Goal: Task Accomplishment & Management: Manage account settings

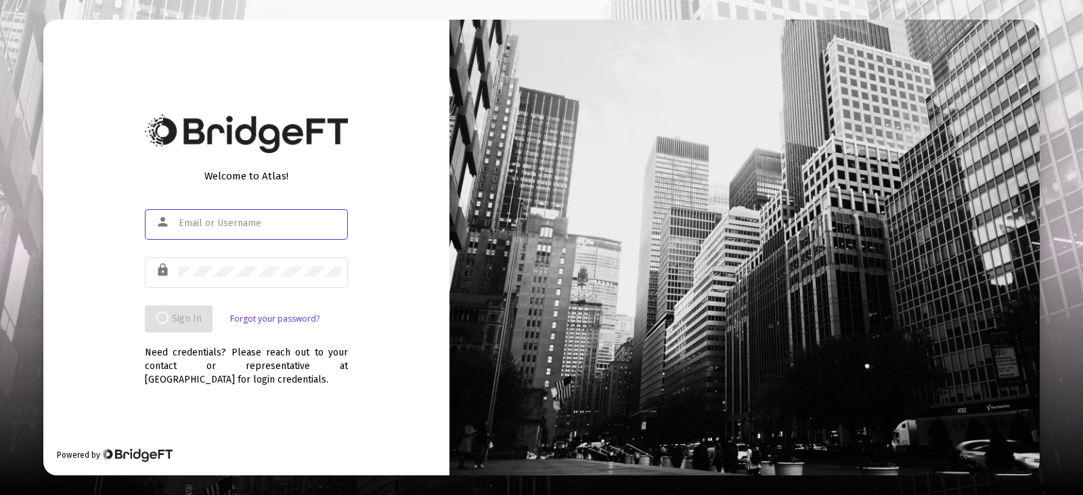
type input "[EMAIL_ADDRESS][DOMAIN_NAME]"
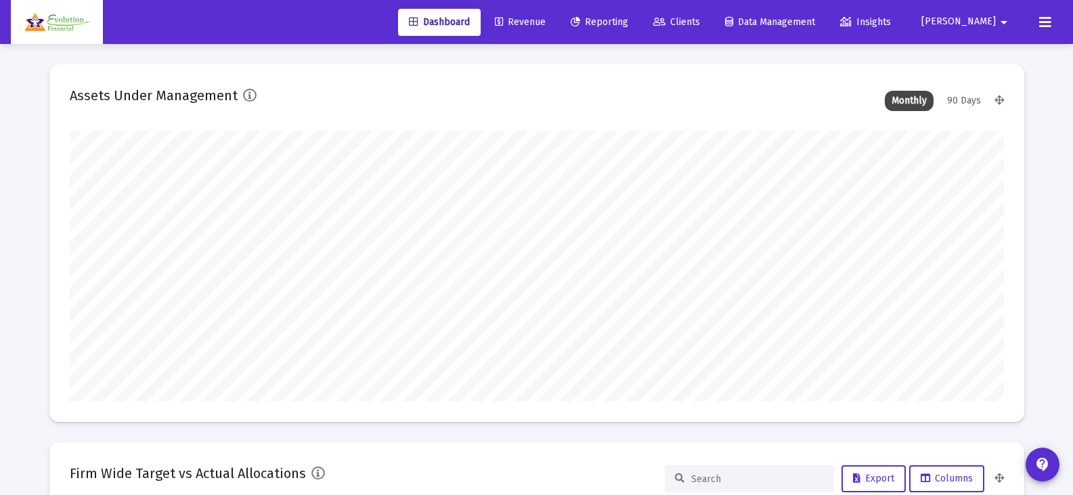
scroll to position [271, 935]
type input "[DATE]"
type input "[EMAIL_ADDRESS][DOMAIN_NAME]"
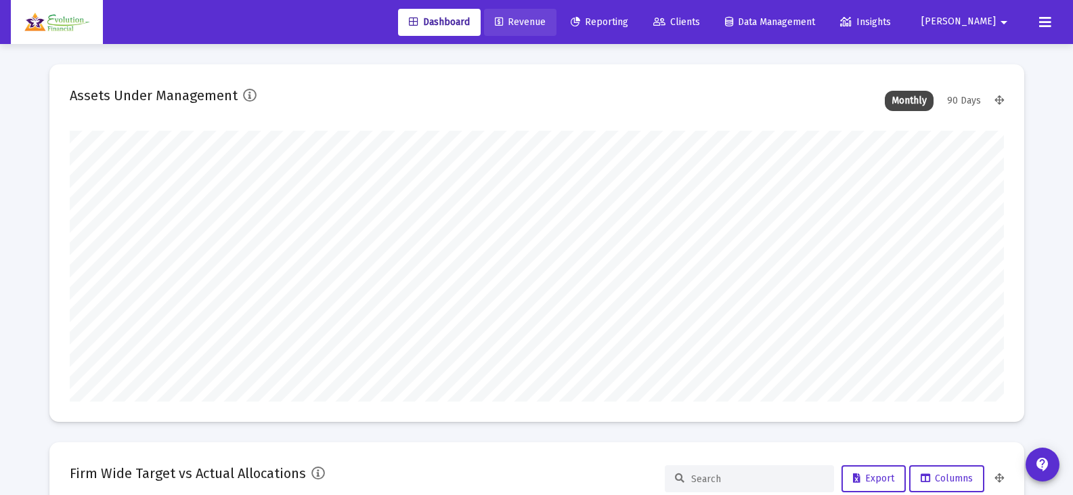
click at [546, 18] on span "Revenue" at bounding box center [520, 22] width 51 height 12
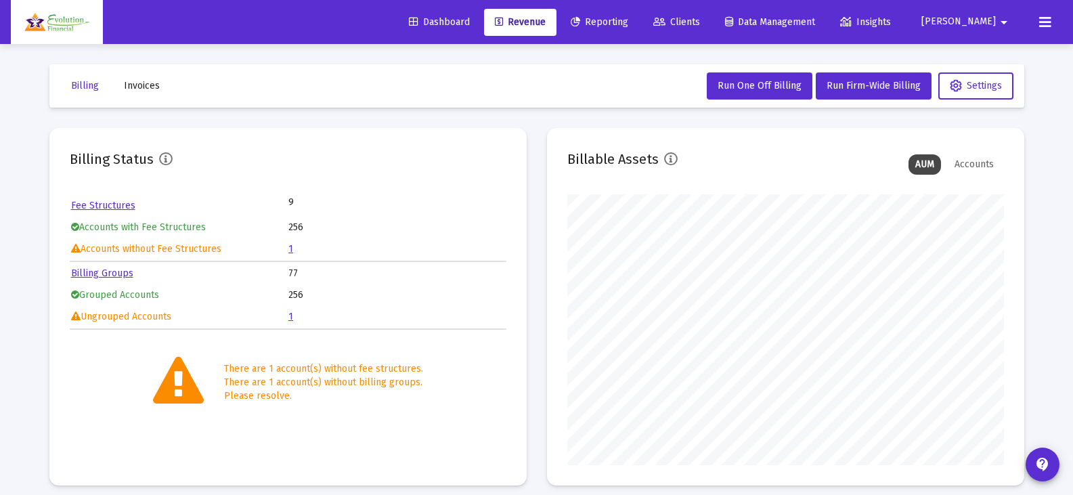
scroll to position [271, 437]
click at [700, 22] on span "Clients" at bounding box center [676, 22] width 47 height 12
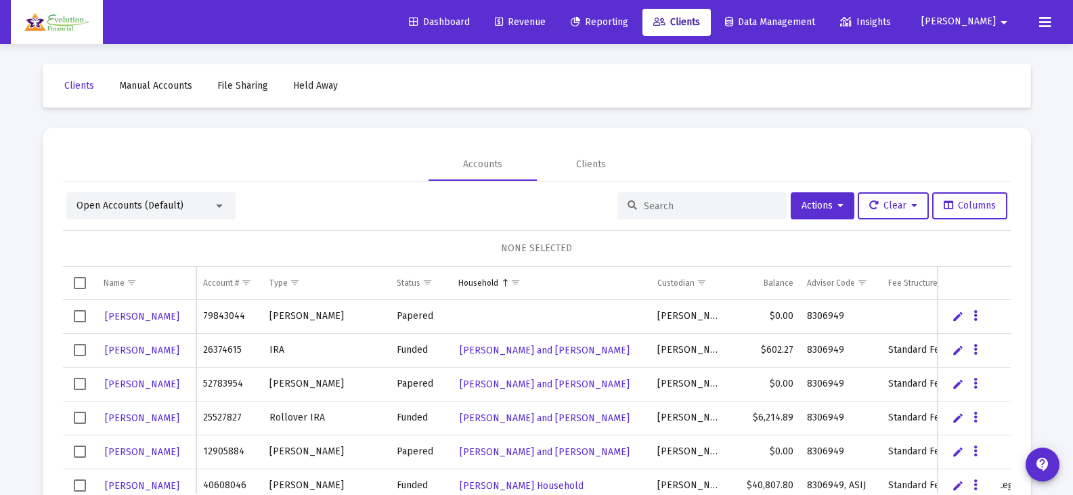
click at [217, 209] on div at bounding box center [219, 205] width 12 height 11
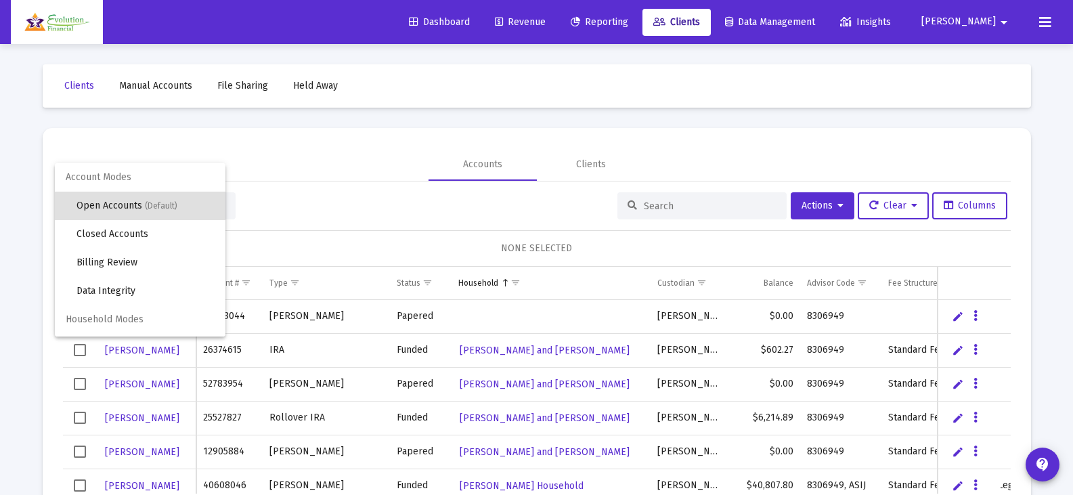
scroll to position [26, 0]
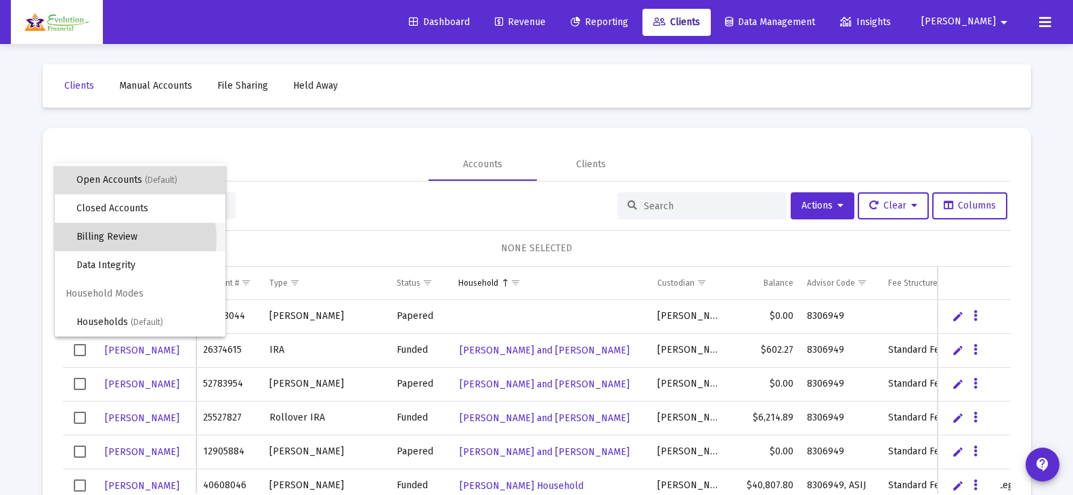
click at [129, 238] on span "Billing Review" at bounding box center [146, 237] width 138 height 28
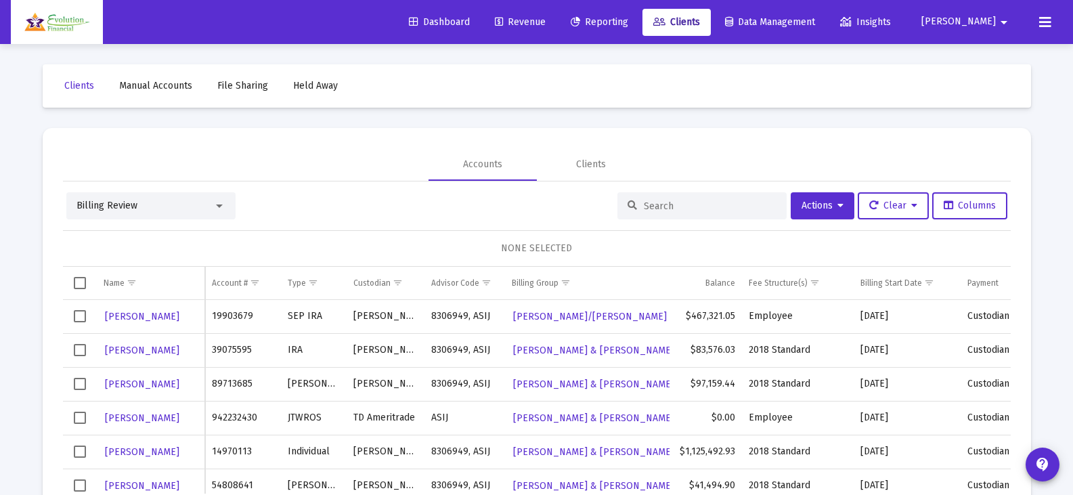
click at [694, 205] on input at bounding box center [710, 206] width 133 height 12
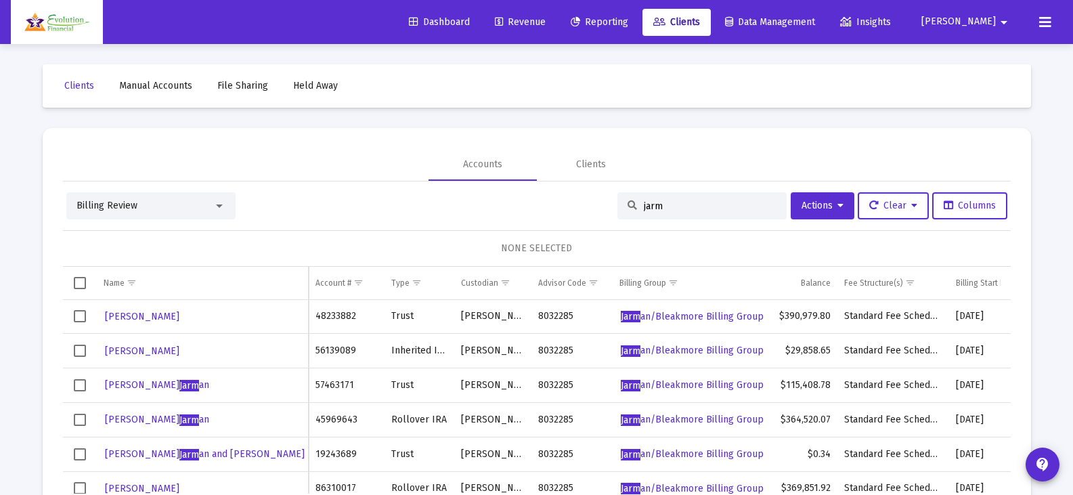
type input "jarm"
click at [169, 316] on span "[PERSON_NAME]" at bounding box center [142, 317] width 74 height 12
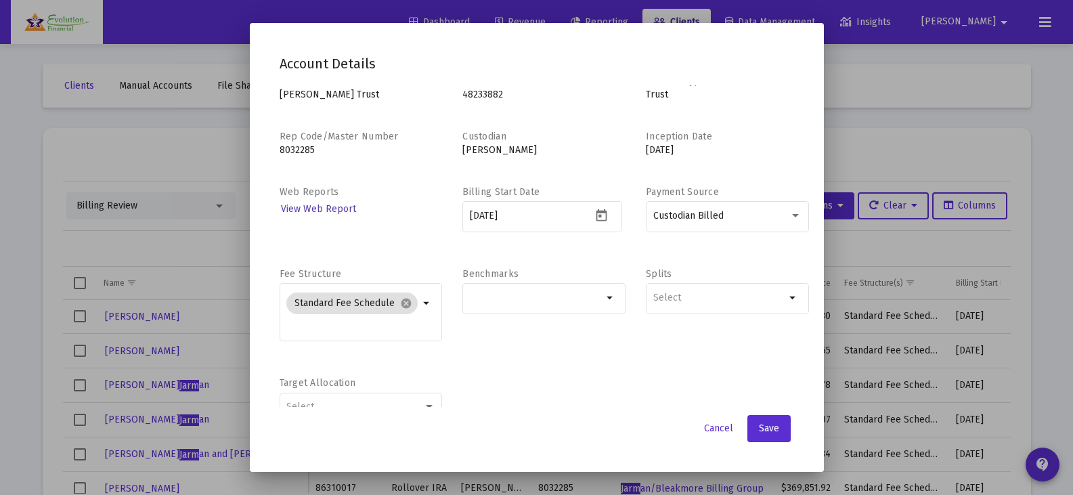
scroll to position [0, 0]
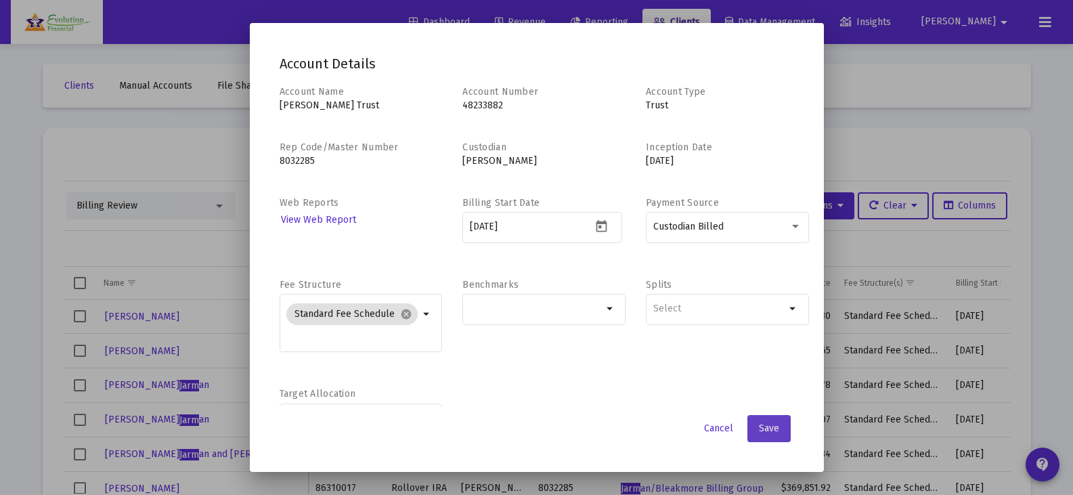
click at [765, 425] on span "Save" at bounding box center [769, 429] width 20 height 12
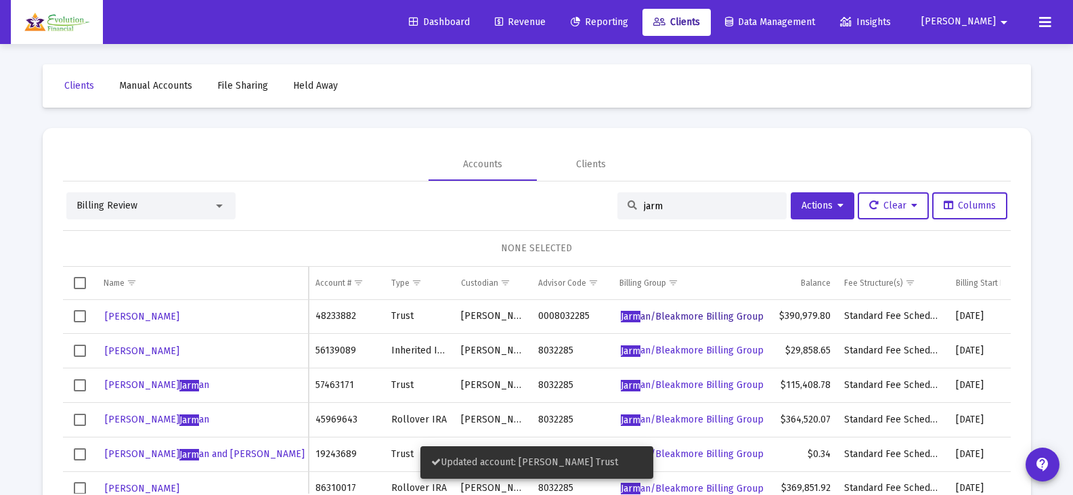
click at [718, 314] on span "Jarm an/Bleakmore Billing Group" at bounding box center [692, 317] width 143 height 12
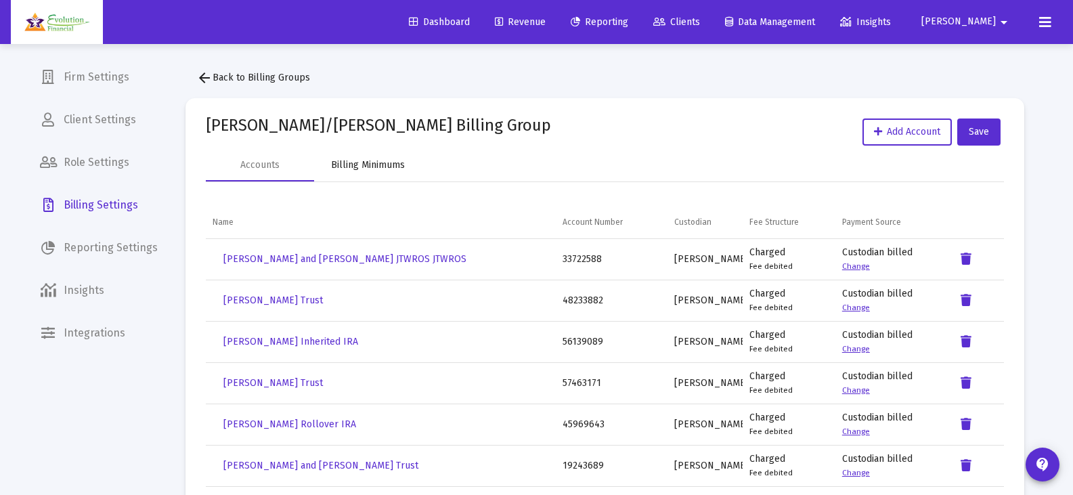
click at [375, 167] on div "Billing Minimums" at bounding box center [368, 165] width 74 height 14
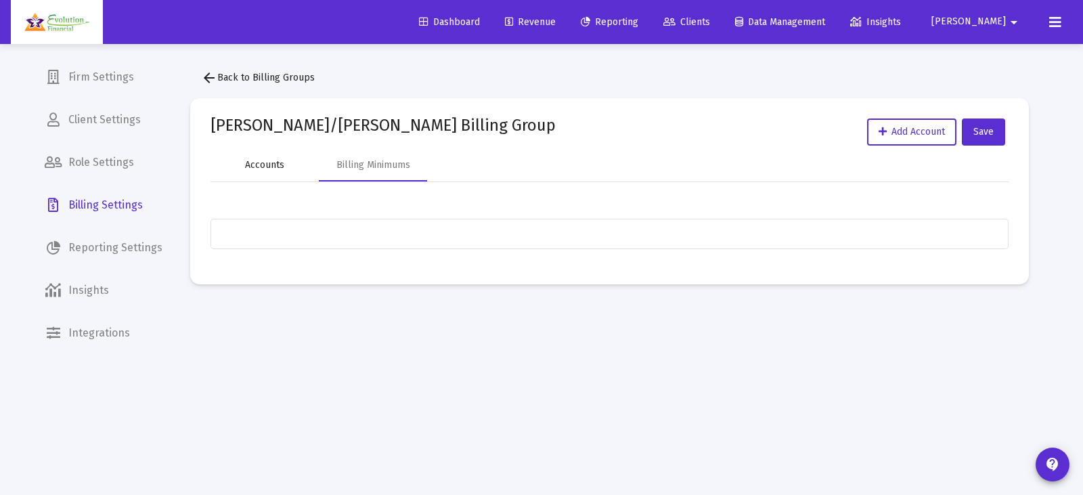
click at [258, 166] on div "Accounts" at bounding box center [264, 165] width 39 height 14
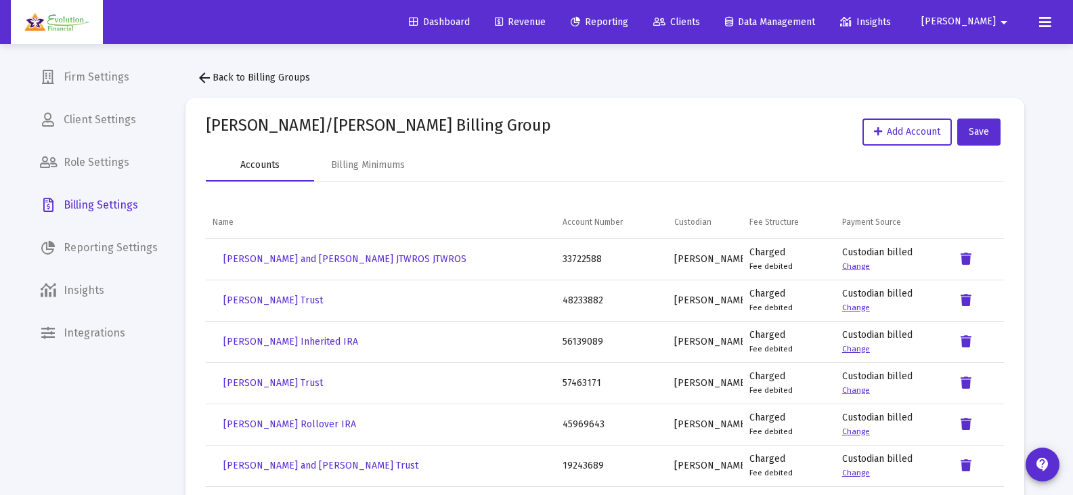
scroll to position [68, 0]
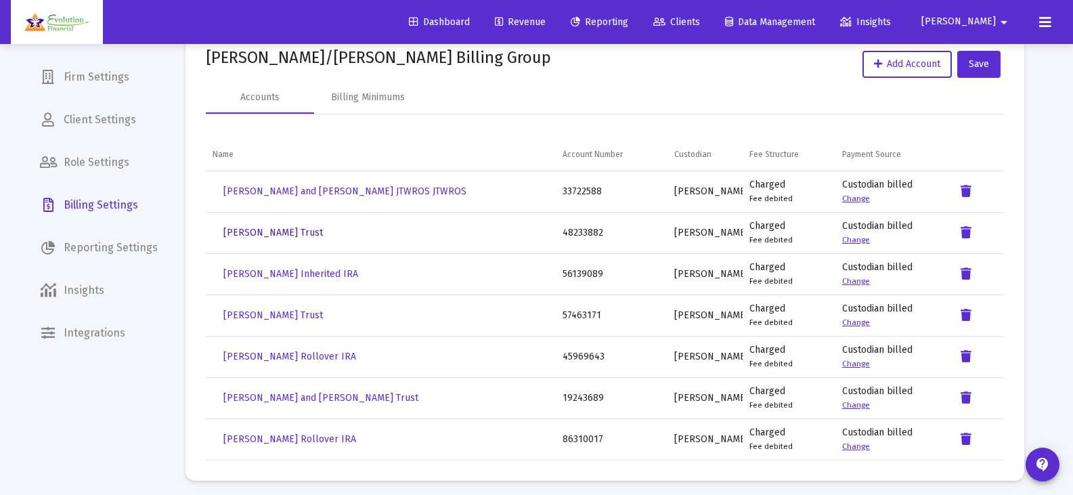
click at [283, 230] on span "[PERSON_NAME] Trust" at bounding box center [273, 233] width 100 height 12
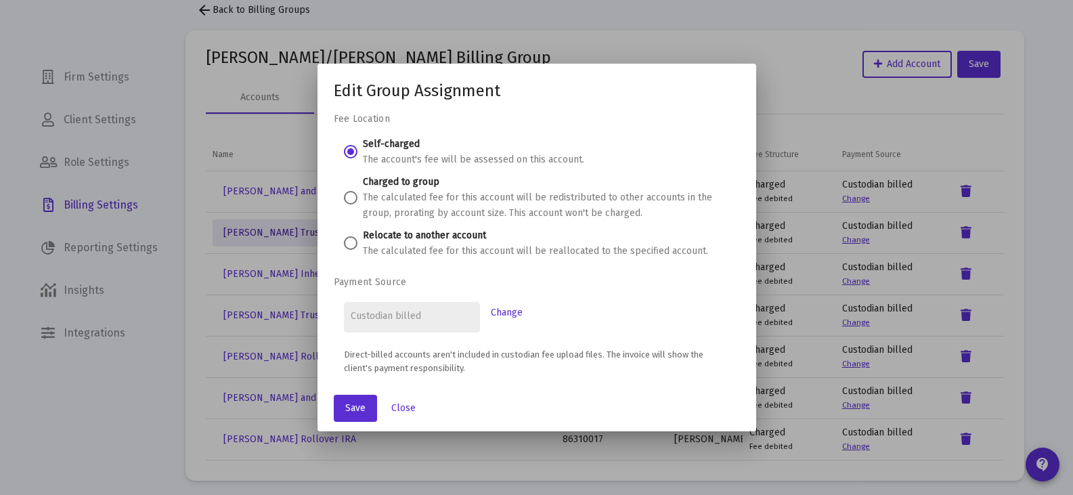
scroll to position [0, 0]
click at [409, 408] on span "Close" at bounding box center [403, 408] width 24 height 12
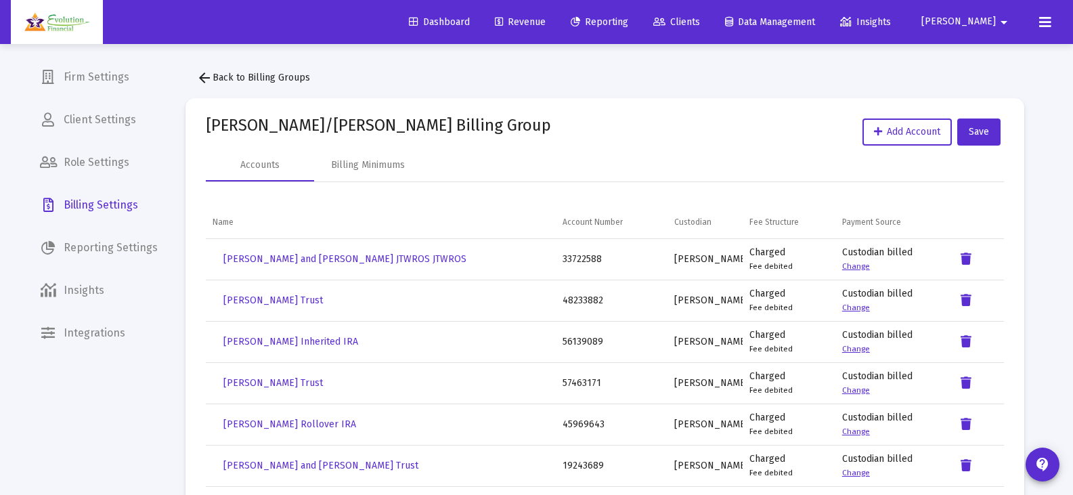
click at [1007, 25] on mat-icon "arrow_drop_down" at bounding box center [1004, 22] width 16 height 27
click at [1046, 21] on div at bounding box center [536, 247] width 1073 height 495
click at [1046, 21] on icon at bounding box center [1045, 22] width 12 height 16
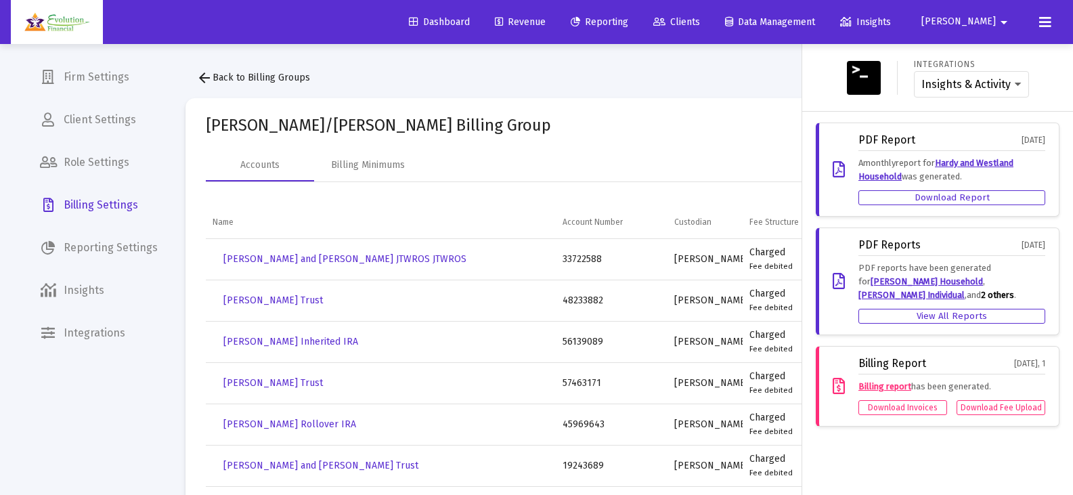
click at [1023, 85] on div "Insights & Activity Wealthbox" at bounding box center [971, 84] width 115 height 27
click at [1015, 83] on select "Insights & Activity Wealthbox" at bounding box center [972, 85] width 100 height 12
click at [748, 79] on div at bounding box center [536, 247] width 1073 height 495
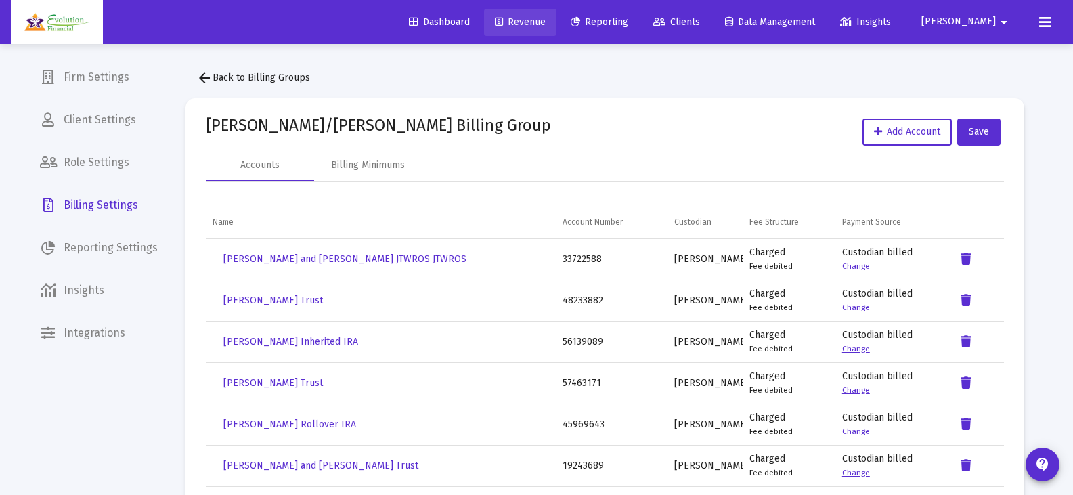
click at [546, 22] on span "Revenue" at bounding box center [520, 22] width 51 height 12
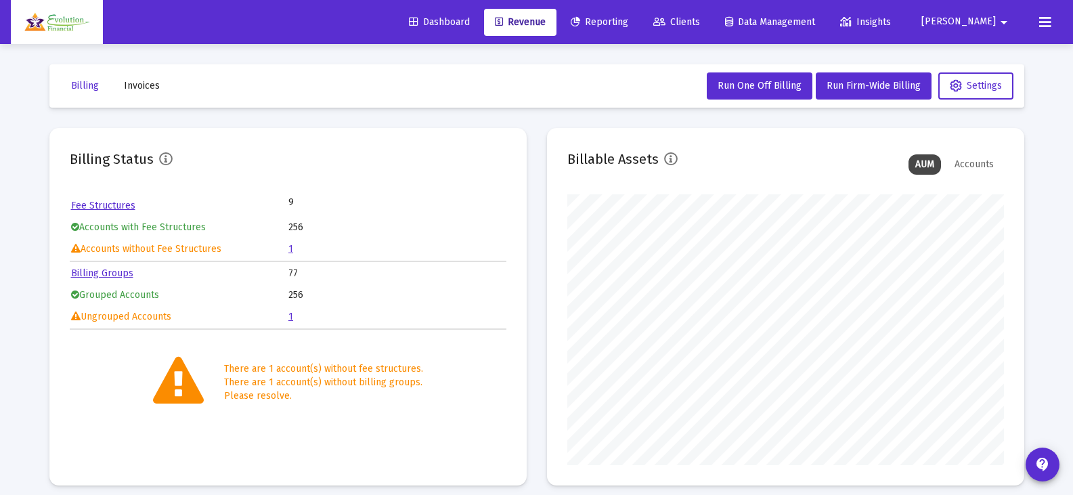
scroll to position [271, 437]
click at [290, 249] on link "1" at bounding box center [290, 249] width 5 height 12
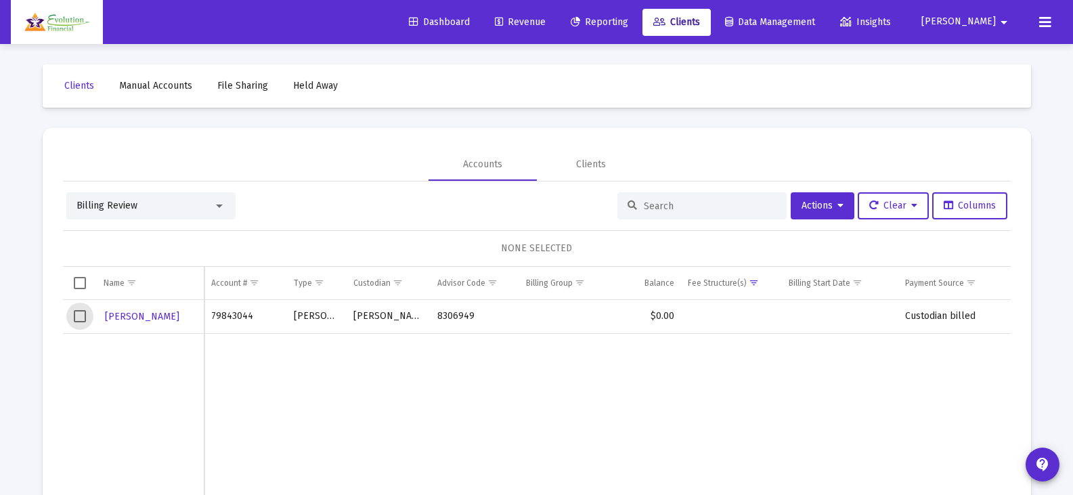
click at [80, 320] on span "Select row" at bounding box center [80, 316] width 12 height 12
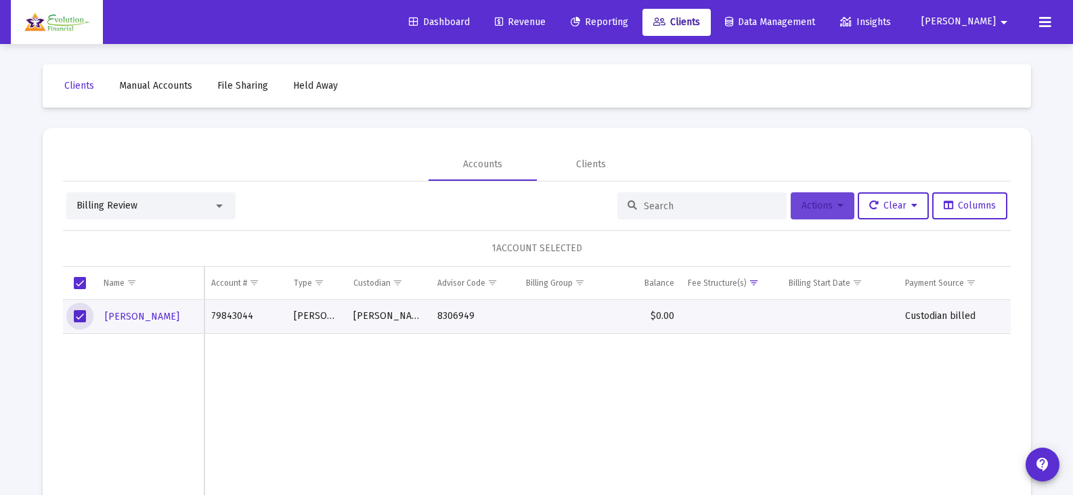
click at [841, 205] on button "Actions" at bounding box center [823, 205] width 64 height 27
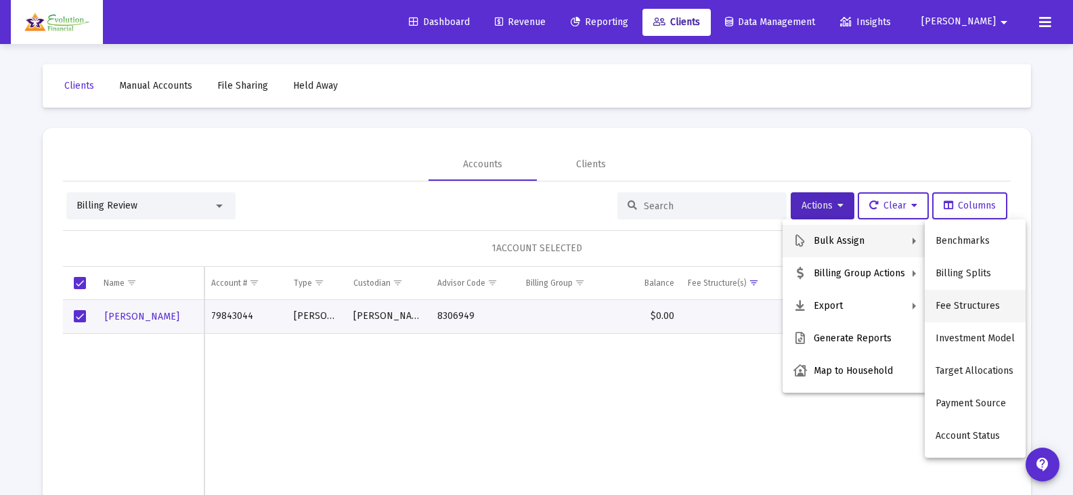
click at [968, 306] on button "Fee Structures" at bounding box center [975, 306] width 101 height 33
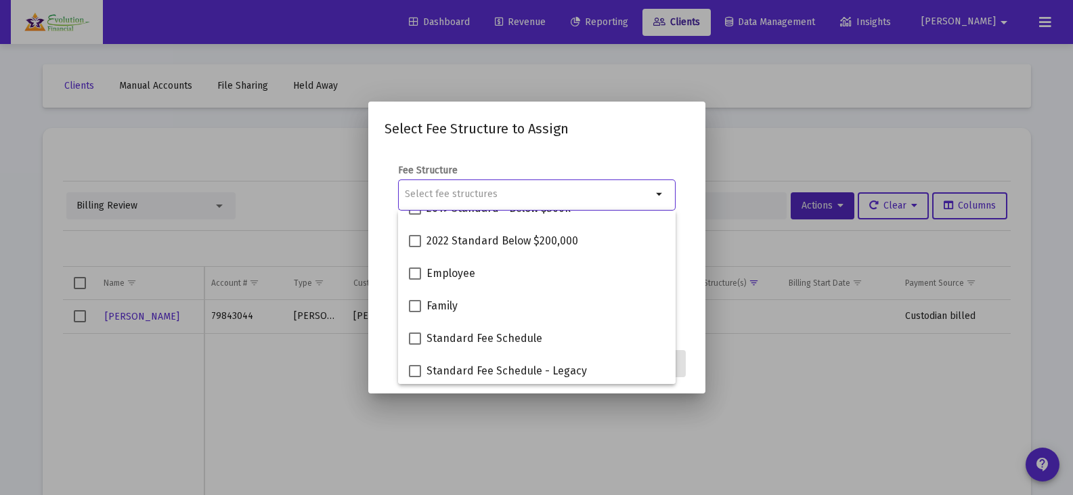
scroll to position [119, 0]
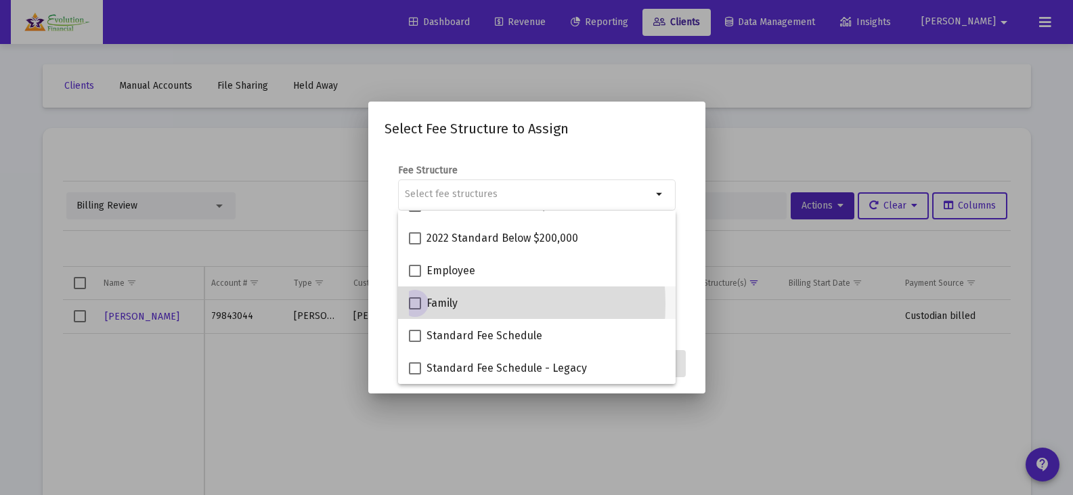
click at [414, 304] on span at bounding box center [415, 303] width 12 height 12
click at [414, 309] on input "Family" at bounding box center [414, 309] width 1 height 1
checkbox input "true"
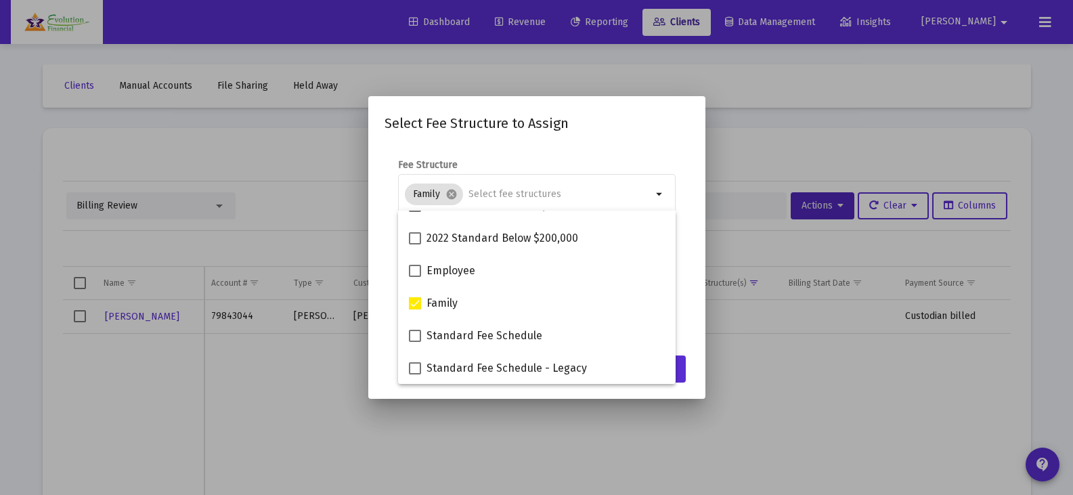
click at [683, 158] on form "Fee Structure Family cancel arrow_drop_down Notes You are assigning 1 account t…" at bounding box center [537, 244] width 305 height 173
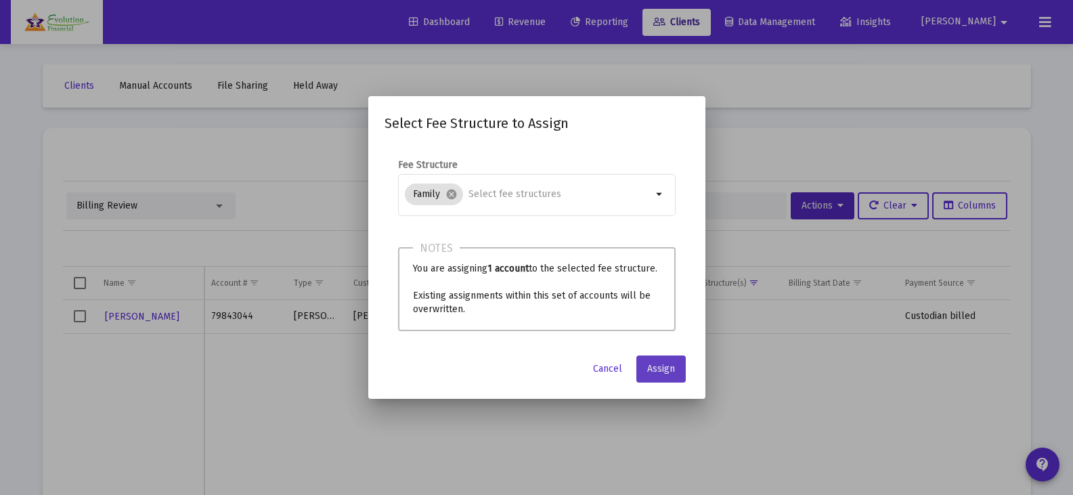
click at [665, 371] on span "Assign" at bounding box center [661, 369] width 28 height 12
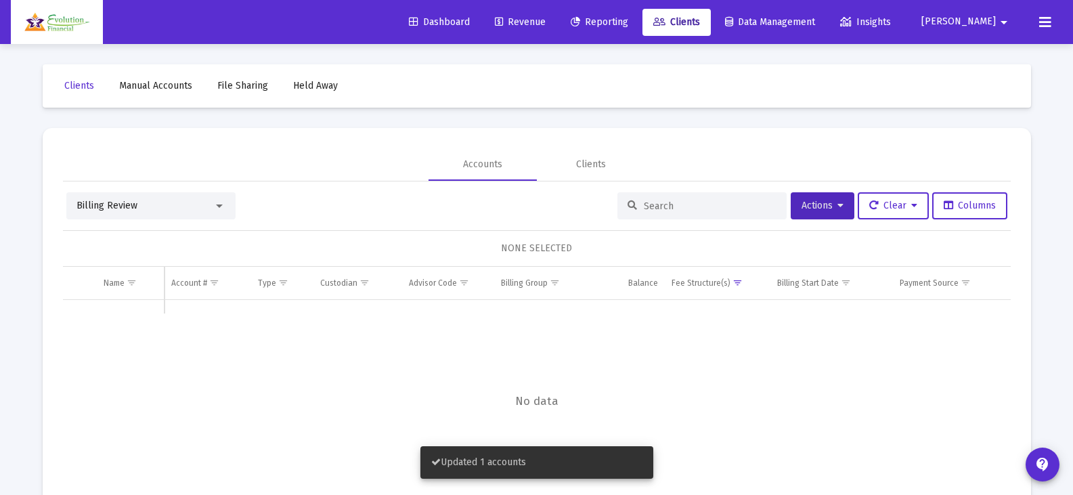
click at [200, 205] on div "Billing Review" at bounding box center [145, 206] width 137 height 14
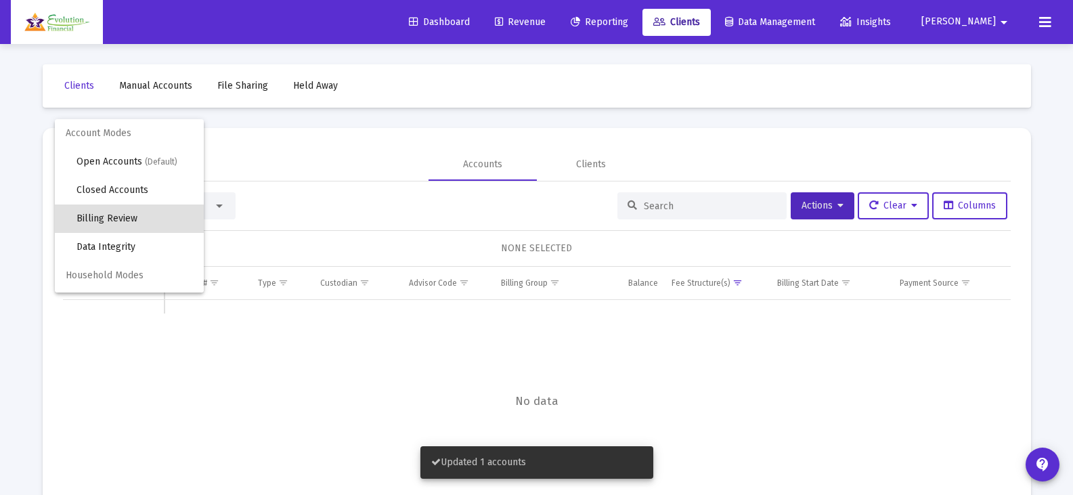
scroll to position [13, 0]
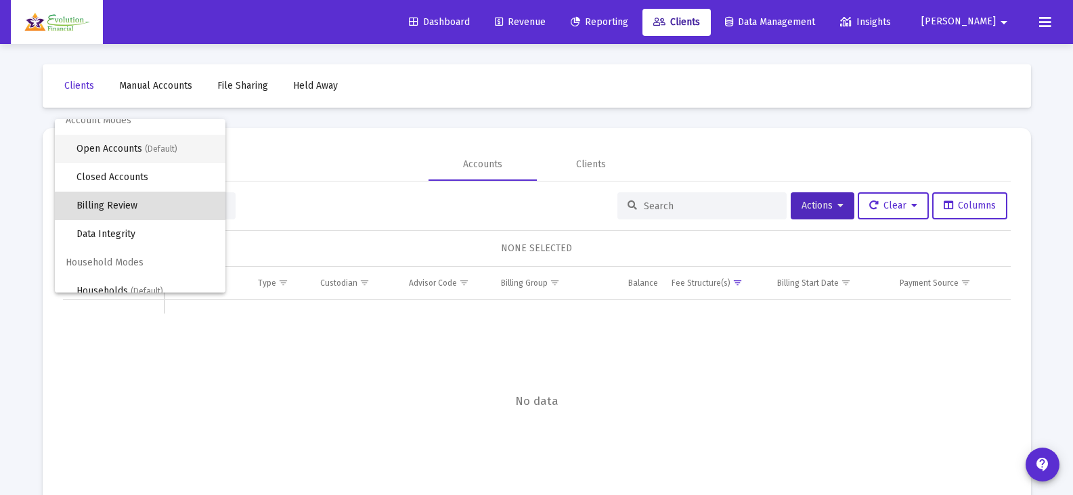
click at [135, 154] on span "Open Accounts (Default)" at bounding box center [146, 149] width 138 height 28
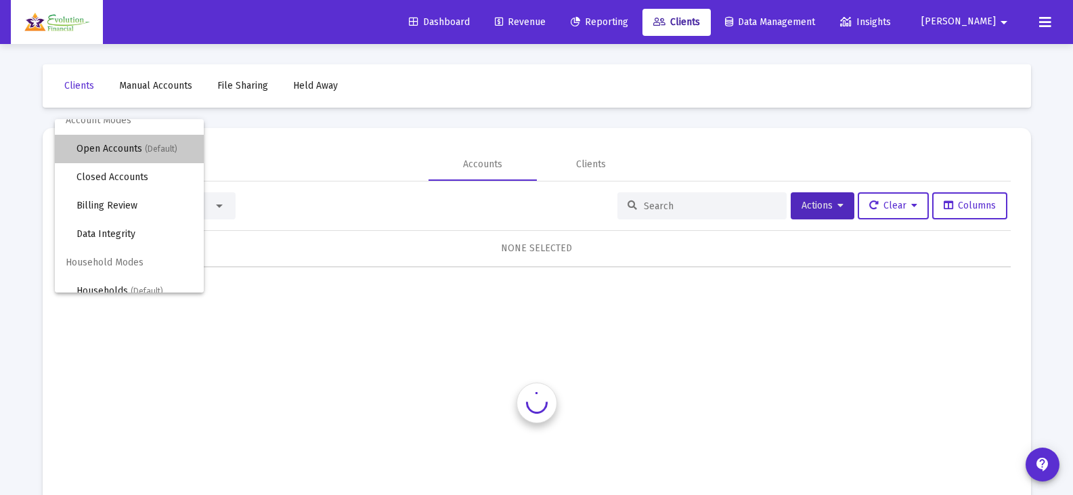
scroll to position [0, 0]
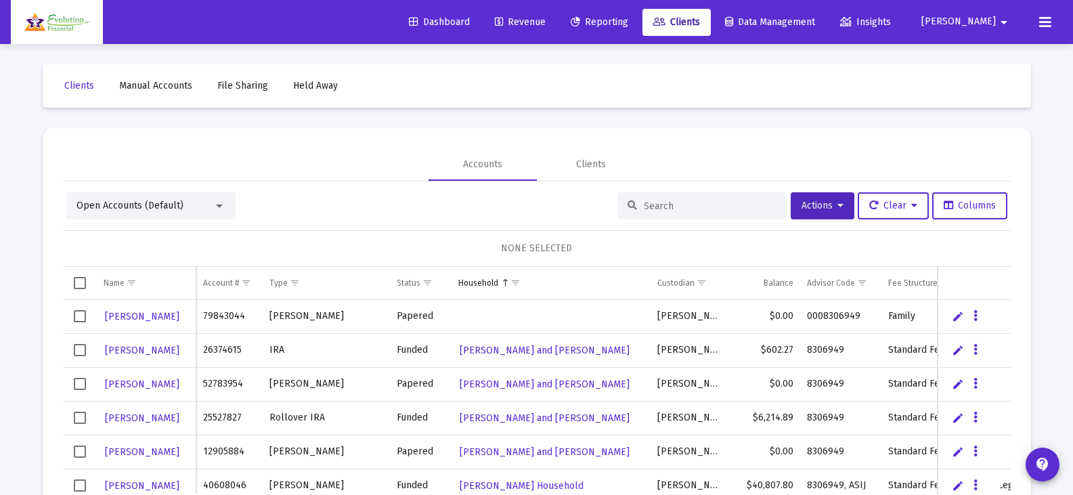
click at [683, 208] on input at bounding box center [710, 206] width 133 height 12
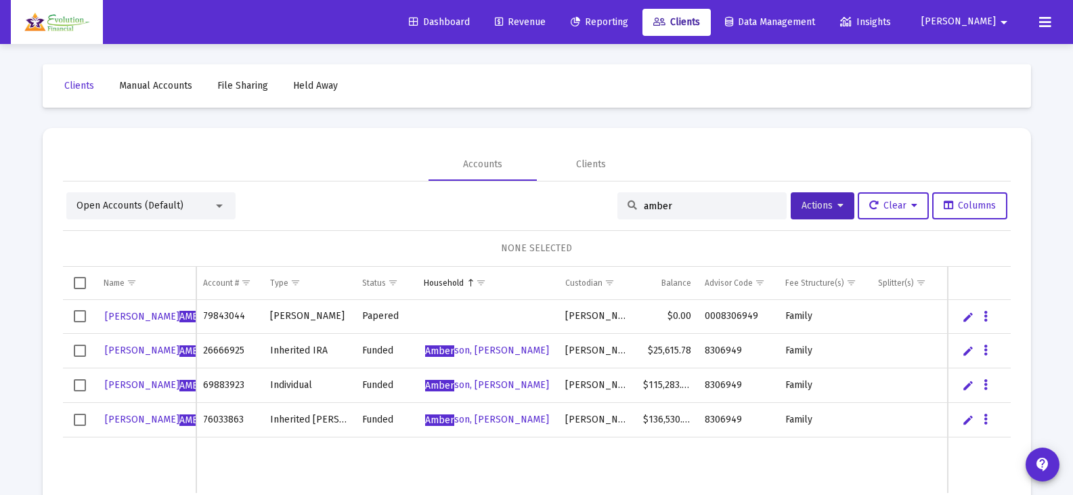
type input "amber"
click at [81, 316] on span "Select row" at bounding box center [80, 316] width 12 height 12
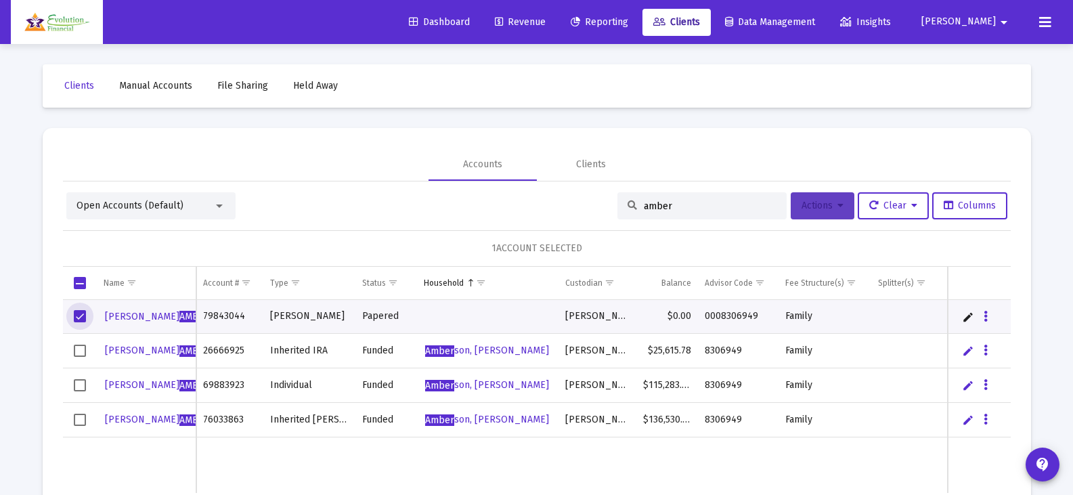
click at [834, 195] on button "Actions" at bounding box center [823, 205] width 64 height 27
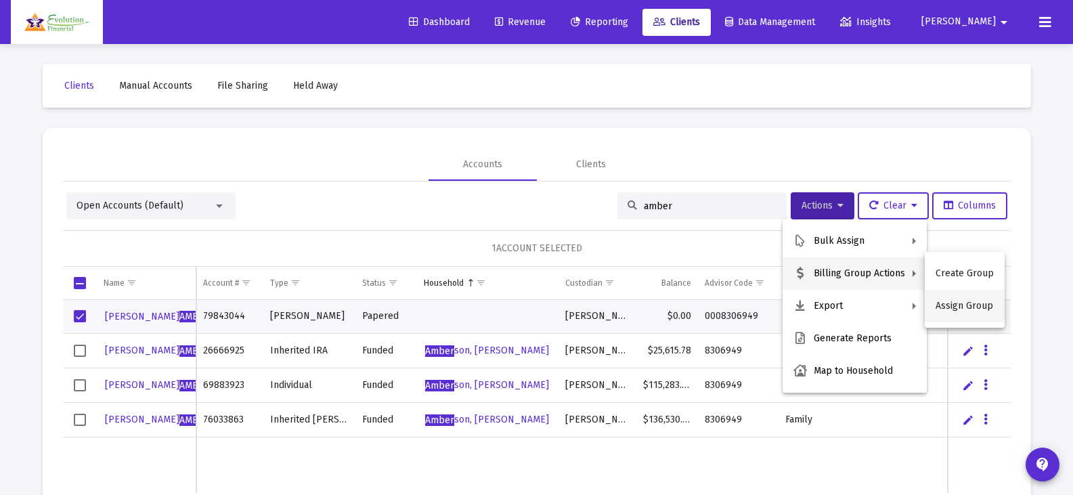
click at [964, 312] on button "Assign Group" at bounding box center [965, 306] width 80 height 33
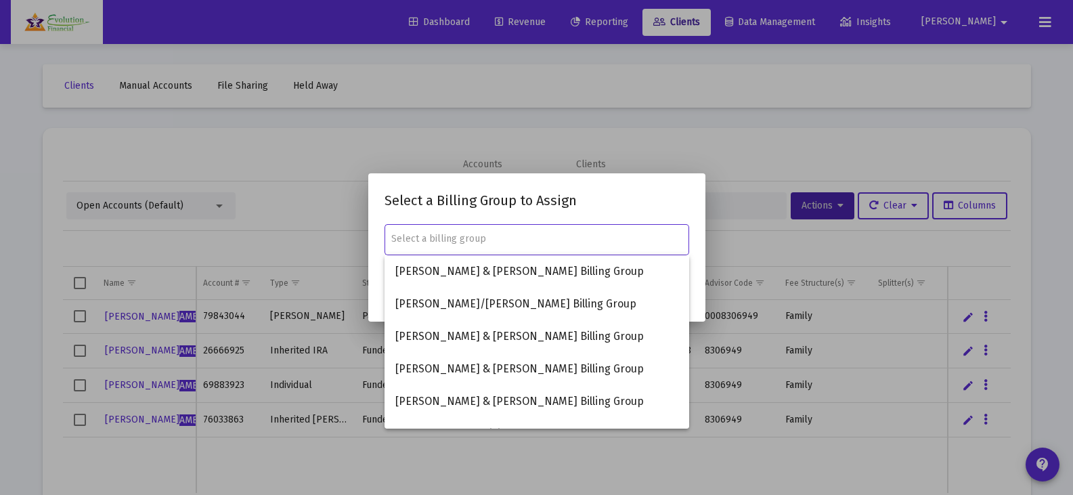
type input "f"
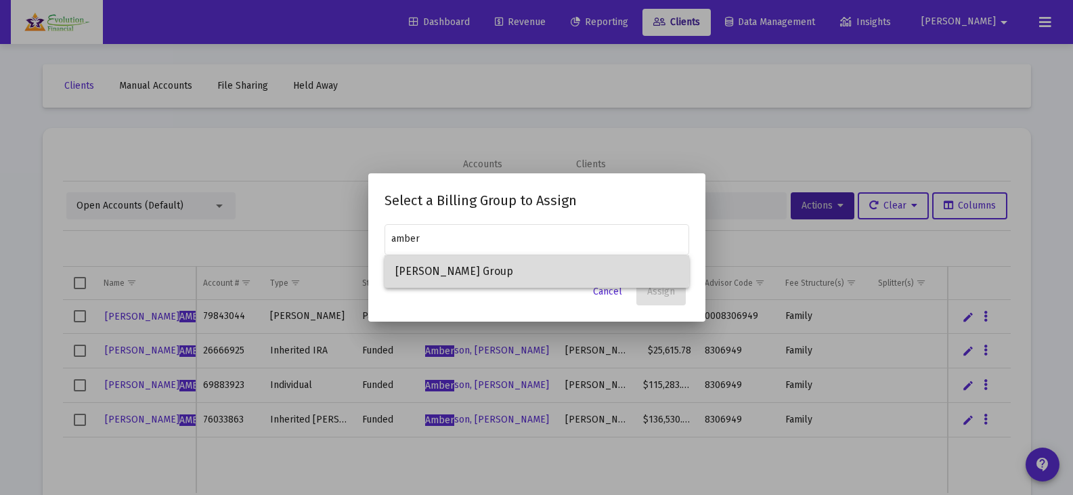
click at [515, 267] on span "[PERSON_NAME] Group" at bounding box center [536, 271] width 283 height 33
type input "[PERSON_NAME] Group"
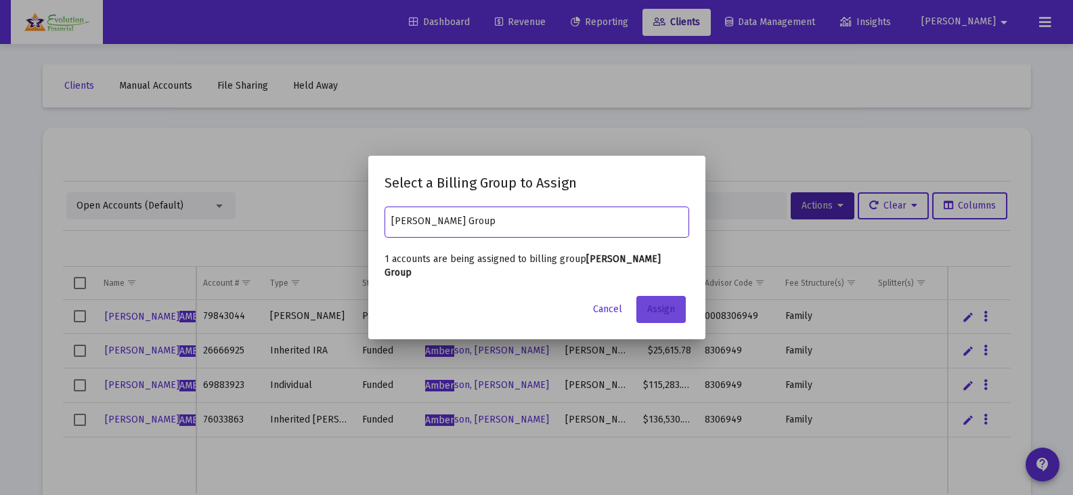
click at [662, 314] on span "Assign" at bounding box center [661, 309] width 28 height 12
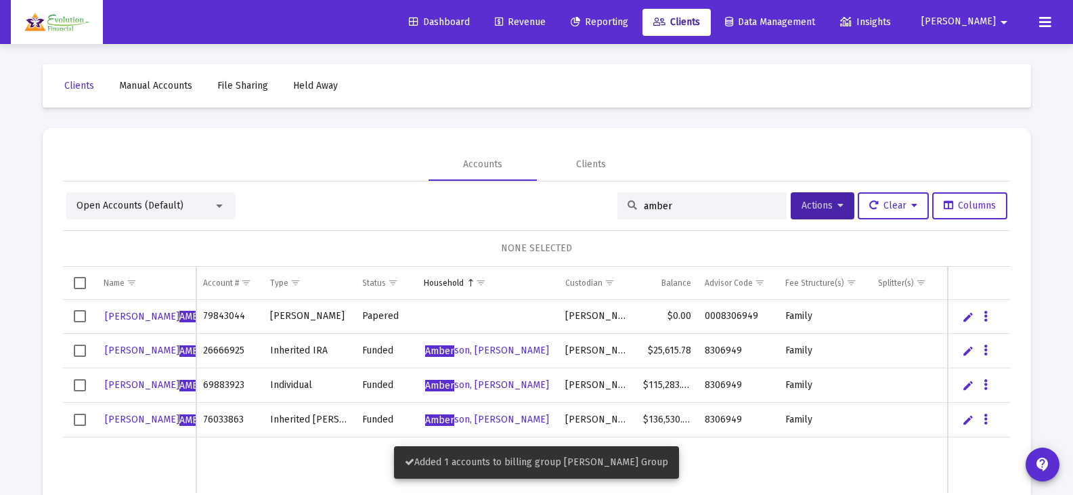
click at [79, 318] on span "Select row" at bounding box center [80, 316] width 12 height 12
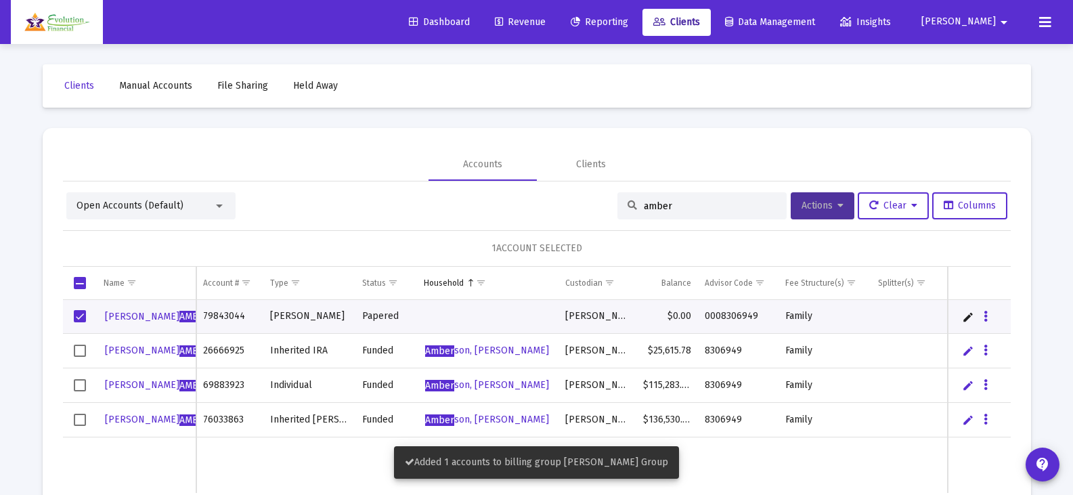
click at [823, 202] on span "Actions" at bounding box center [823, 206] width 42 height 12
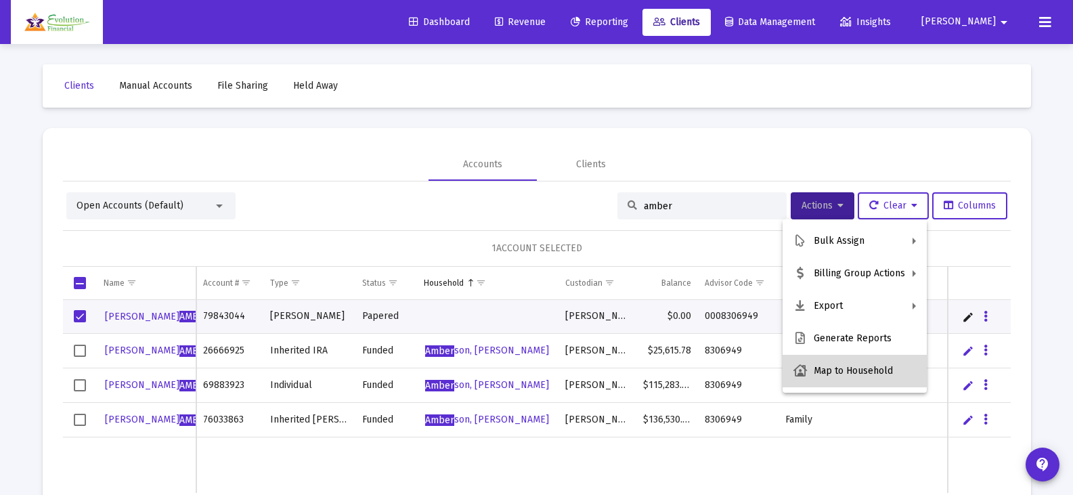
click at [861, 370] on button "Map to Household" at bounding box center [855, 371] width 144 height 33
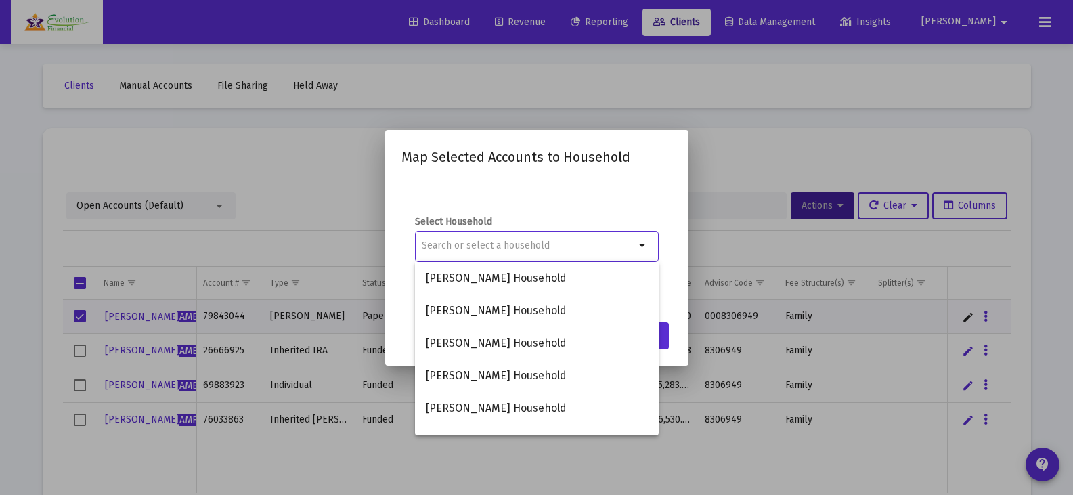
click at [534, 244] on input at bounding box center [528, 245] width 213 height 11
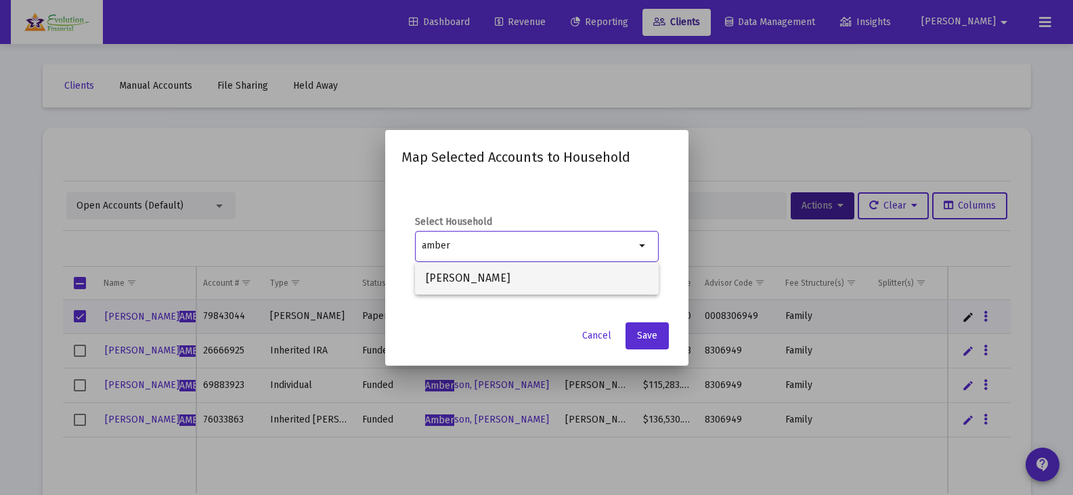
click at [506, 282] on span "[PERSON_NAME]" at bounding box center [537, 278] width 222 height 33
type input "[PERSON_NAME]"
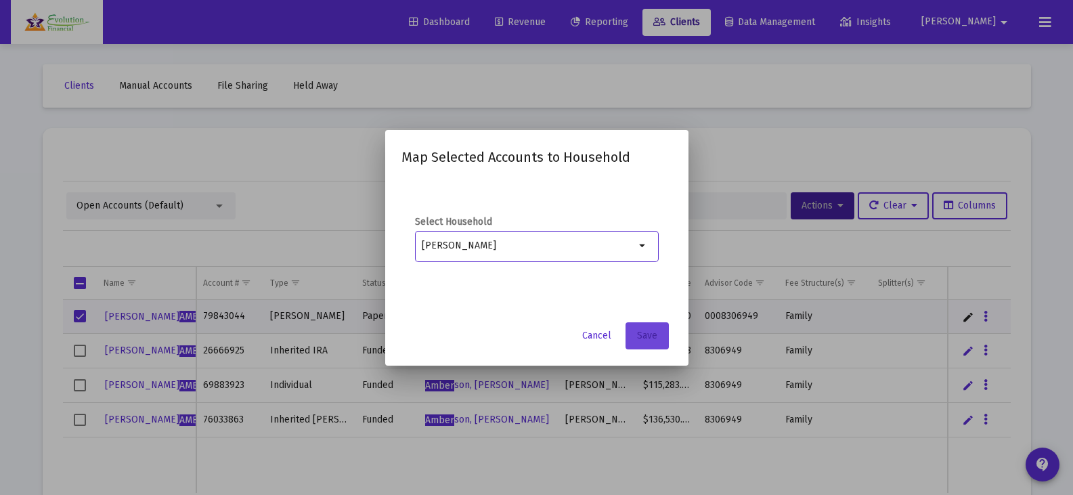
click at [662, 334] on button "Save" at bounding box center [647, 335] width 43 height 27
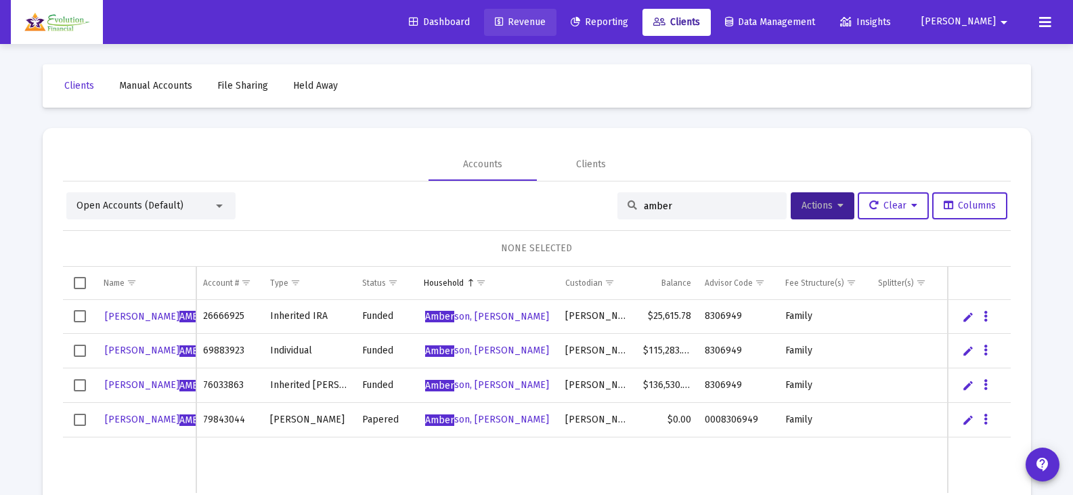
click at [546, 22] on span "Revenue" at bounding box center [520, 22] width 51 height 12
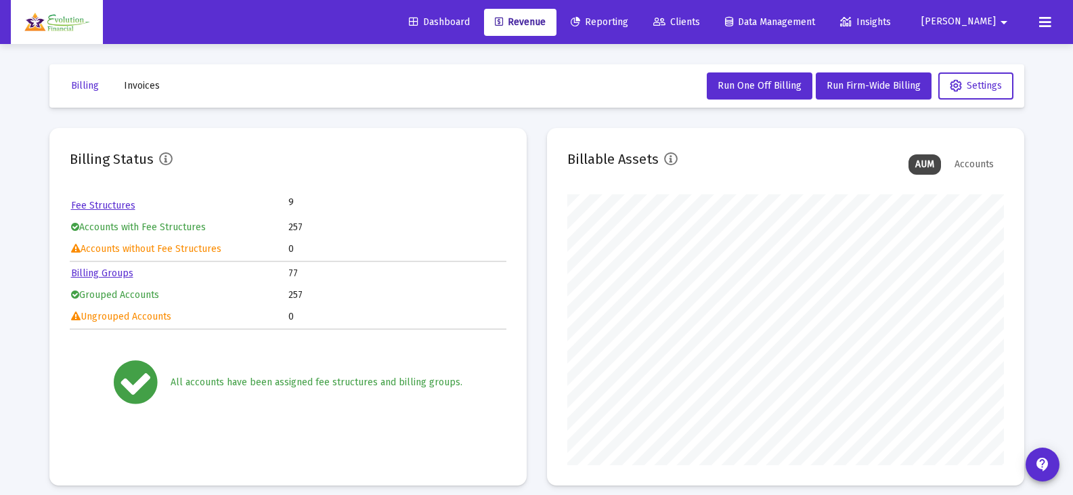
scroll to position [271, 437]
click at [700, 21] on span "Clients" at bounding box center [676, 22] width 47 height 12
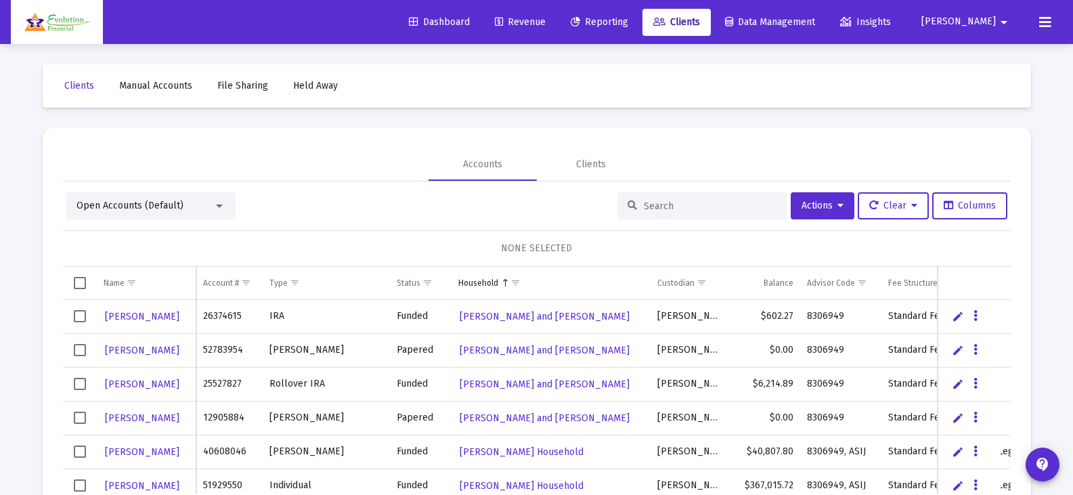
click at [693, 201] on input at bounding box center [710, 206] width 133 height 12
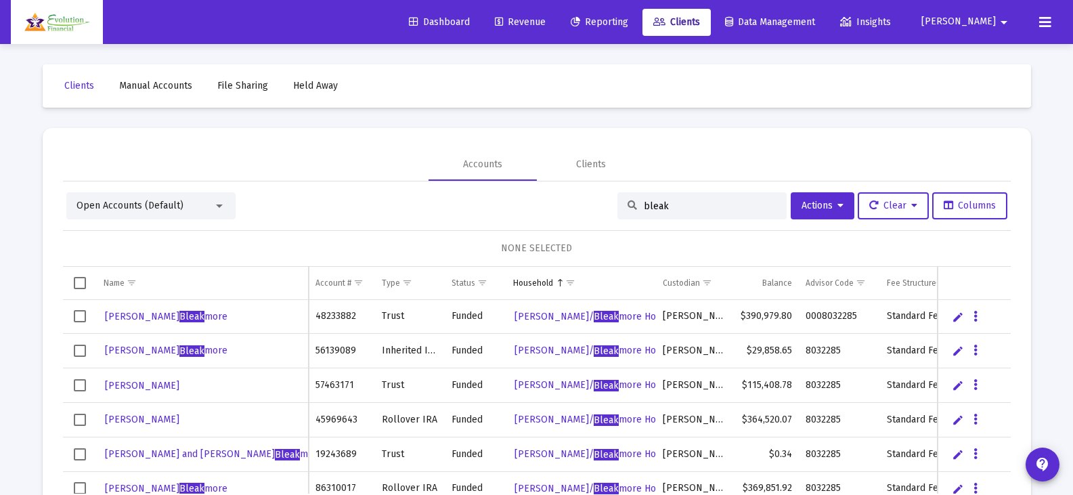
type input "bleak"
click at [82, 316] on span "Select row" at bounding box center [80, 316] width 12 height 12
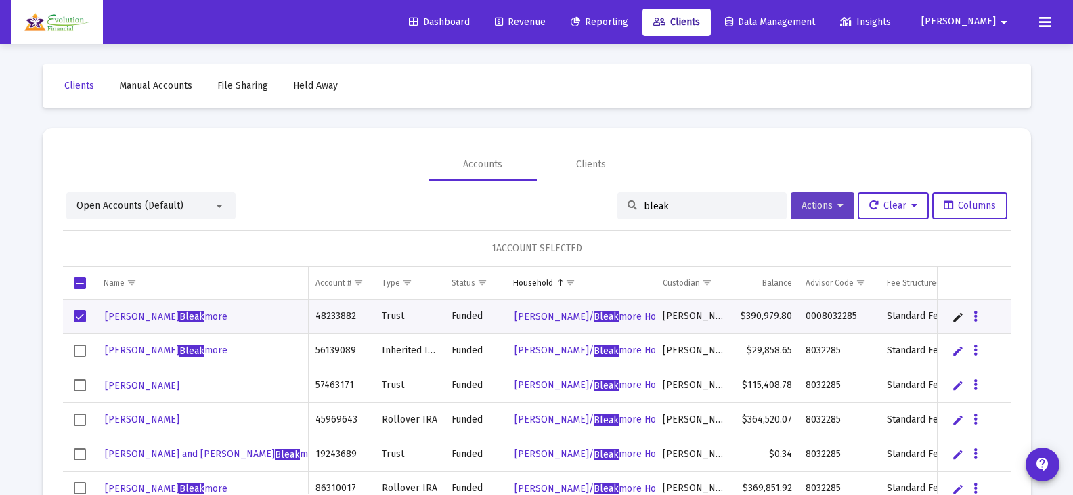
click at [842, 204] on button "Actions" at bounding box center [823, 205] width 64 height 27
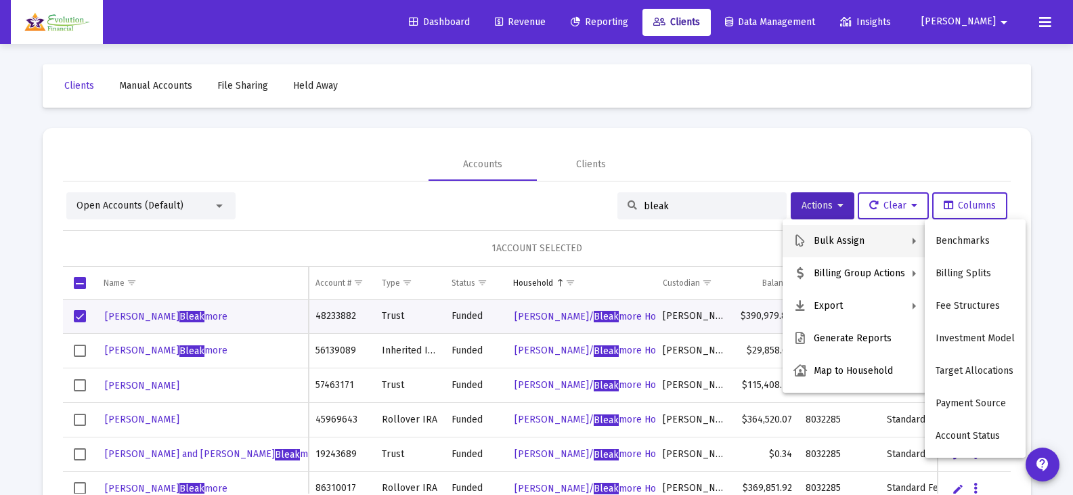
click at [718, 150] on div at bounding box center [536, 247] width 1073 height 495
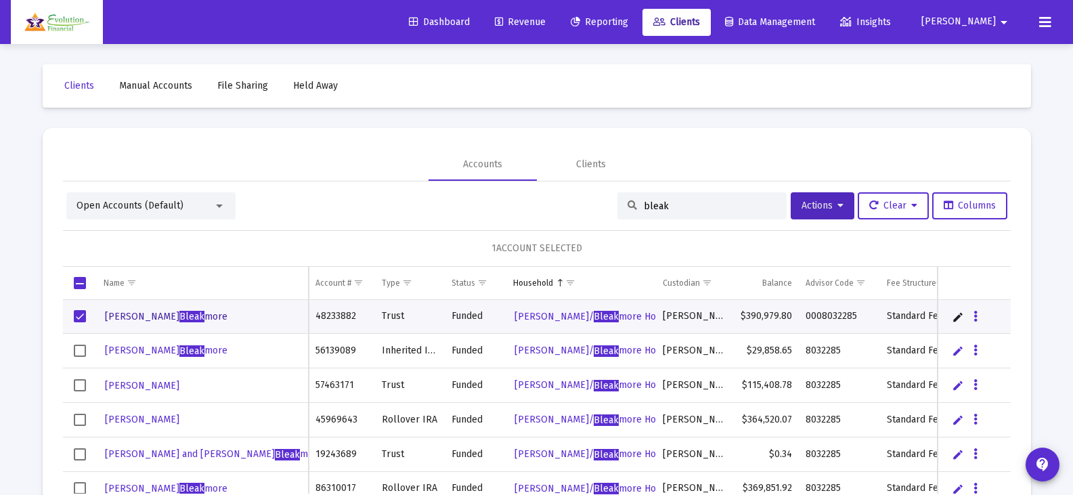
click at [179, 316] on span "Bleak" at bounding box center [191, 317] width 25 height 12
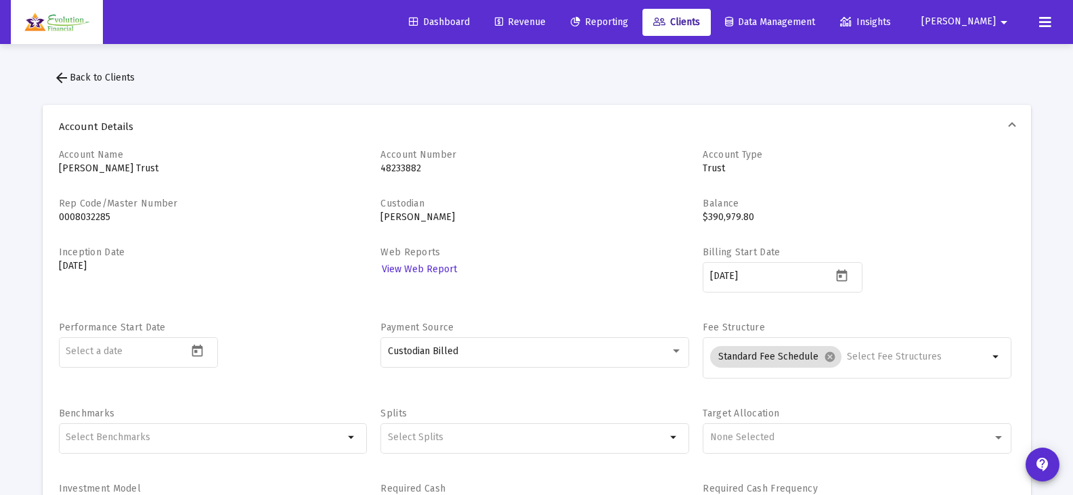
click at [71, 68] on button "arrow_back Back to Clients" at bounding box center [94, 77] width 103 height 27
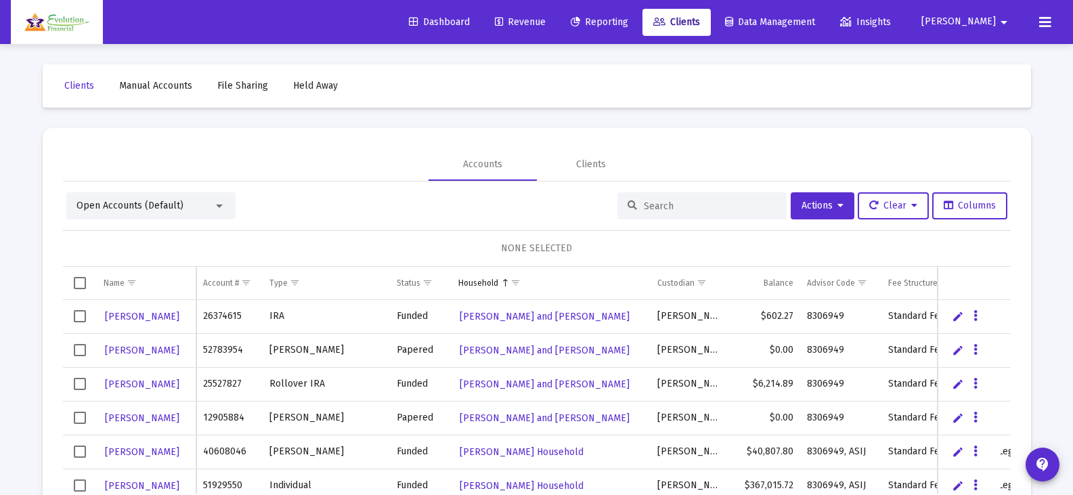
click at [815, 17] on span "Data Management" at bounding box center [770, 22] width 90 height 12
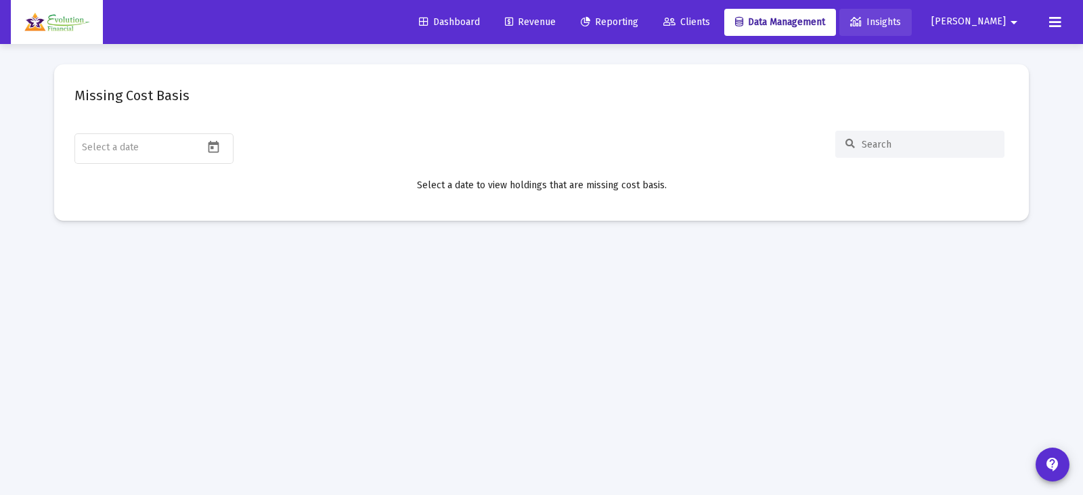
click at [901, 21] on span "Insights" at bounding box center [876, 22] width 51 height 12
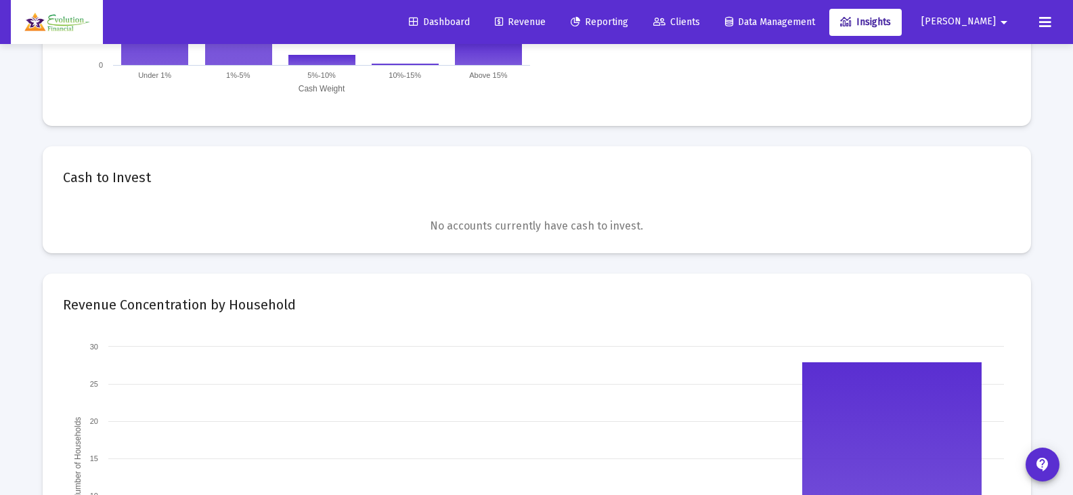
scroll to position [474, 0]
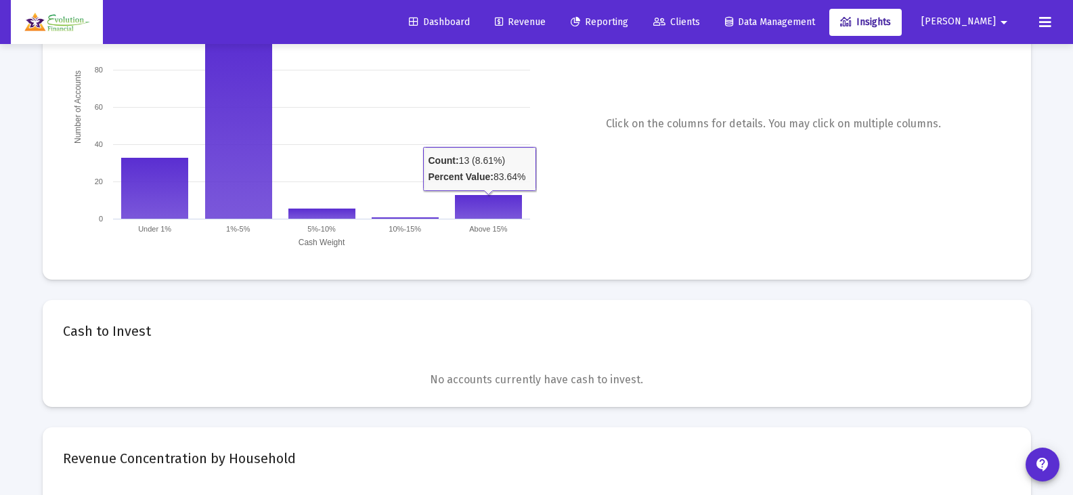
click at [477, 28] on link "Dashboard" at bounding box center [439, 22] width 83 height 27
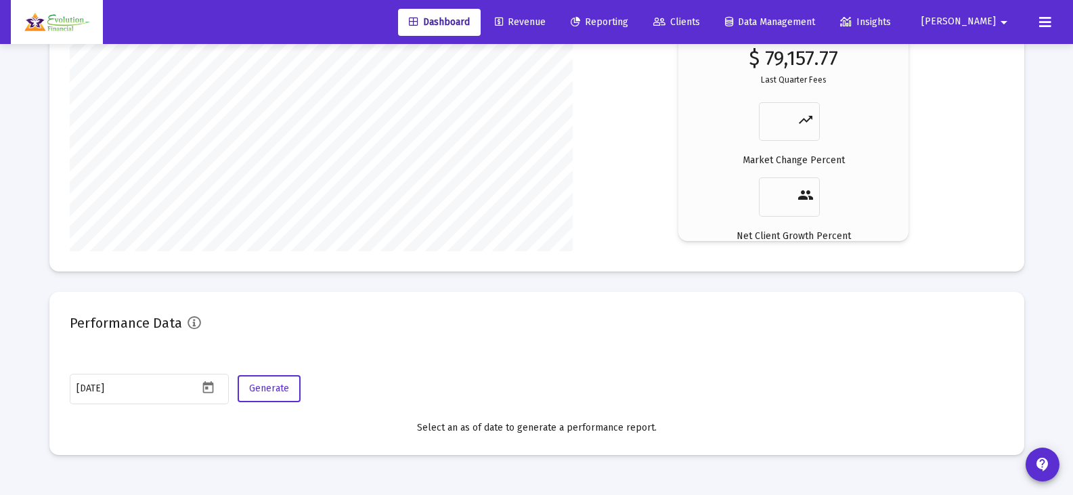
scroll to position [2168, 0]
click at [1046, 463] on mat-icon "contact_support" at bounding box center [1043, 464] width 16 height 16
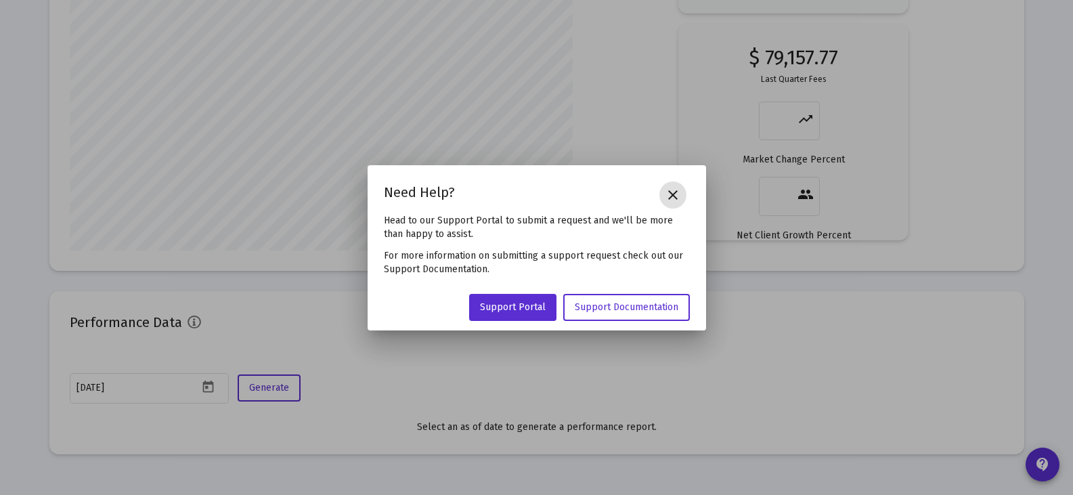
click at [673, 195] on mat-icon "close" at bounding box center [673, 195] width 16 height 16
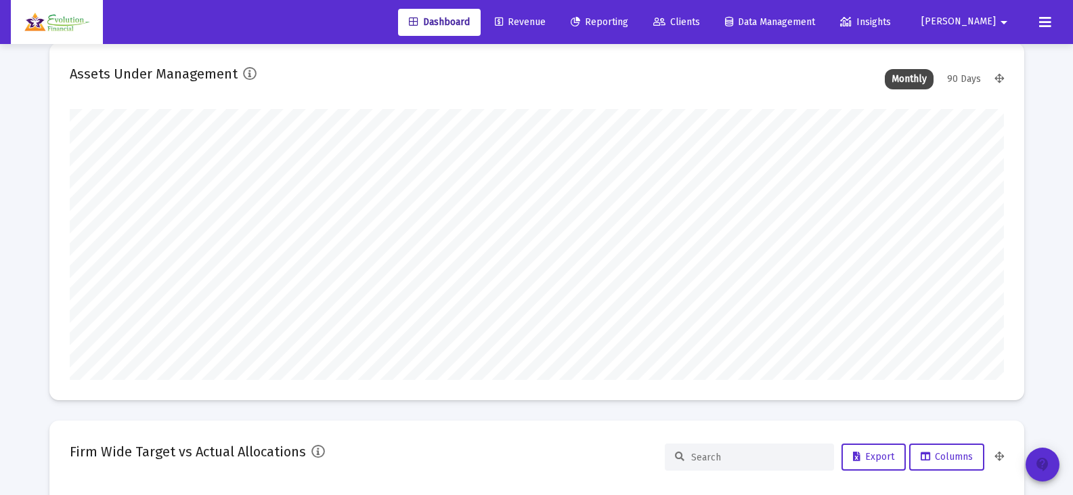
scroll to position [1, 0]
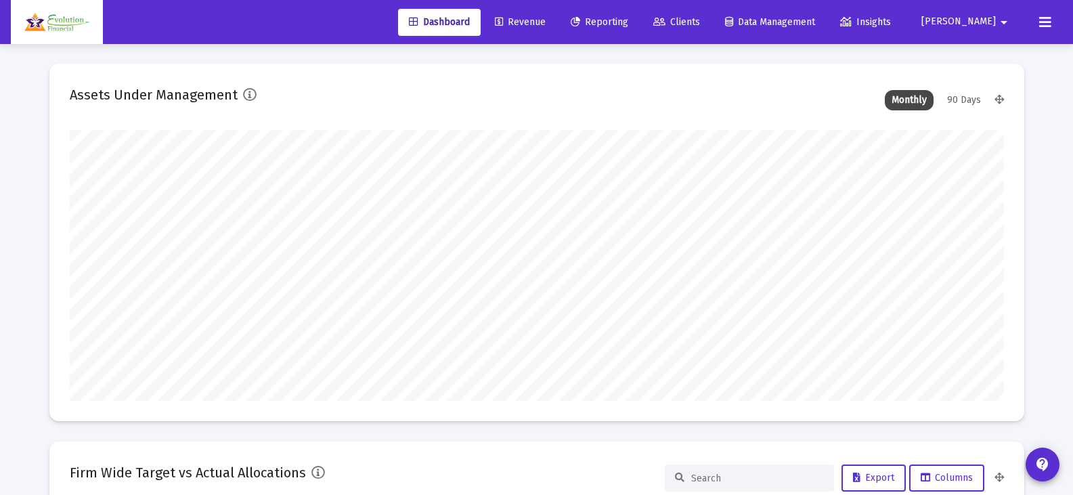
click at [628, 22] on span "Reporting" at bounding box center [600, 22] width 58 height 12
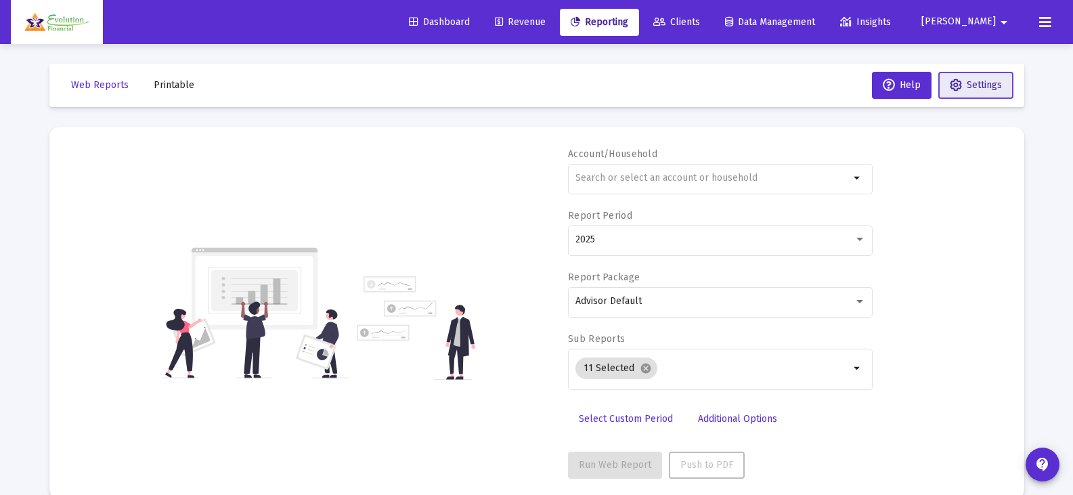
click at [979, 86] on span "Settings" at bounding box center [984, 85] width 35 height 12
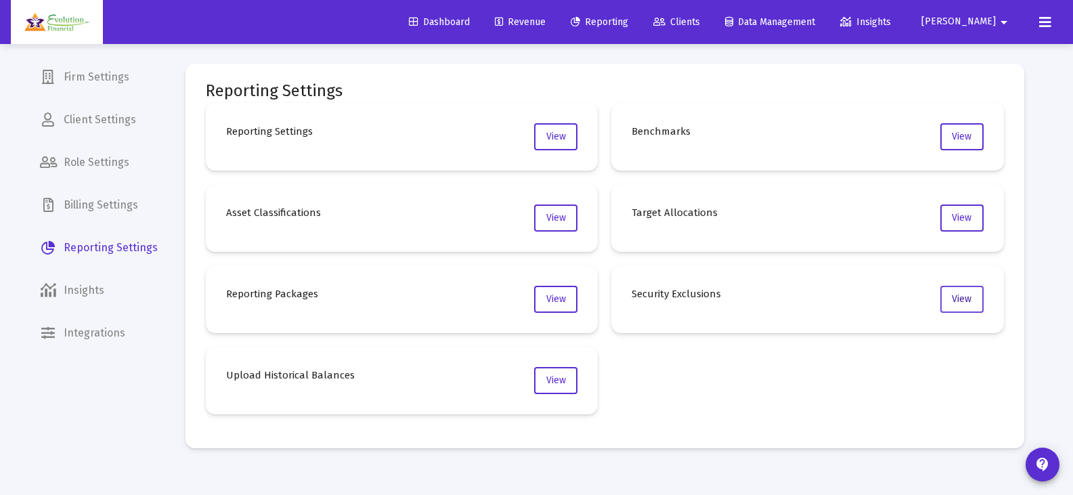
click at [971, 303] on span "View" at bounding box center [962, 299] width 20 height 12
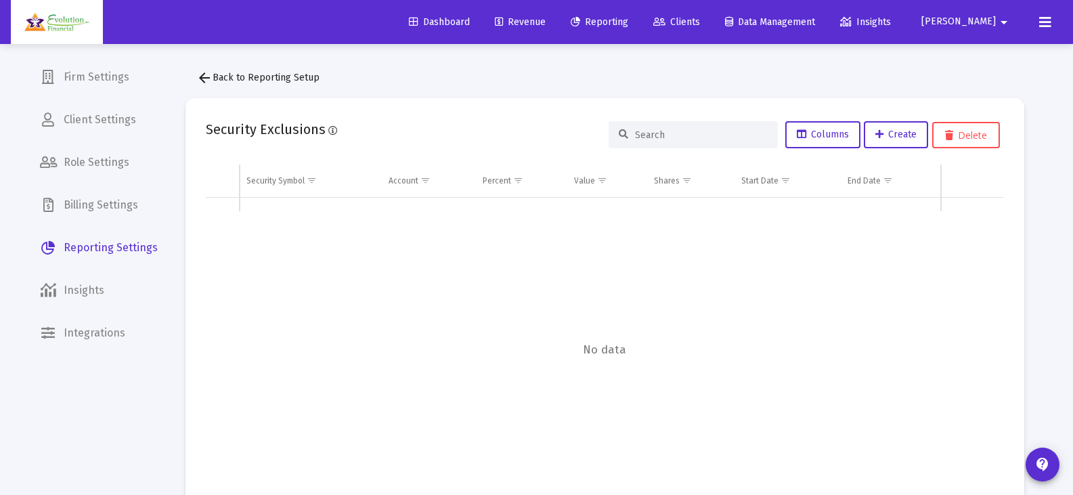
click at [727, 133] on input at bounding box center [701, 135] width 133 height 12
type input "aapl"
click at [219, 75] on span "arrow_back Back to Reporting Setup" at bounding box center [257, 78] width 123 height 12
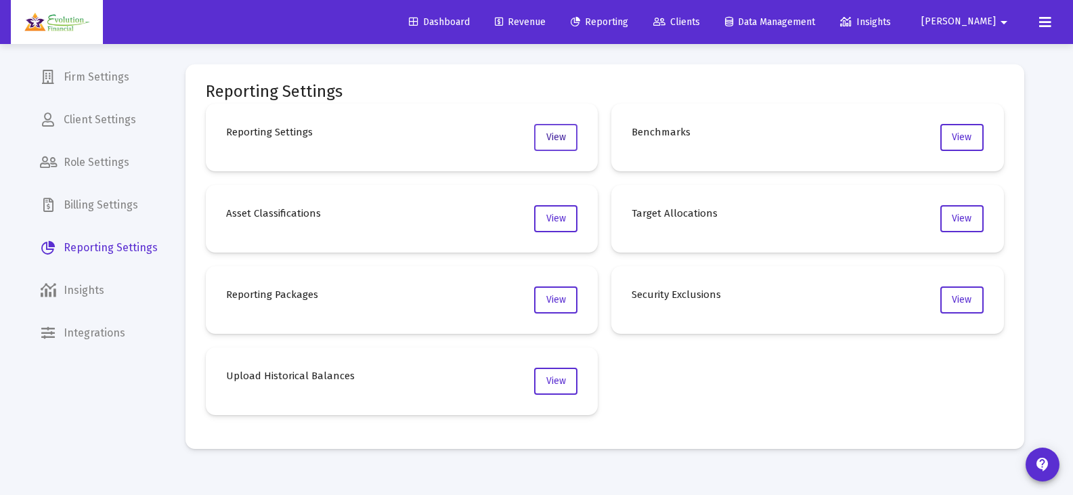
click at [551, 133] on span "View" at bounding box center [556, 137] width 20 height 12
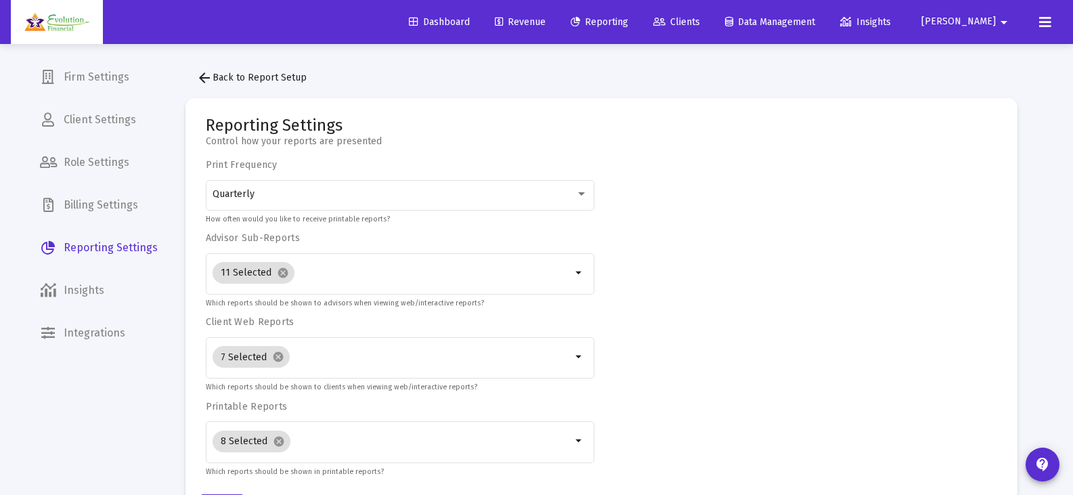
click at [209, 76] on mat-icon "arrow_back" at bounding box center [204, 78] width 16 height 16
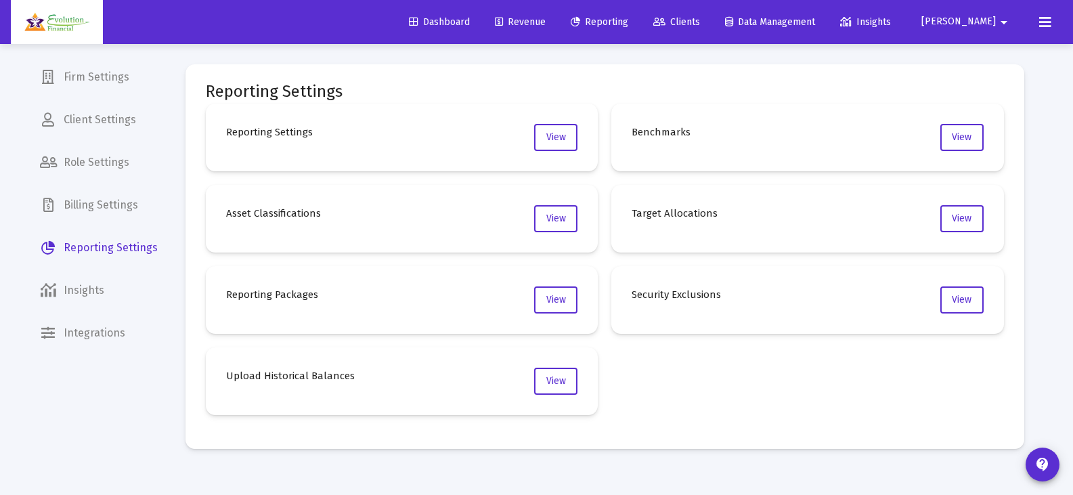
click at [700, 22] on span "Clients" at bounding box center [676, 22] width 47 height 12
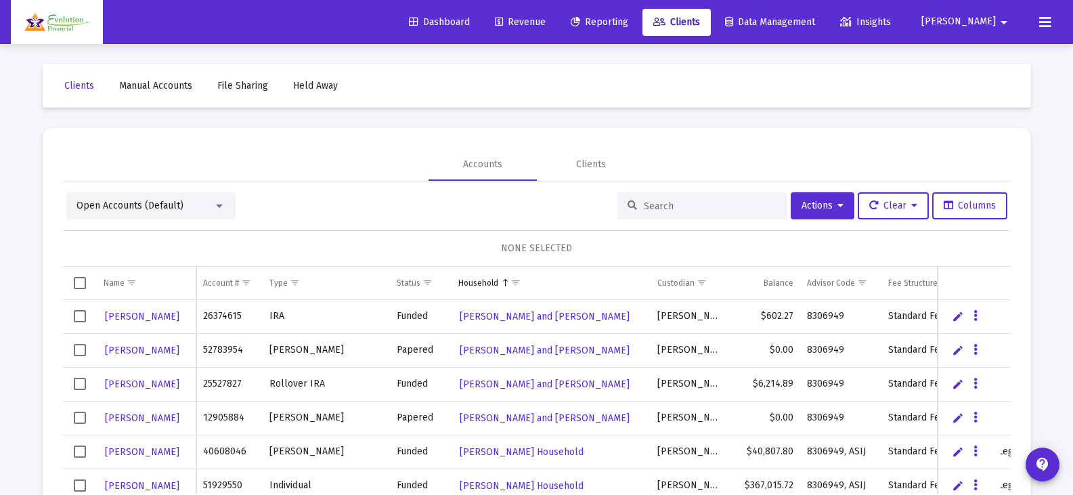
click at [674, 214] on div at bounding box center [702, 205] width 169 height 27
click at [684, 203] on input at bounding box center [710, 206] width 133 height 12
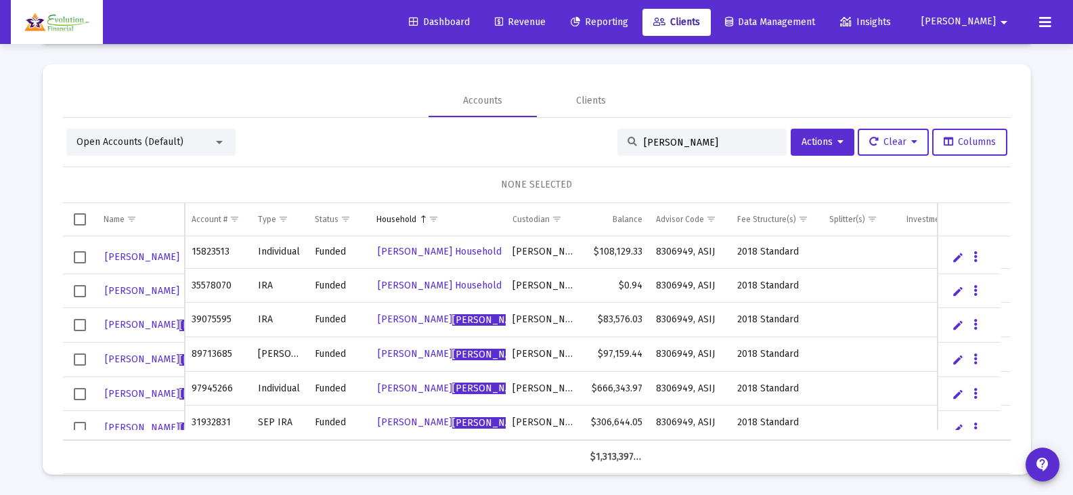
scroll to position [44, 0]
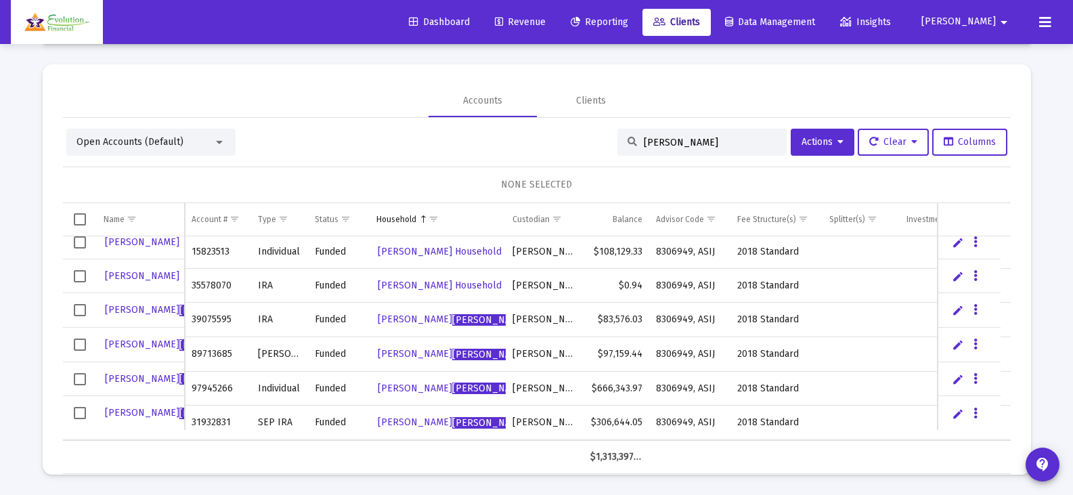
type input "[PERSON_NAME]"
click at [179, 309] on span "[PERSON_NAME]" at bounding box center [216, 311] width 74 height 12
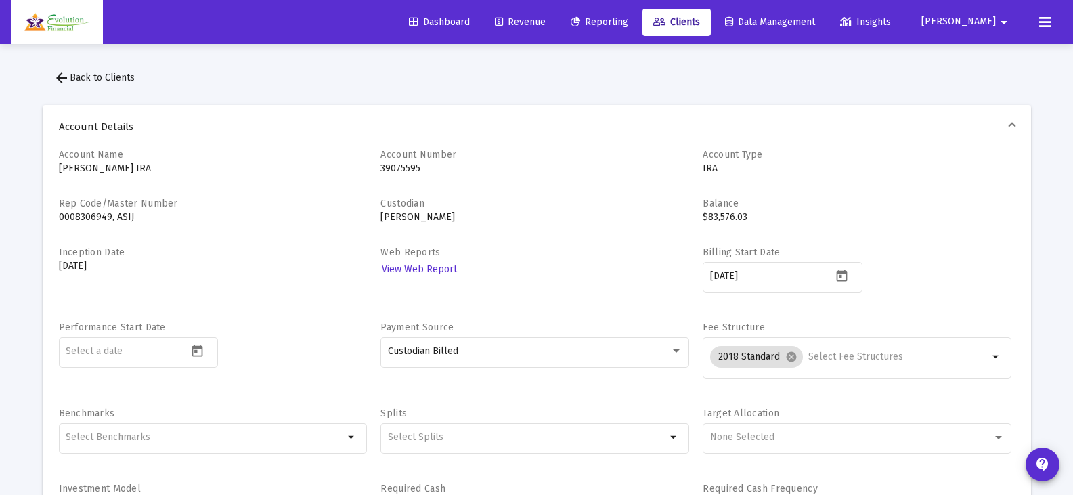
click at [83, 80] on span "arrow_back Back to Clients" at bounding box center [93, 78] width 81 height 12
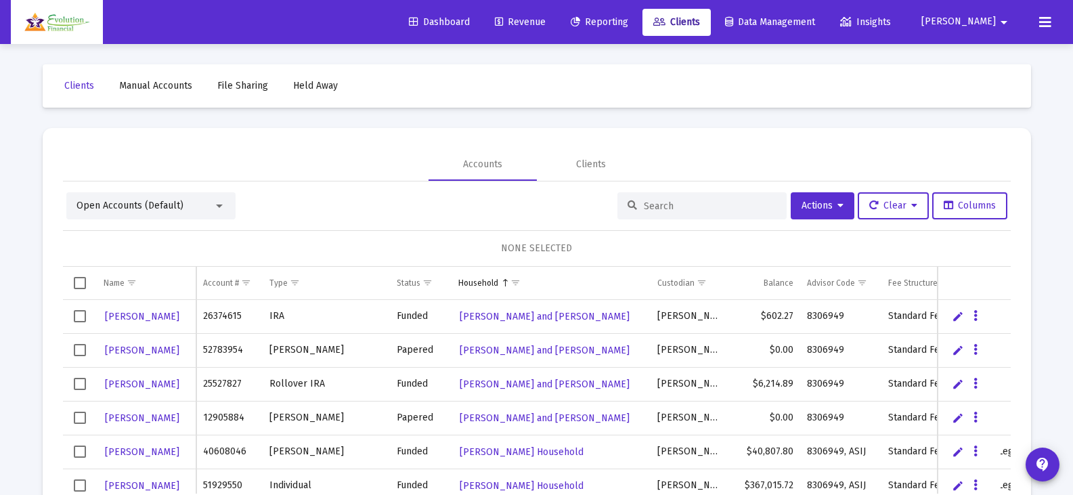
click at [470, 23] on span "Dashboard" at bounding box center [439, 22] width 61 height 12
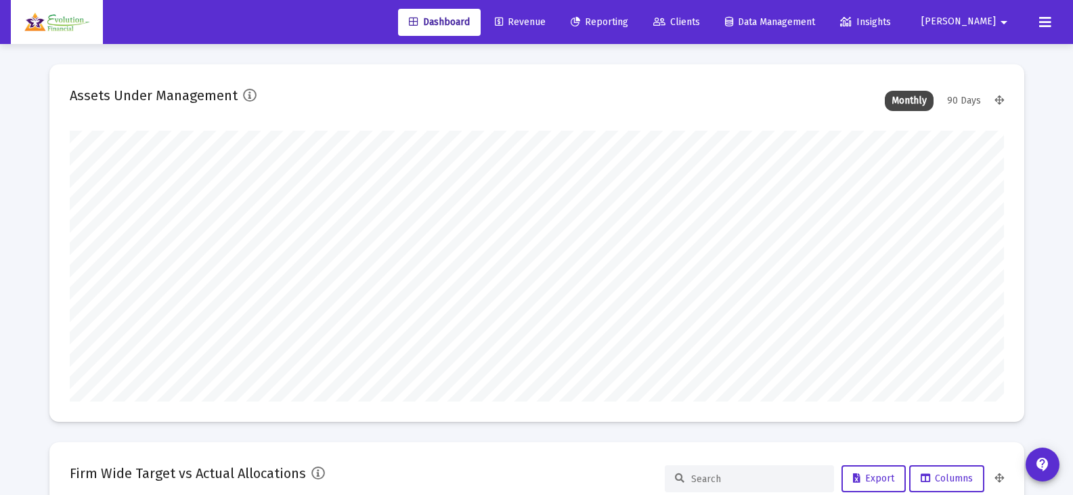
scroll to position [271, 437]
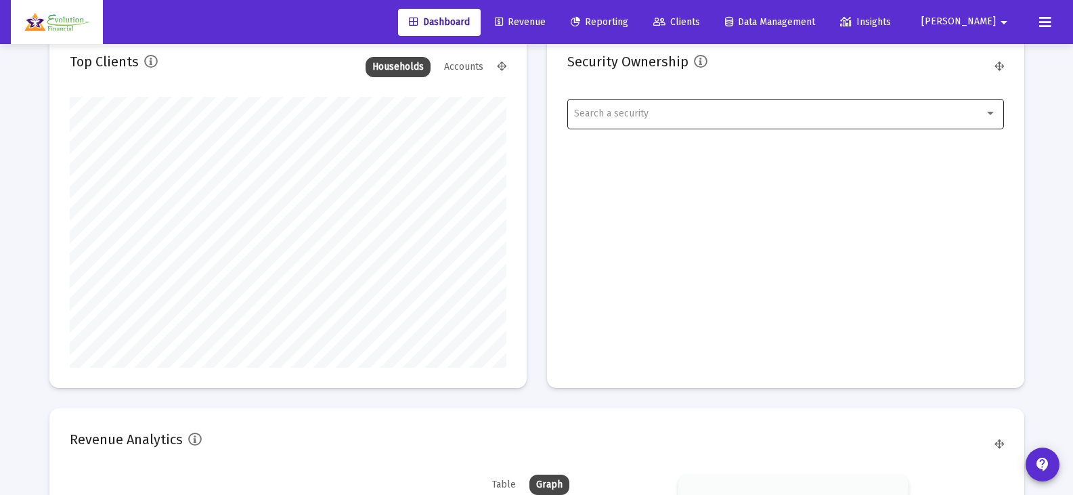
click at [711, 110] on div "Search a security" at bounding box center [779, 113] width 410 height 11
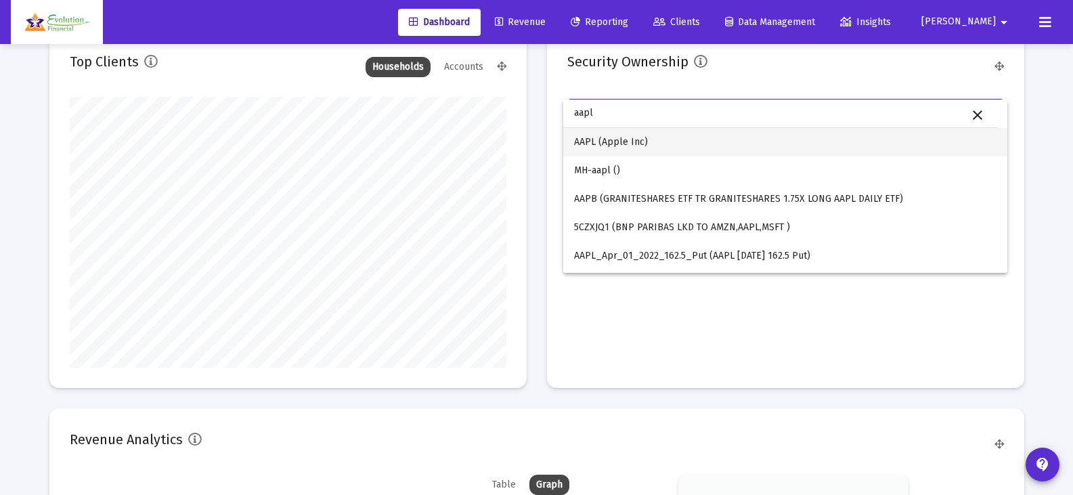
type input "aapl"
click at [628, 139] on span "AAPL (Apple Inc)" at bounding box center [785, 142] width 423 height 28
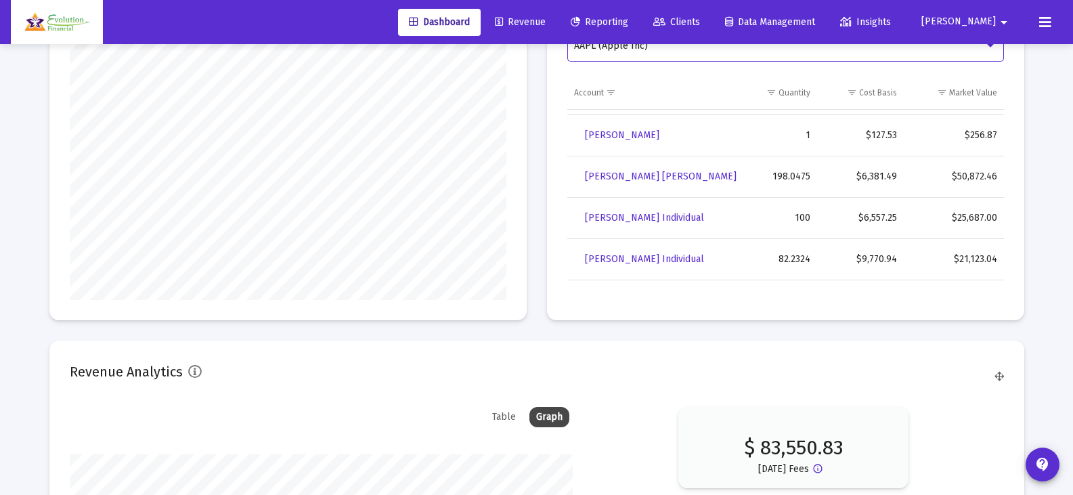
click at [666, 22] on icon at bounding box center [659, 22] width 12 height 9
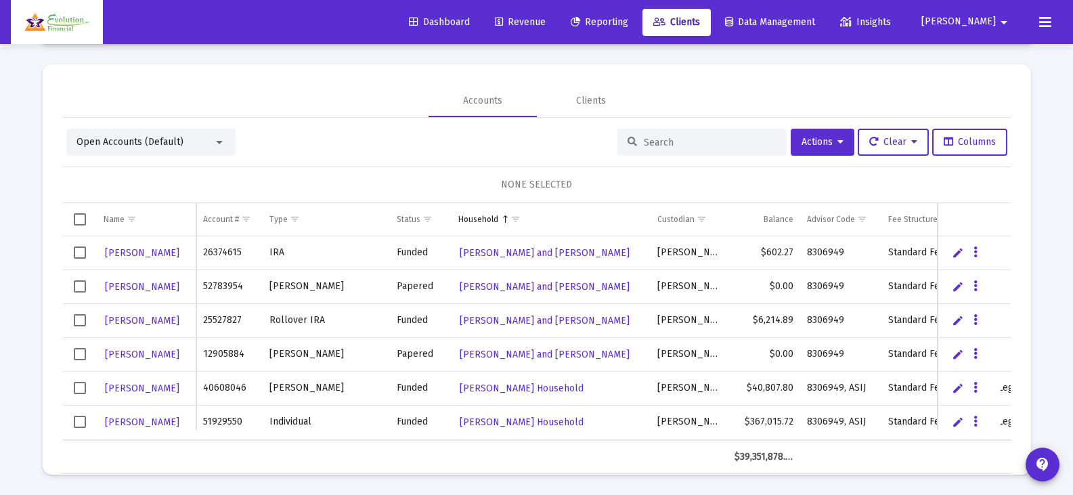
click at [695, 135] on div at bounding box center [702, 142] width 169 height 27
click at [658, 139] on input at bounding box center [710, 143] width 133 height 12
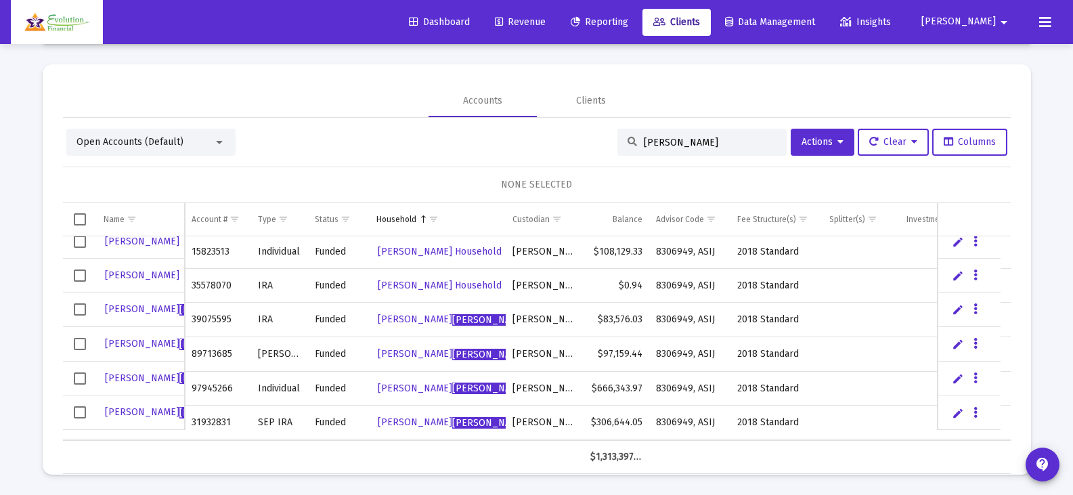
type input "[PERSON_NAME]"
click at [125, 374] on span "[PERSON_NAME]" at bounding box center [179, 378] width 149 height 12
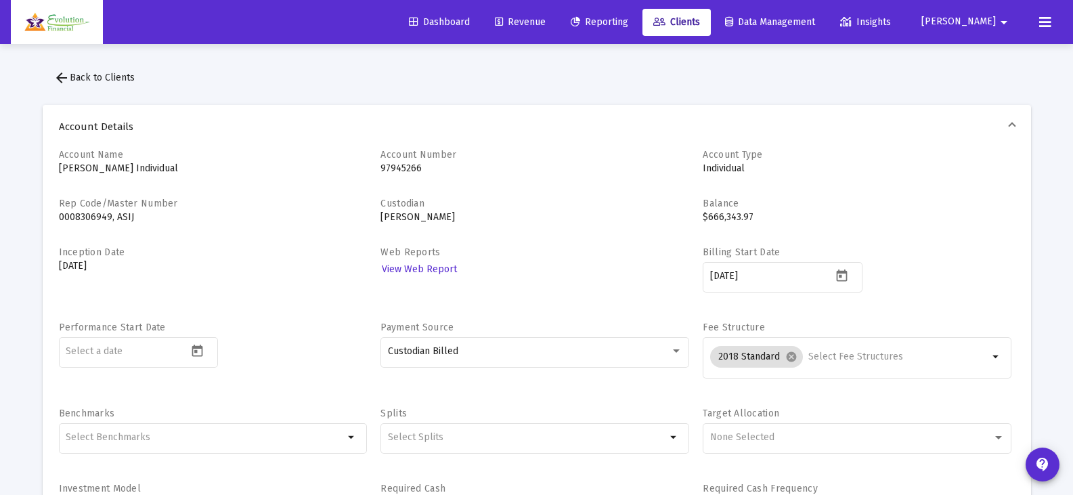
click at [546, 18] on span "Revenue" at bounding box center [520, 22] width 51 height 12
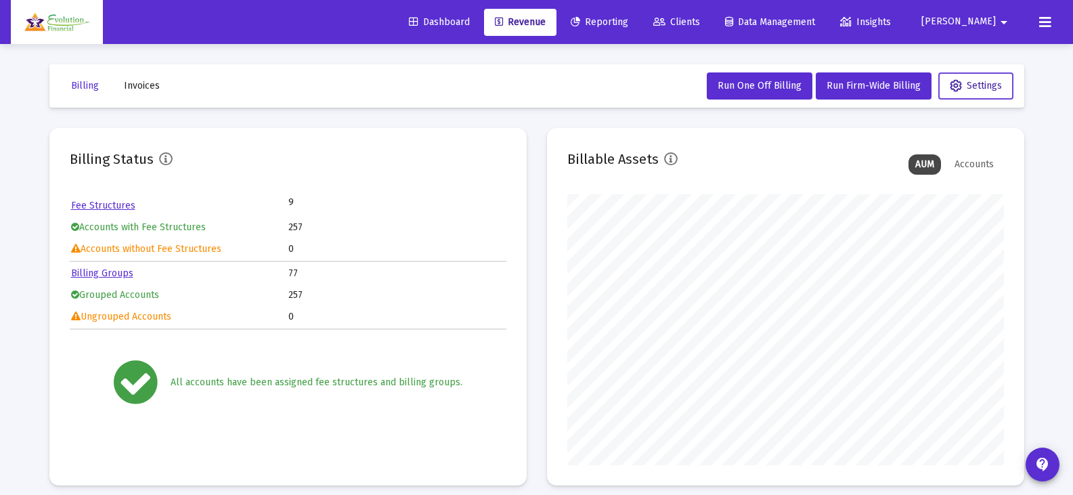
click at [959, 83] on icon at bounding box center [956, 86] width 12 height 12
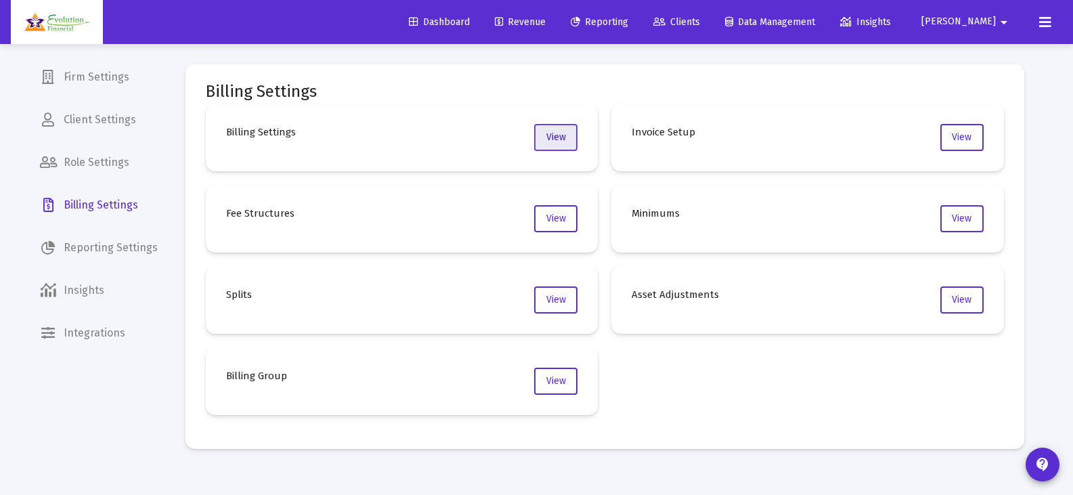
click at [552, 146] on button "View" at bounding box center [555, 137] width 43 height 27
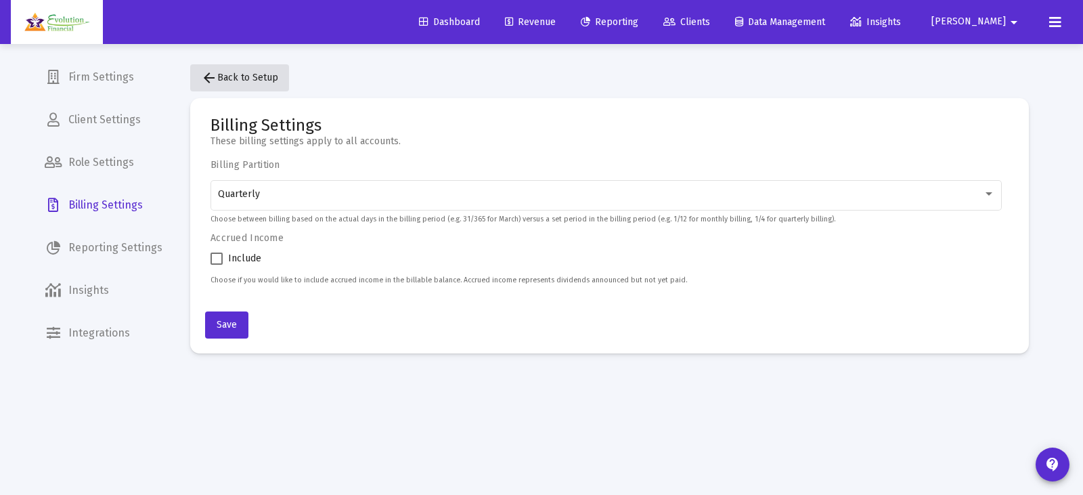
click at [217, 79] on mat-icon "arrow_back" at bounding box center [209, 78] width 16 height 16
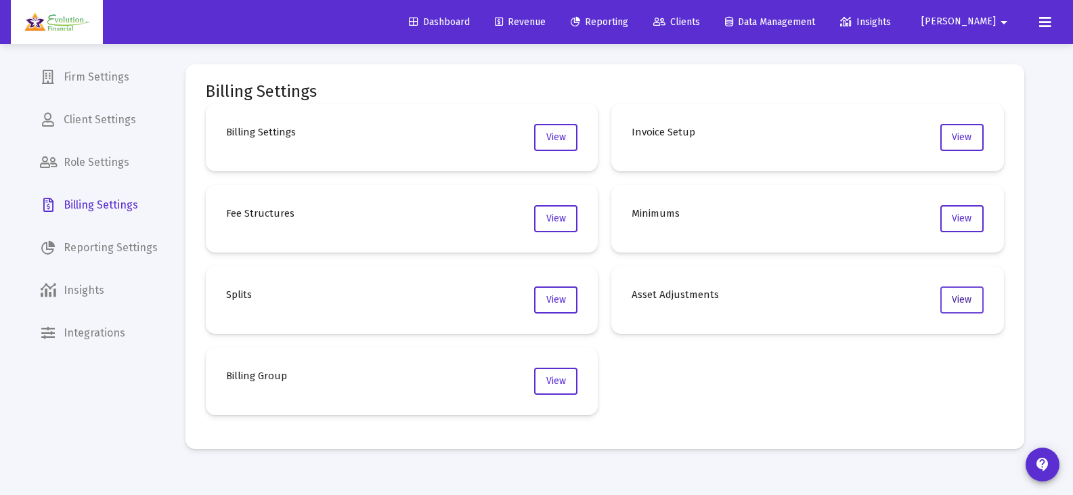
click at [971, 301] on span "View" at bounding box center [962, 300] width 20 height 12
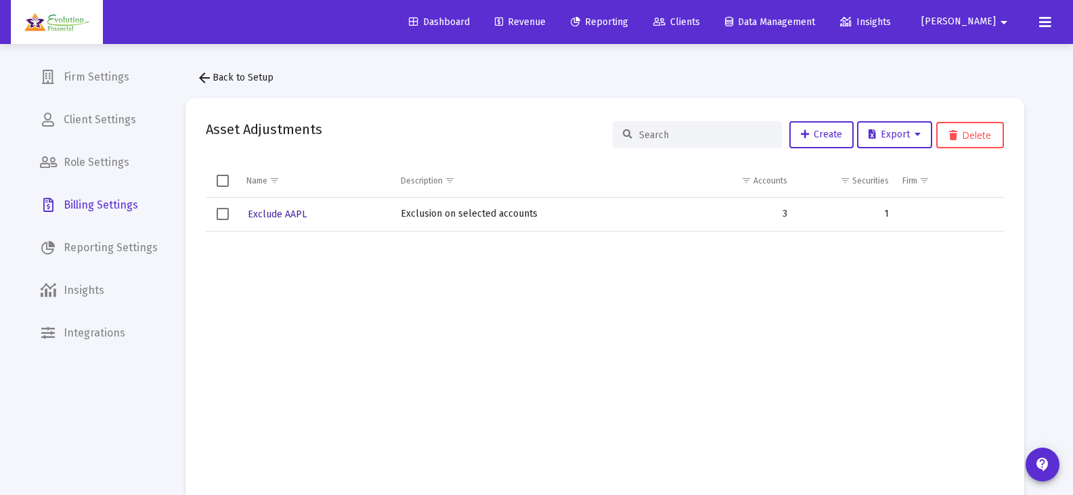
click at [281, 213] on span "Exclude AAPL" at bounding box center [277, 215] width 59 height 12
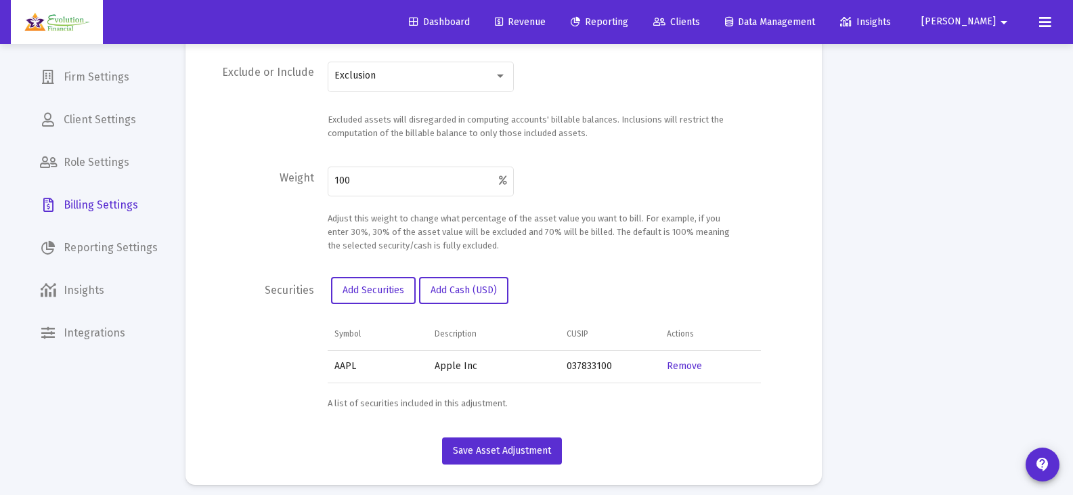
scroll to position [442, 0]
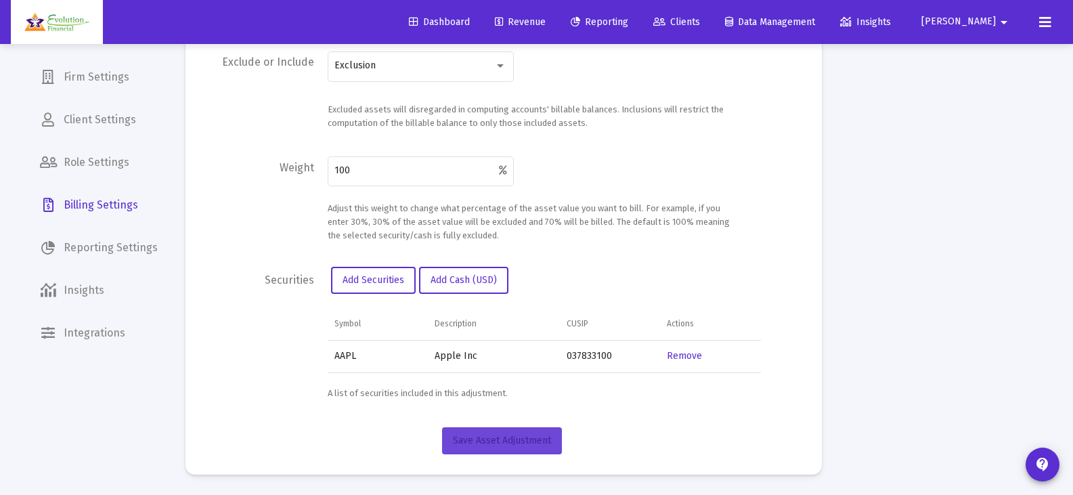
click at [494, 446] on button "Save Asset Adjustment" at bounding box center [502, 440] width 120 height 27
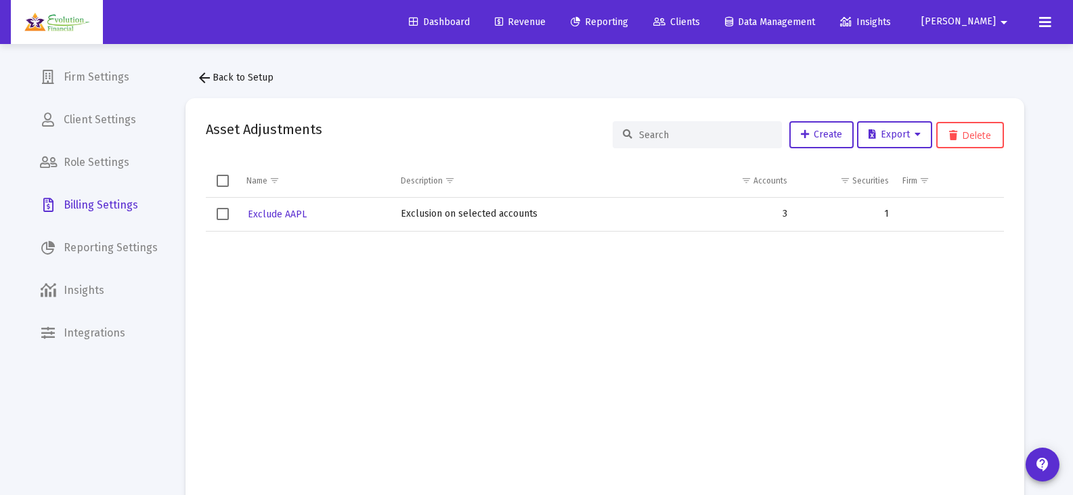
click at [243, 80] on span "arrow_back Back to Setup" at bounding box center [234, 78] width 77 height 12
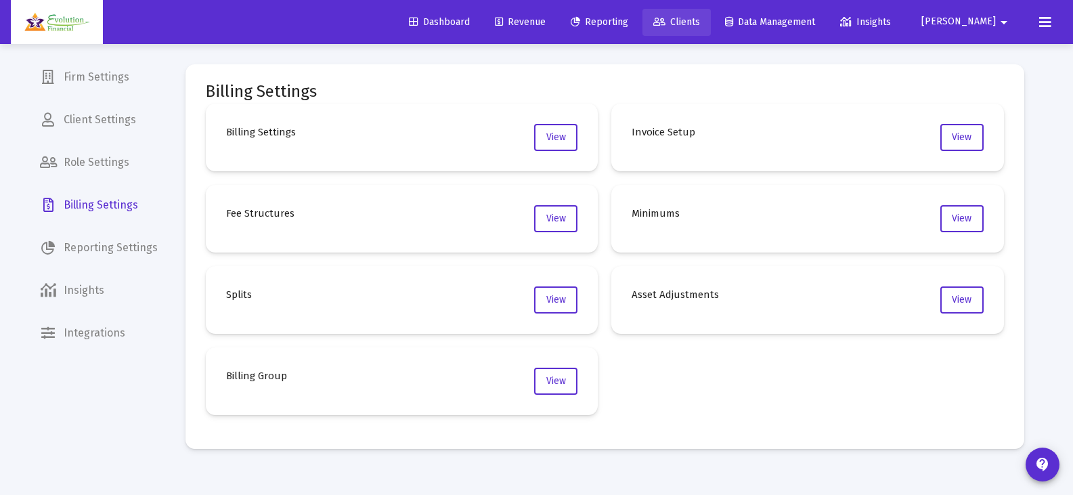
click at [700, 23] on span "Clients" at bounding box center [676, 22] width 47 height 12
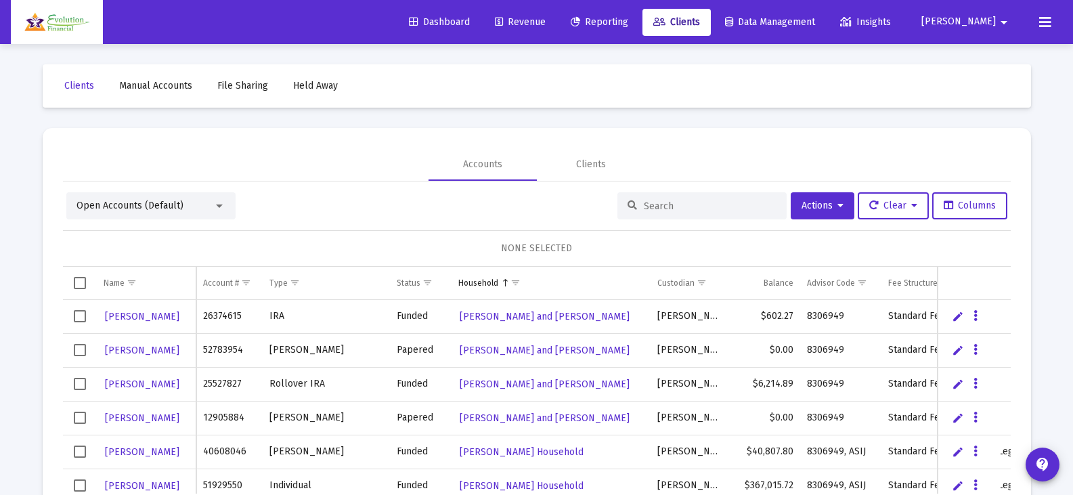
click at [734, 201] on input at bounding box center [710, 206] width 133 height 12
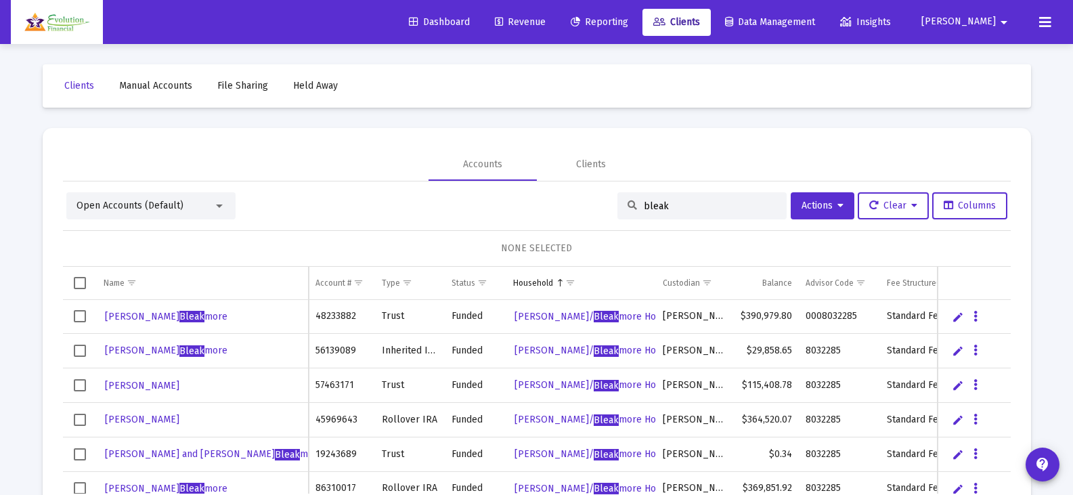
type input "bleak"
click at [179, 314] on span "Bleak" at bounding box center [191, 317] width 25 height 12
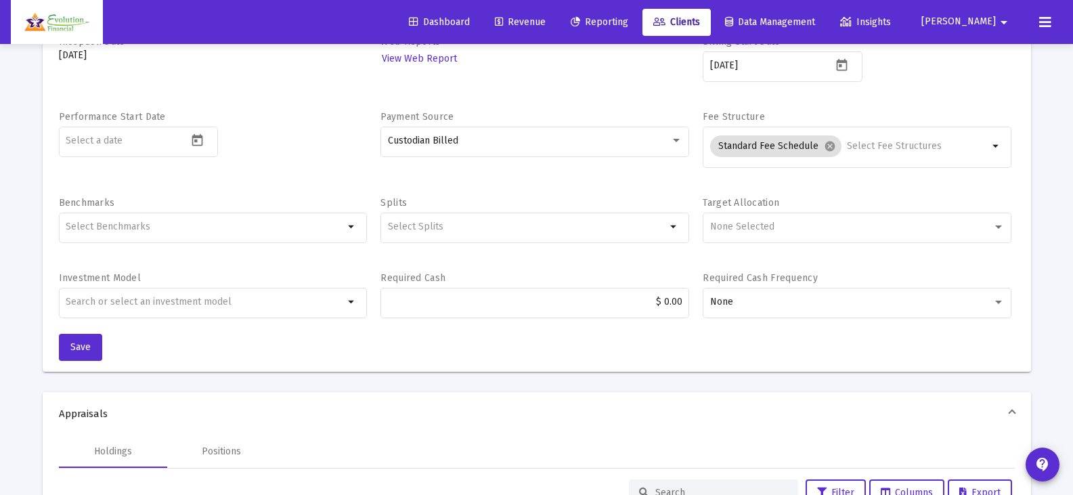
scroll to position [135, 0]
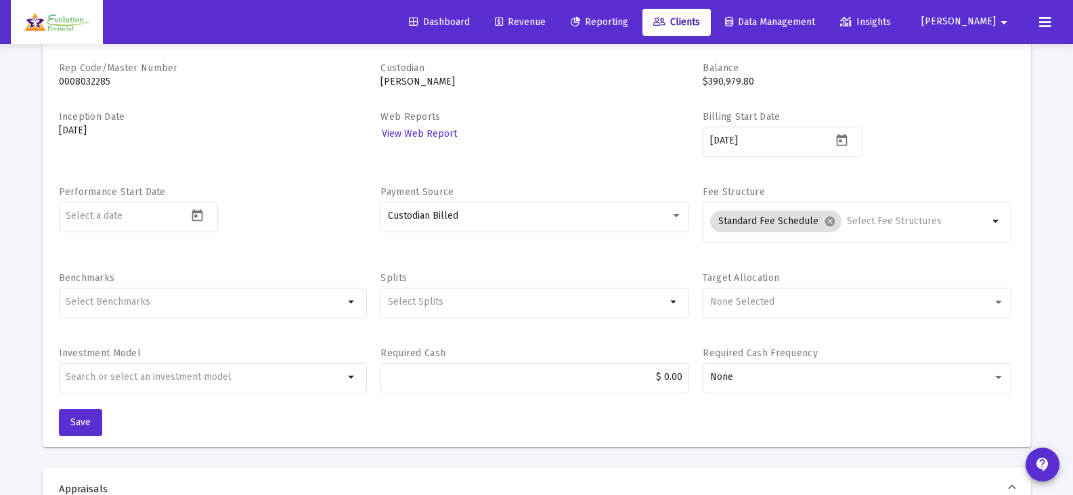
click at [546, 19] on span "Revenue" at bounding box center [520, 22] width 51 height 12
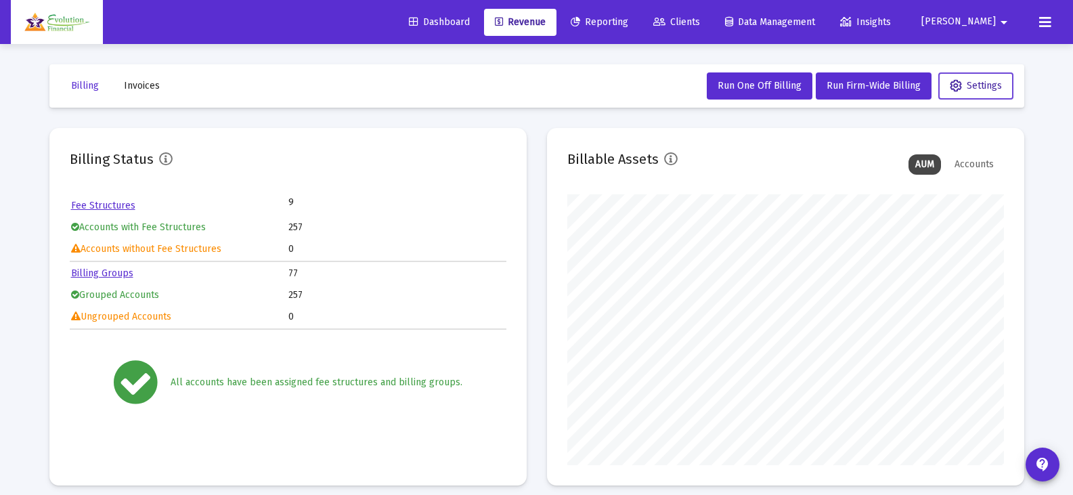
click at [983, 83] on span "Settings" at bounding box center [976, 86] width 52 height 12
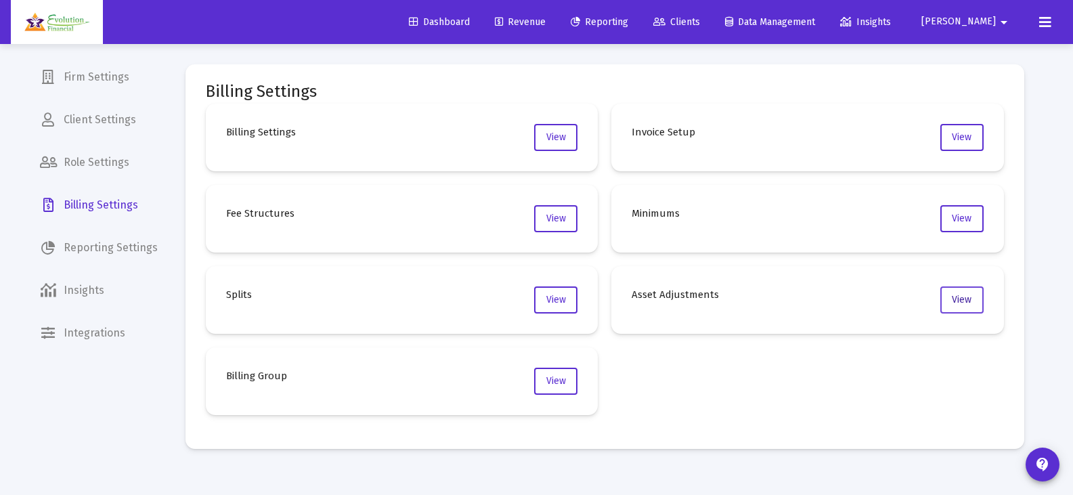
click at [973, 296] on button "View" at bounding box center [962, 299] width 43 height 27
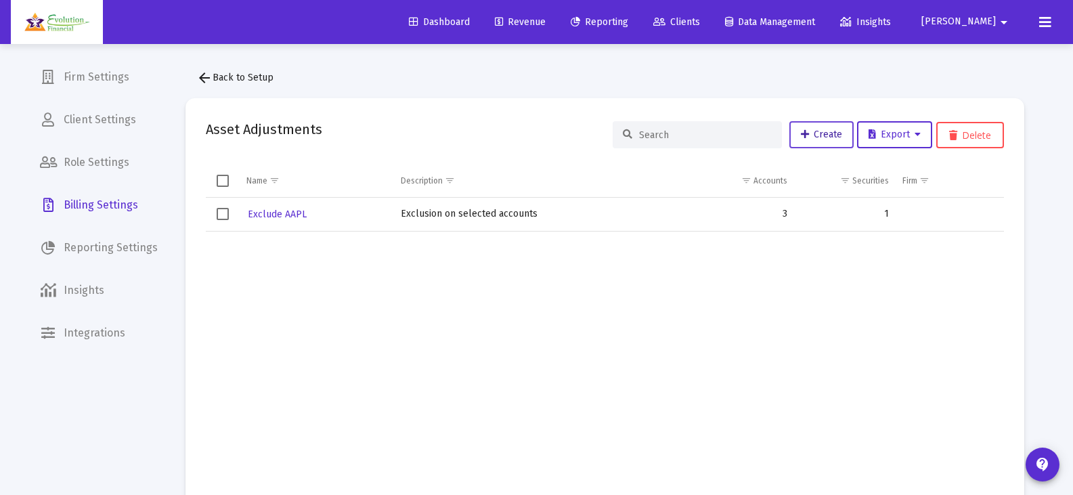
click at [826, 137] on span "Create" at bounding box center [821, 135] width 41 height 12
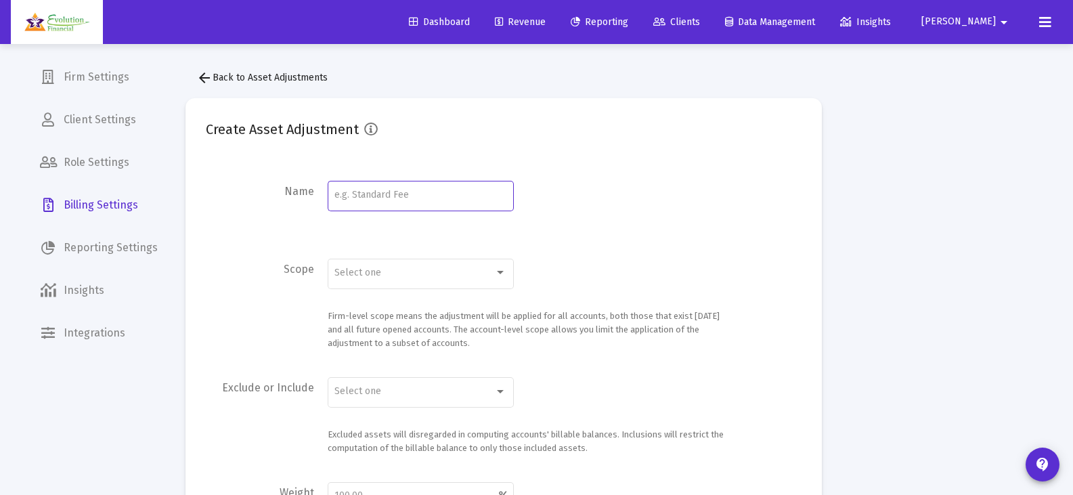
click at [429, 194] on input at bounding box center [421, 195] width 172 height 11
type input "Exclude Cash on billing"
click at [458, 267] on div "Select one" at bounding box center [421, 272] width 172 height 33
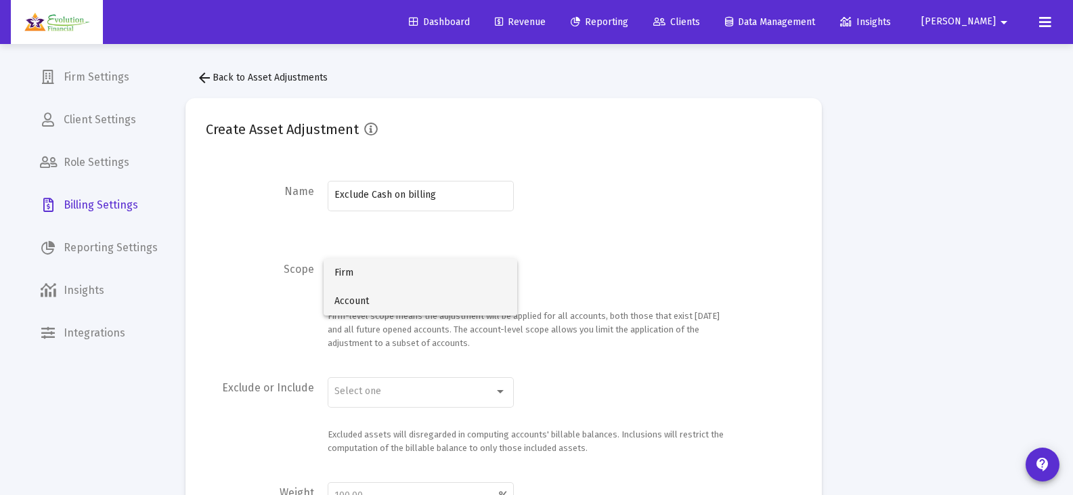
click at [417, 304] on span "Account" at bounding box center [421, 301] width 172 height 28
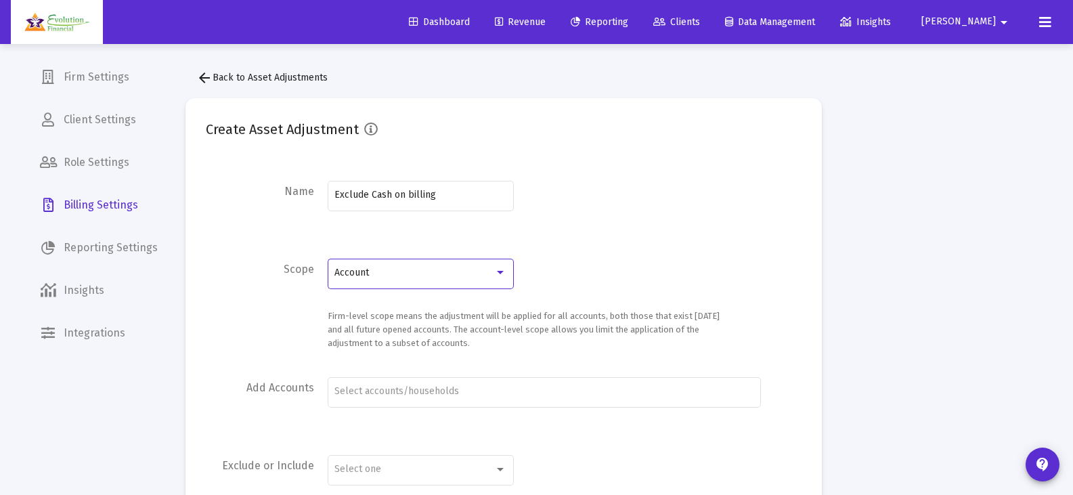
scroll to position [68, 0]
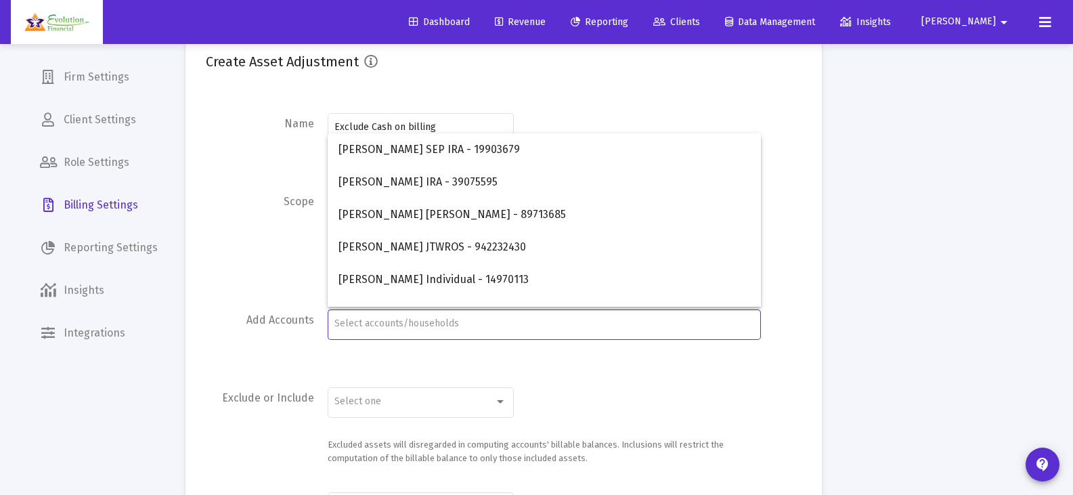
click at [497, 322] on input "Account Selection" at bounding box center [544, 323] width 419 height 11
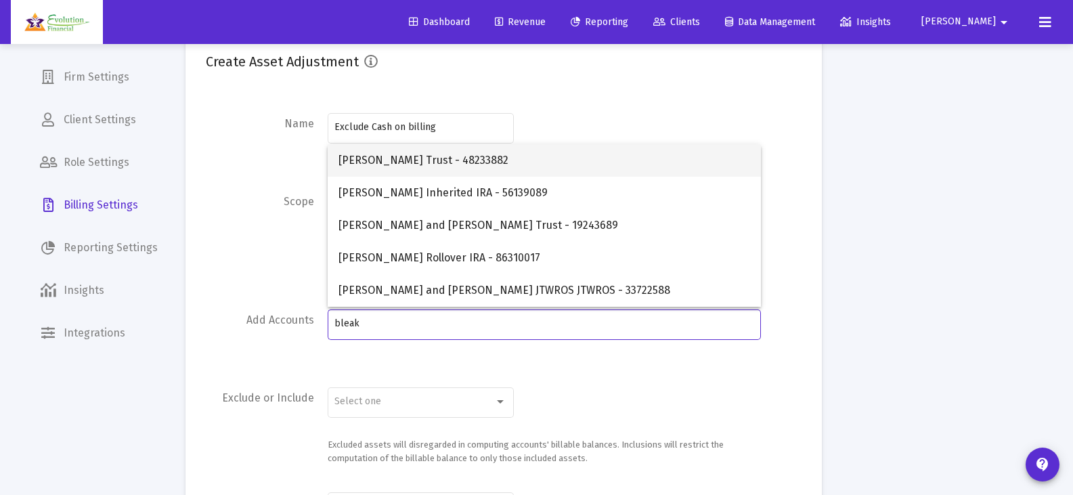
type input "bleak"
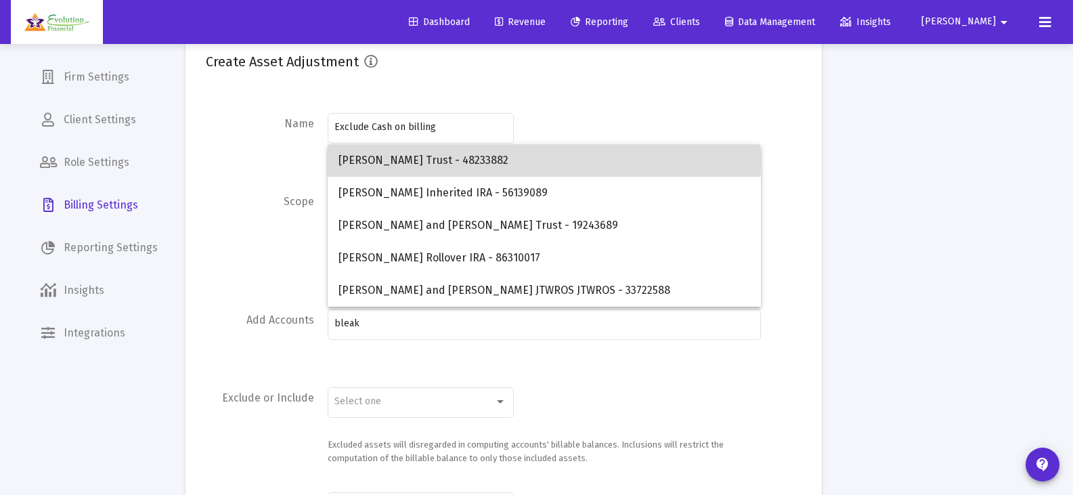
click at [410, 163] on span "[PERSON_NAME] Trust - 48233882" at bounding box center [545, 160] width 412 height 33
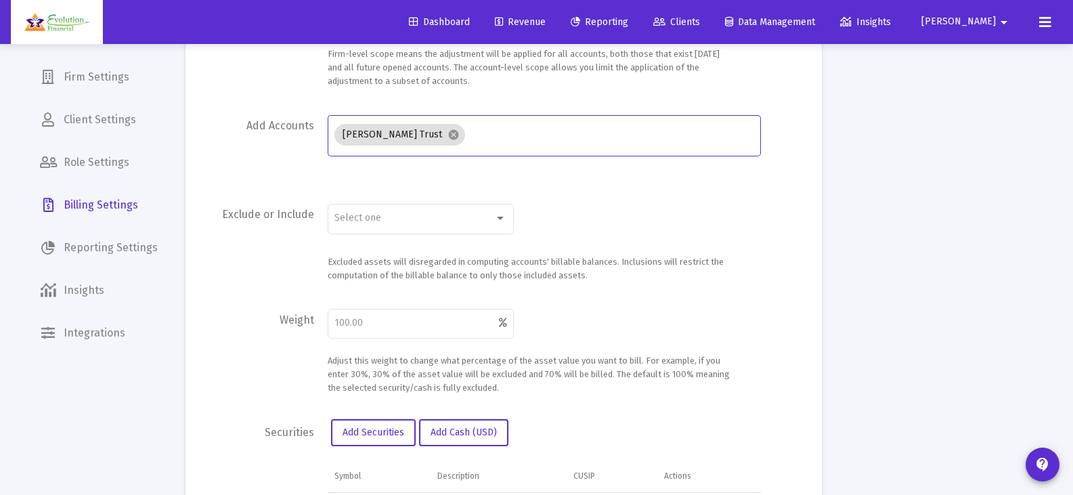
scroll to position [271, 0]
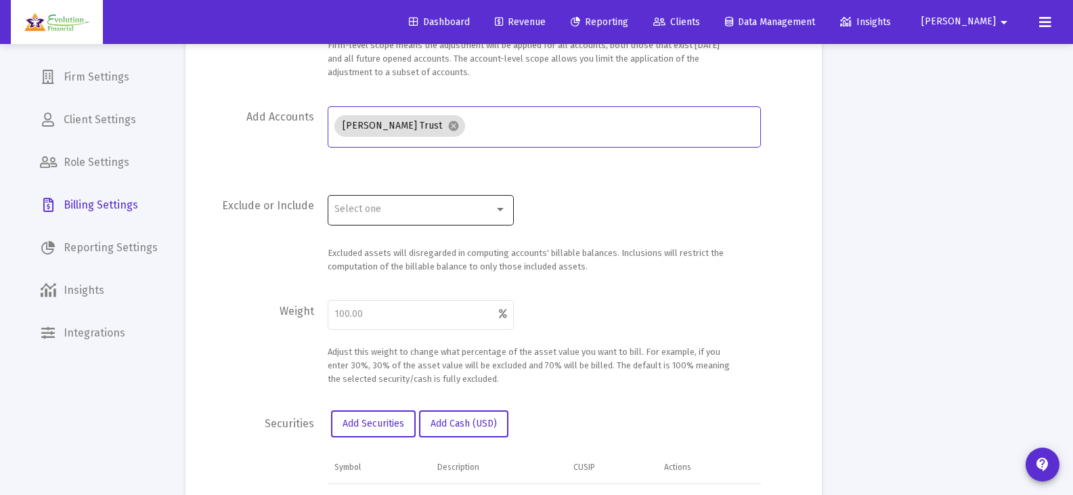
click at [490, 212] on div "Select one" at bounding box center [415, 209] width 160 height 11
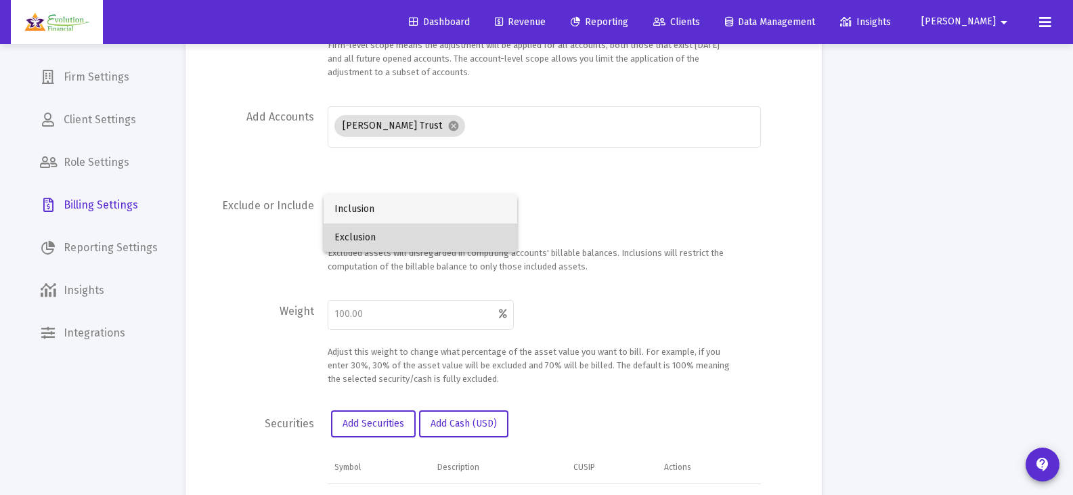
click at [362, 238] on span "Exclusion" at bounding box center [421, 237] width 172 height 28
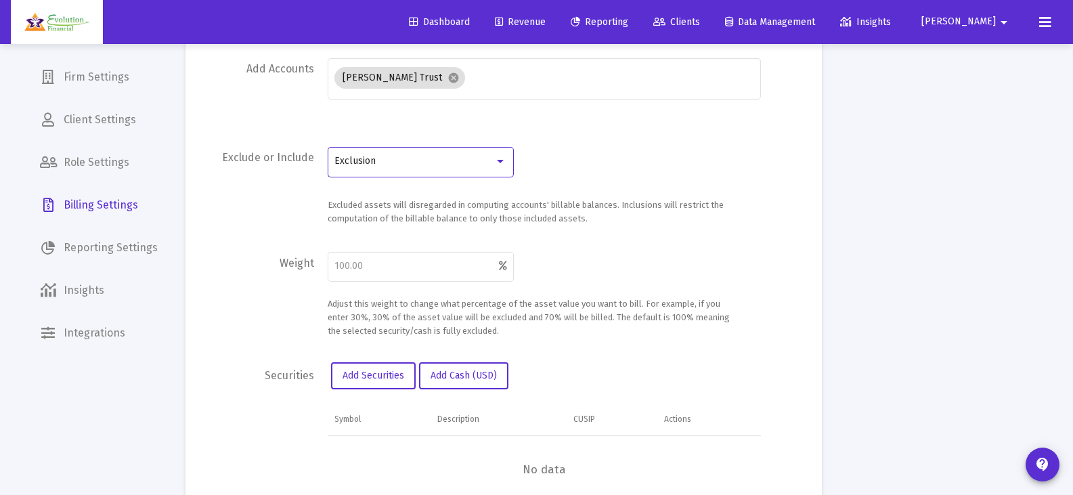
scroll to position [339, 0]
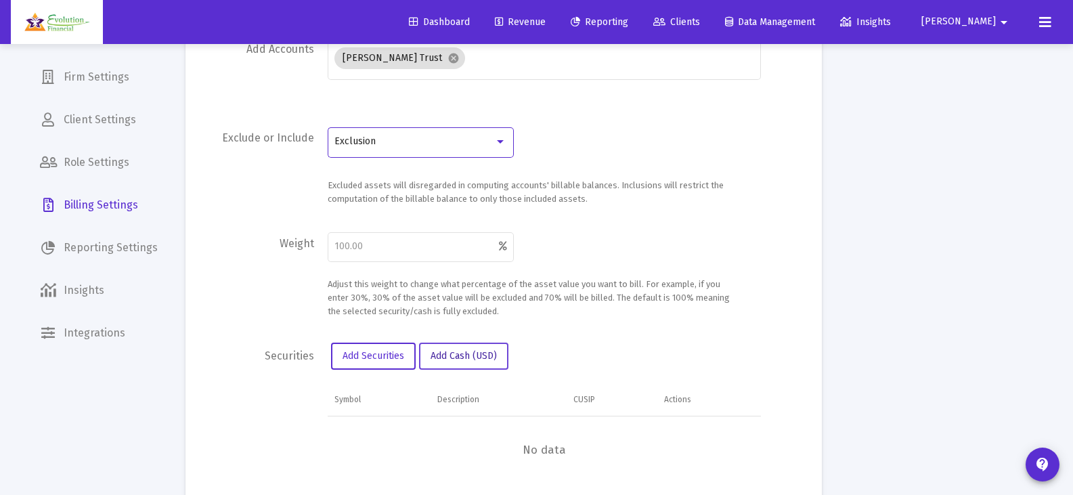
click at [468, 360] on span "Add Cash (USD)" at bounding box center [464, 356] width 66 height 12
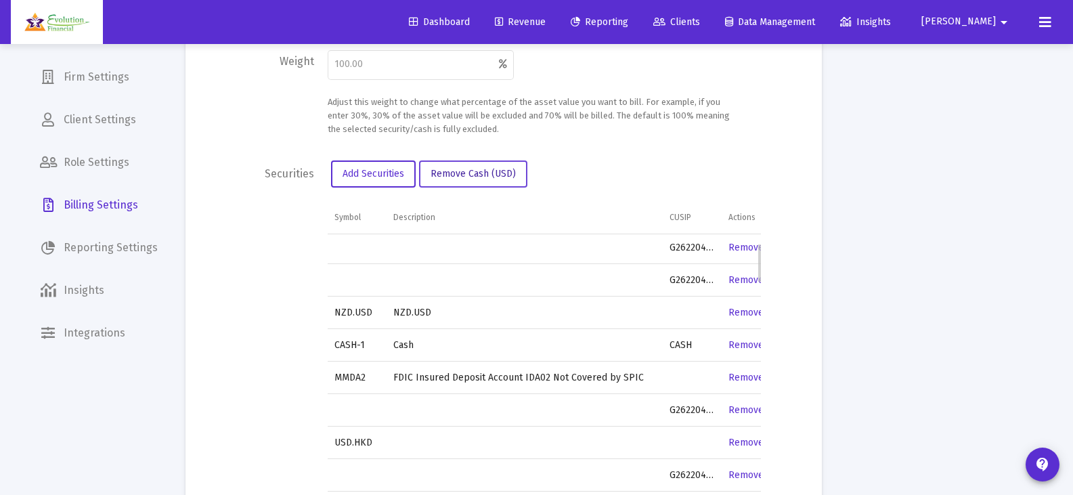
scroll to position [542, 0]
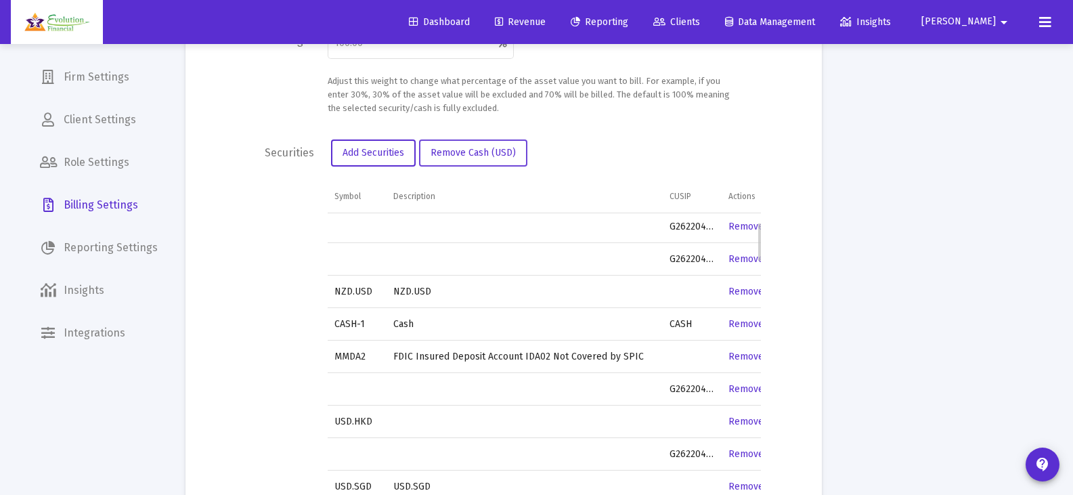
click at [745, 226] on link "Remove" at bounding box center [746, 227] width 35 height 12
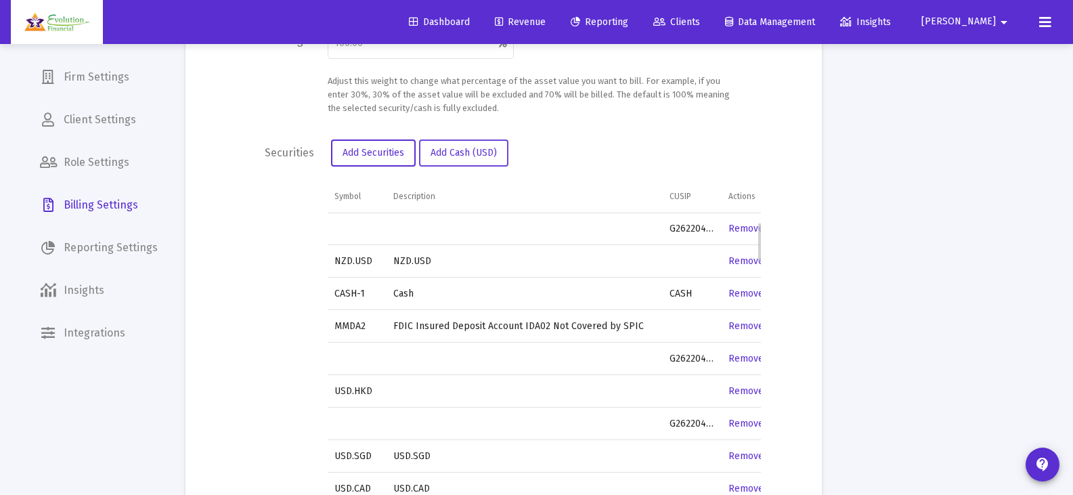
click at [745, 227] on link "Remove" at bounding box center [746, 229] width 35 height 12
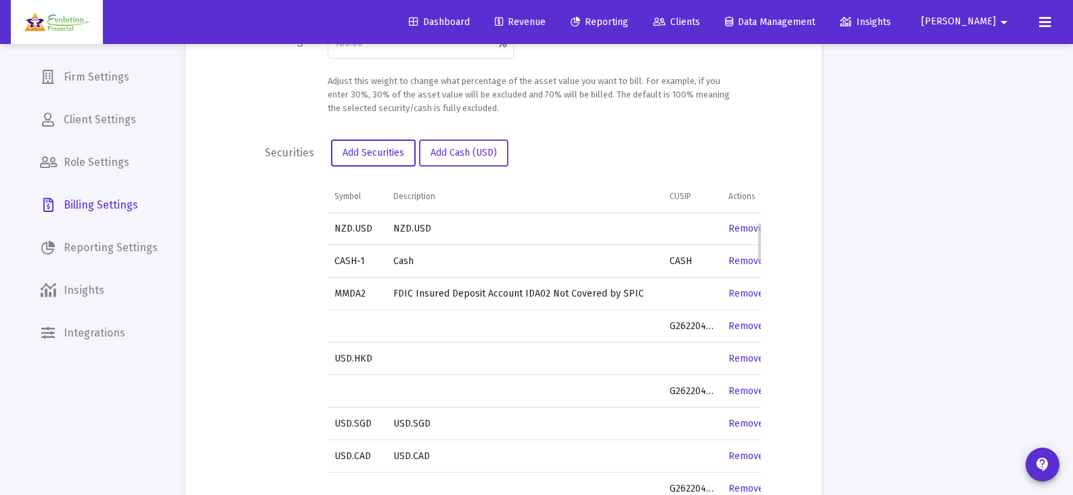
click at [746, 227] on link "Remove" at bounding box center [746, 229] width 35 height 12
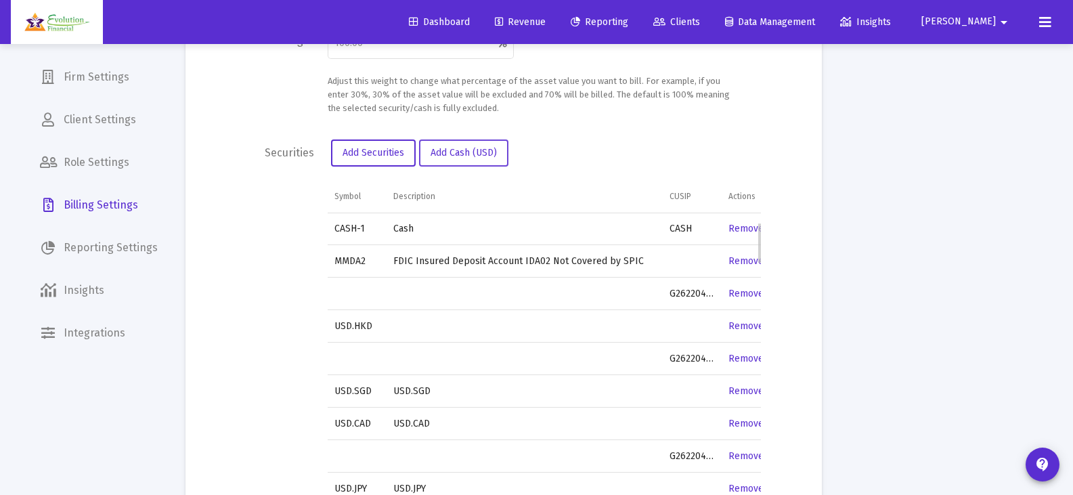
click at [750, 260] on link "Remove" at bounding box center [746, 261] width 35 height 12
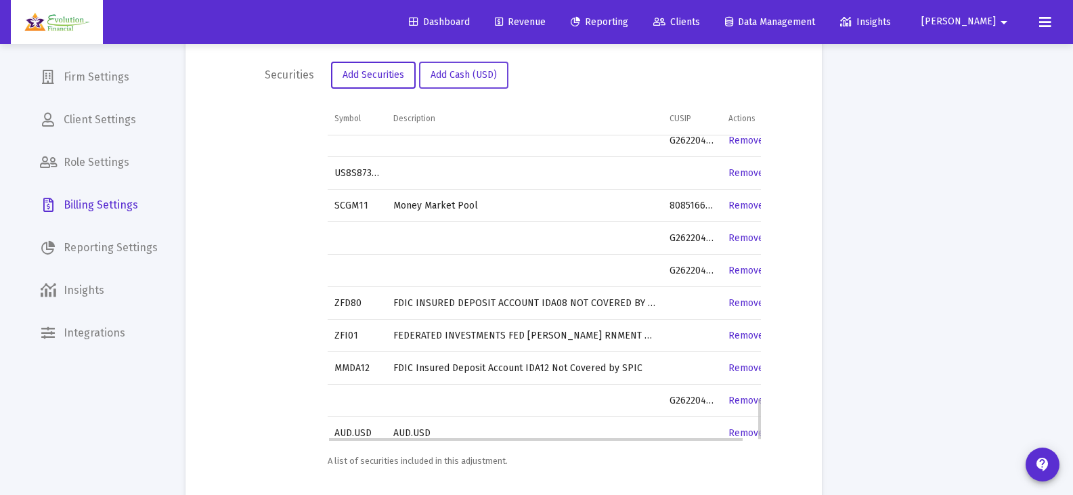
scroll to position [1905, 0]
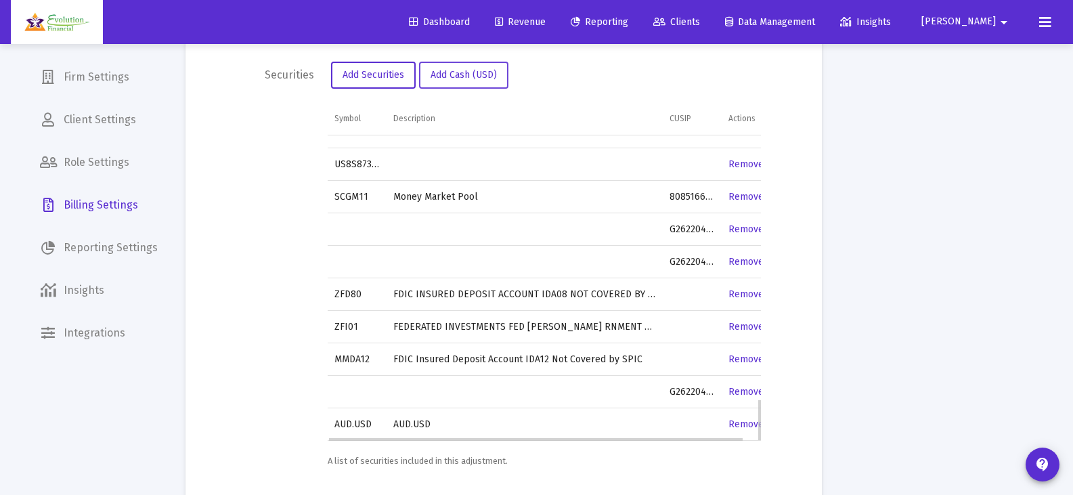
click at [739, 421] on link "Remove" at bounding box center [746, 424] width 35 height 12
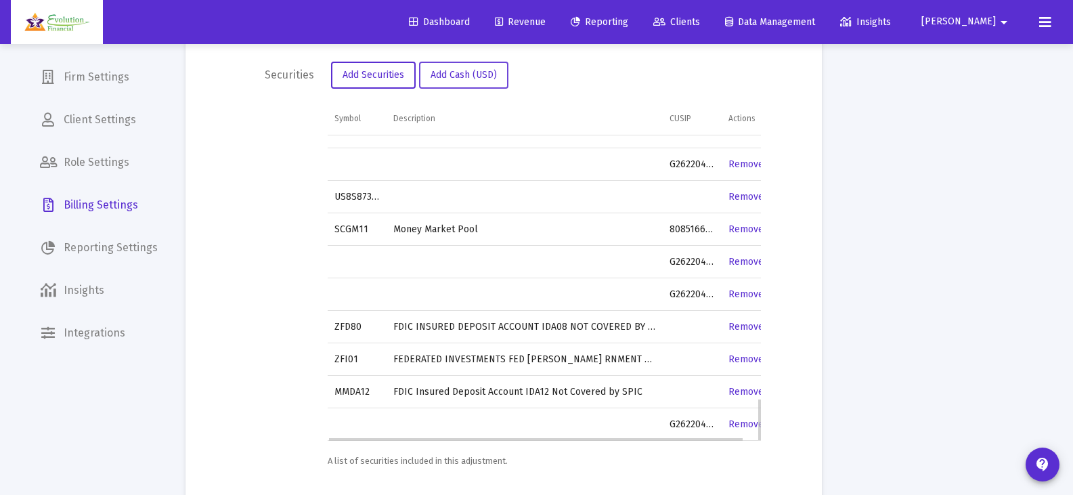
click at [742, 423] on link "Remove" at bounding box center [746, 424] width 35 height 12
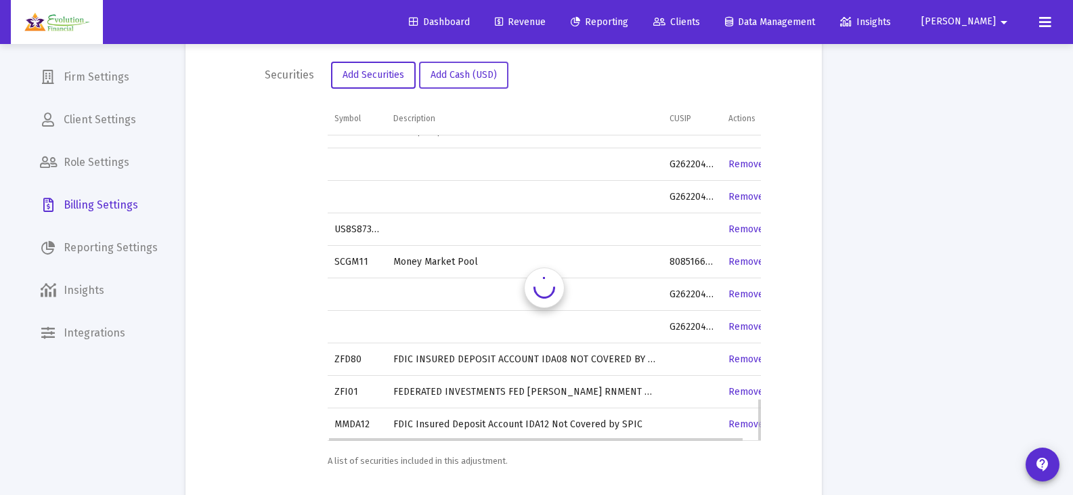
scroll to position [1840, 0]
click at [742, 423] on link "Remove" at bounding box center [746, 424] width 35 height 12
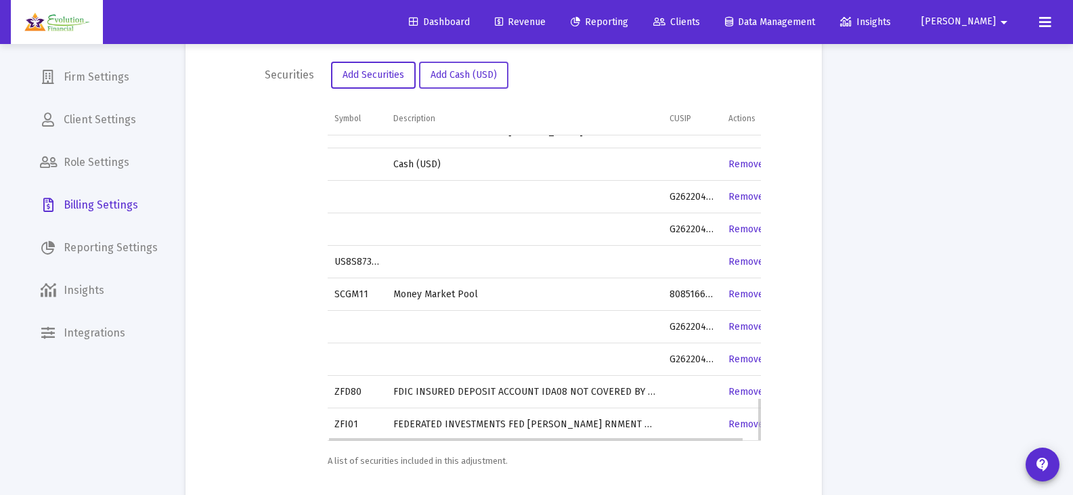
click at [746, 419] on link "Remove" at bounding box center [746, 424] width 35 height 12
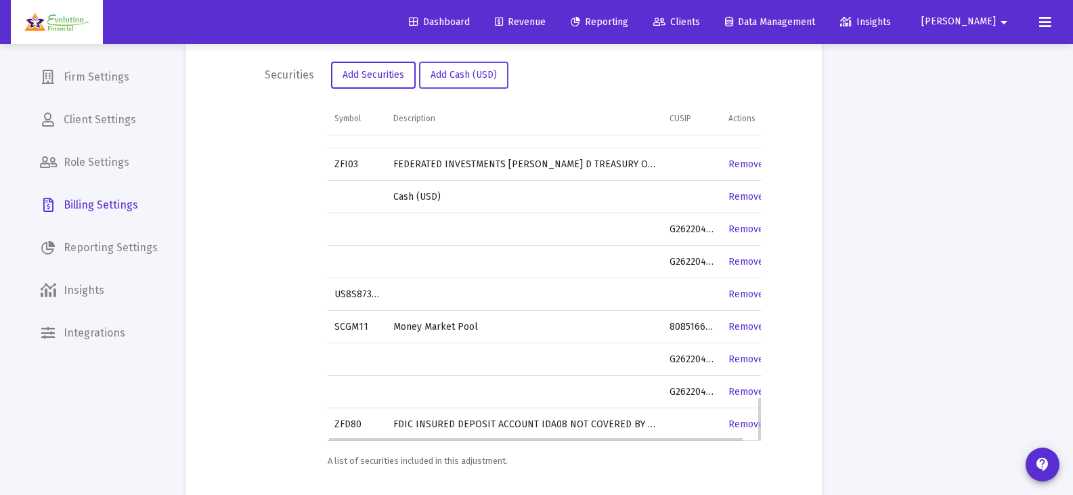
click at [746, 419] on link "Remove" at bounding box center [746, 424] width 35 height 12
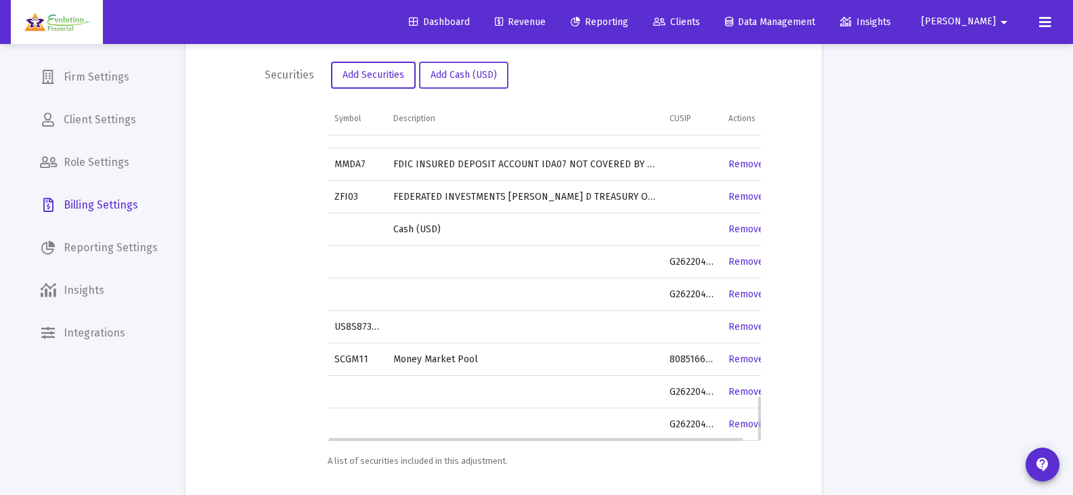
click at [746, 419] on link "Remove" at bounding box center [746, 424] width 35 height 12
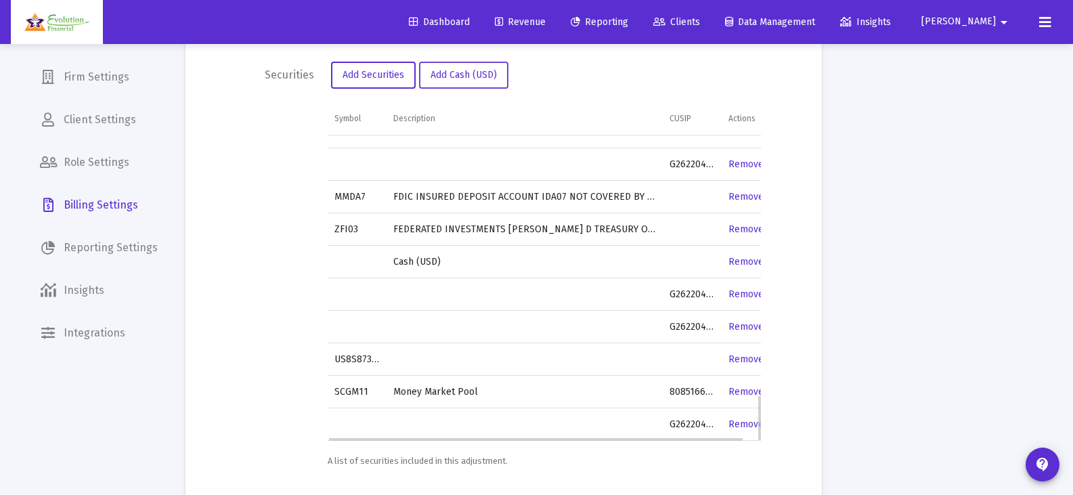
click at [746, 420] on link "Remove" at bounding box center [746, 424] width 35 height 12
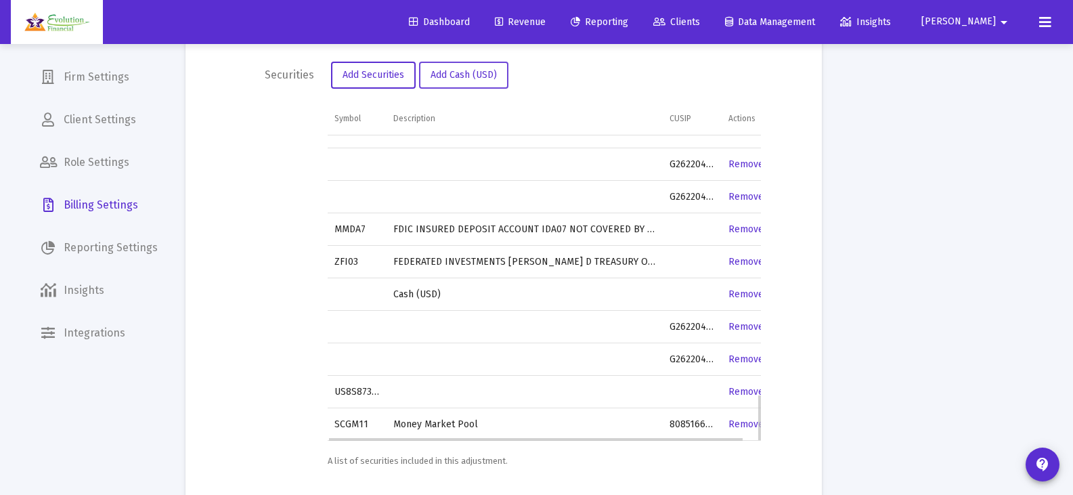
click at [746, 425] on link "Remove" at bounding box center [746, 424] width 35 height 12
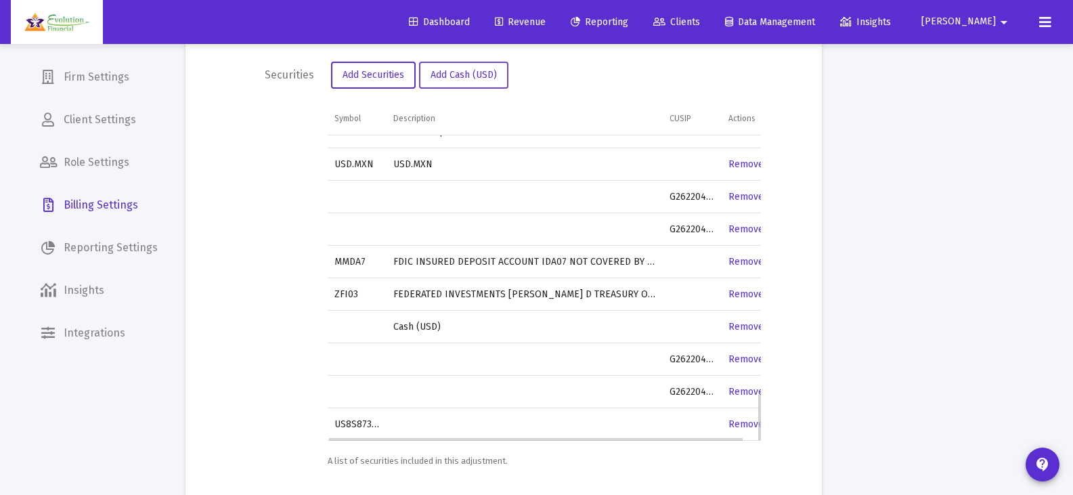
click at [746, 425] on link "Remove" at bounding box center [746, 424] width 35 height 12
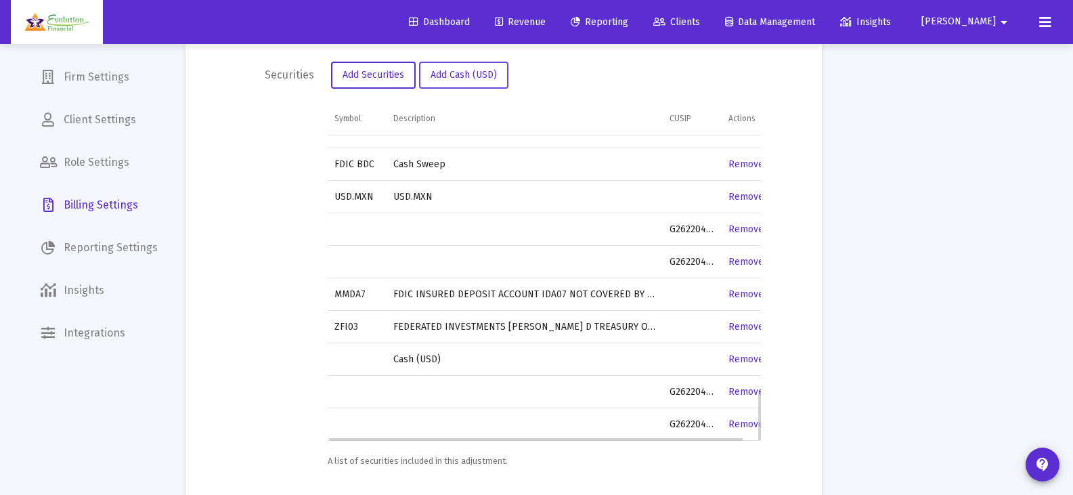
click at [746, 425] on link "Remove" at bounding box center [746, 424] width 35 height 12
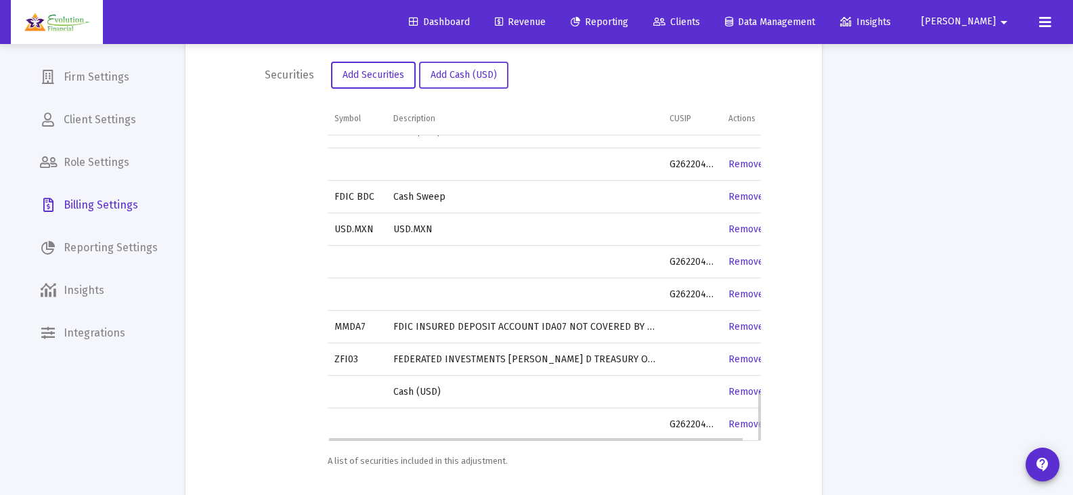
click at [746, 425] on link "Remove" at bounding box center [746, 424] width 35 height 12
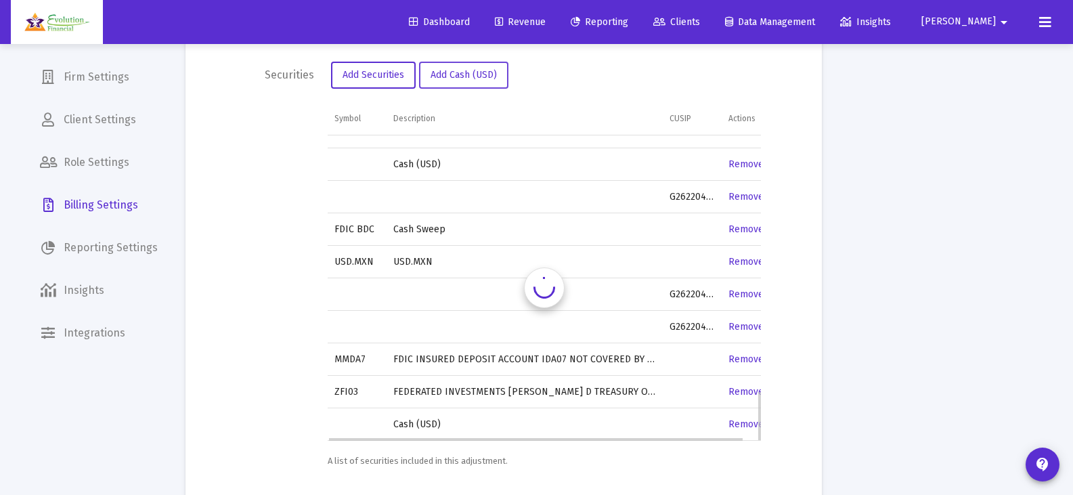
scroll to position [1547, 0]
click at [747, 393] on link "Remove" at bounding box center [746, 392] width 35 height 12
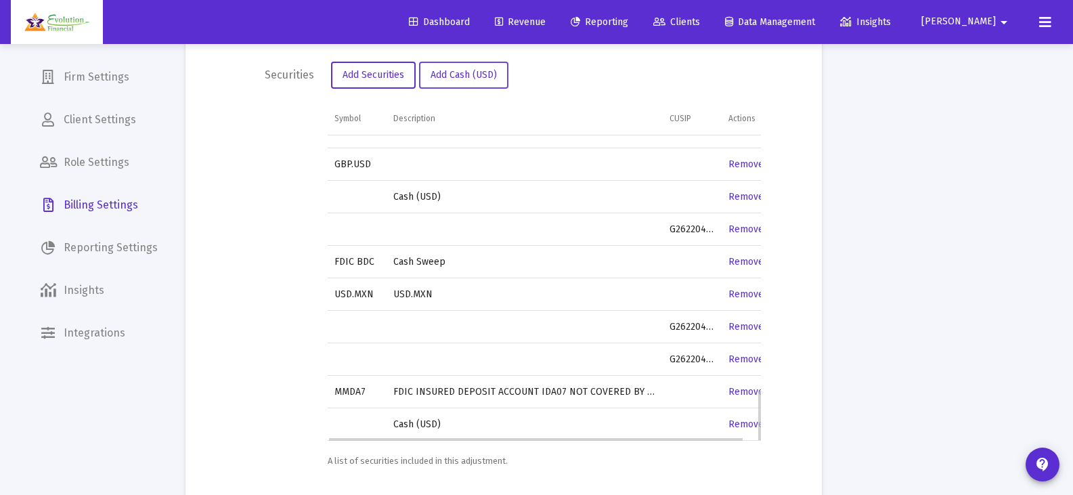
click at [747, 393] on link "Remove" at bounding box center [746, 392] width 35 height 12
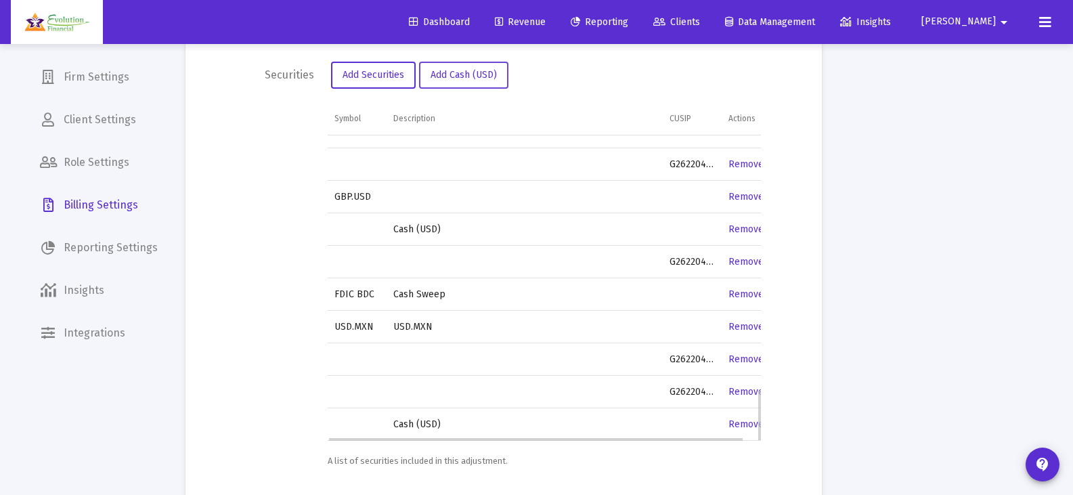
click at [747, 393] on link "Remove" at bounding box center [746, 392] width 35 height 12
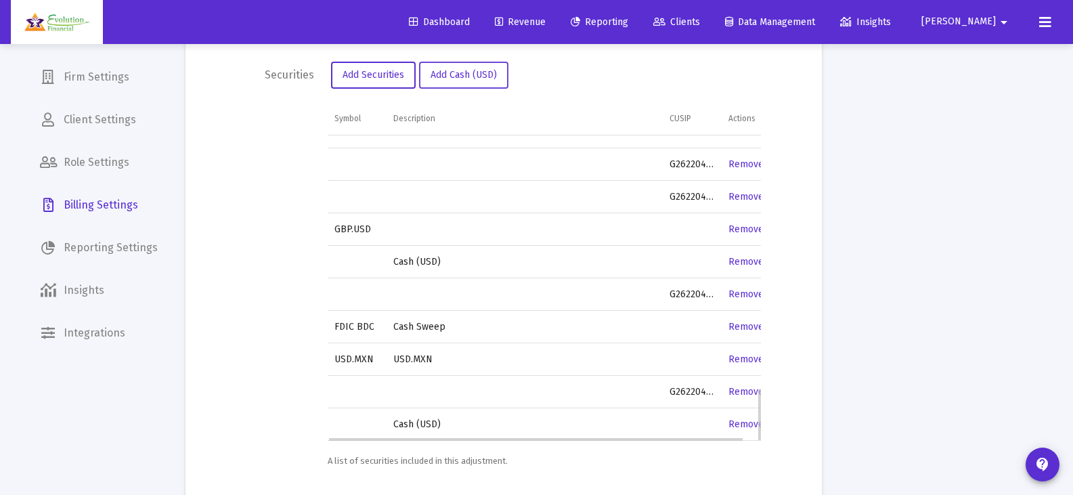
click at [747, 393] on link "Remove" at bounding box center [746, 392] width 35 height 12
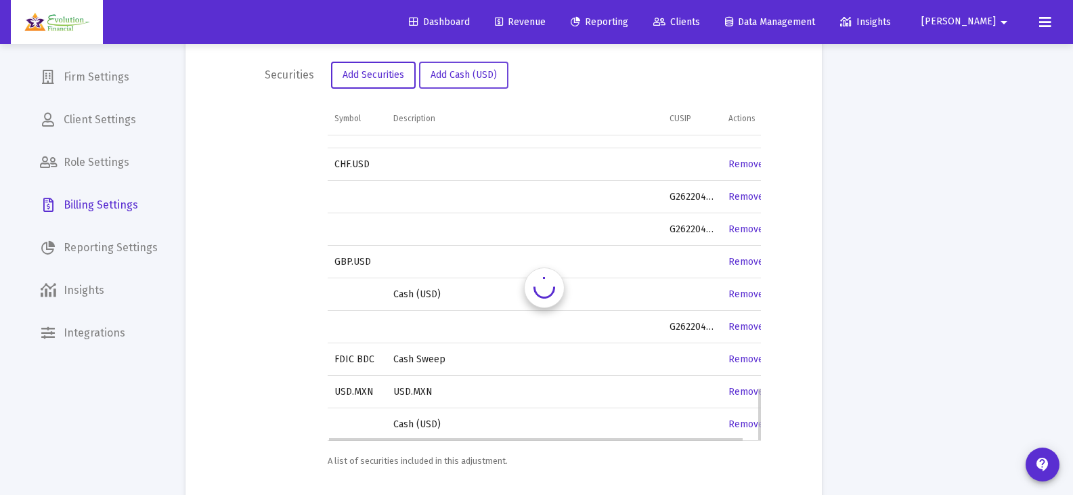
scroll to position [1417, 0]
click at [747, 393] on link "Remove" at bounding box center [746, 392] width 35 height 12
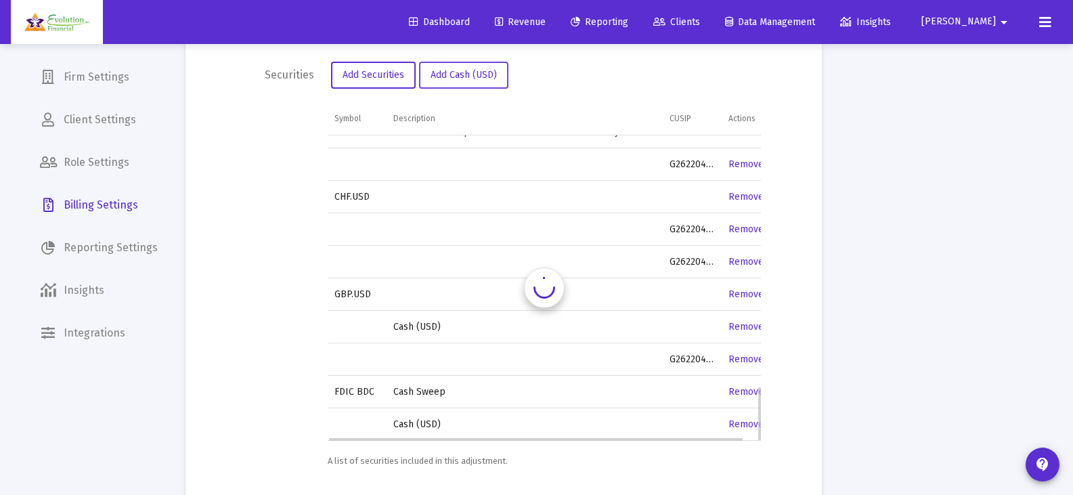
scroll to position [1385, 0]
click at [747, 393] on link "Remove" at bounding box center [746, 392] width 35 height 12
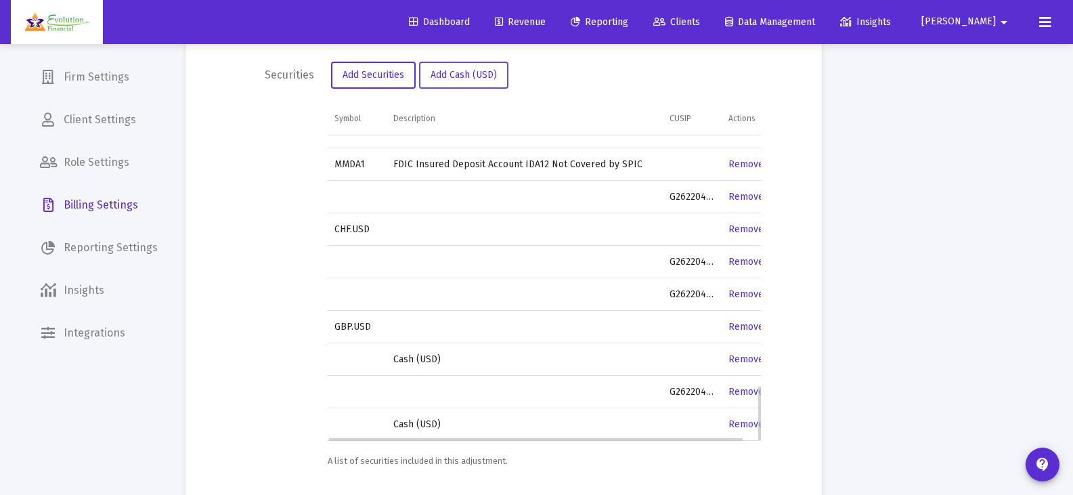
click at [747, 393] on link "Remove" at bounding box center [746, 392] width 35 height 12
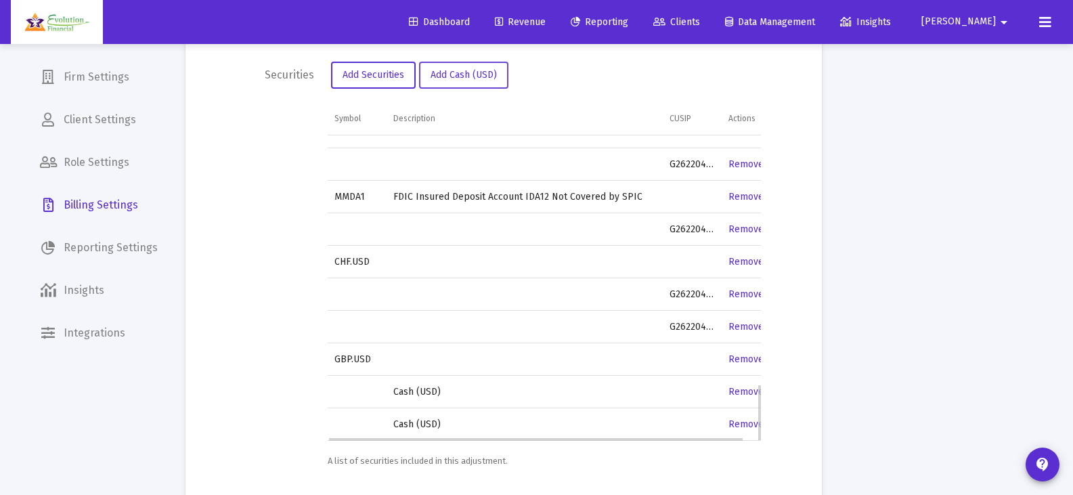
click at [749, 363] on link "Remove" at bounding box center [746, 359] width 35 height 12
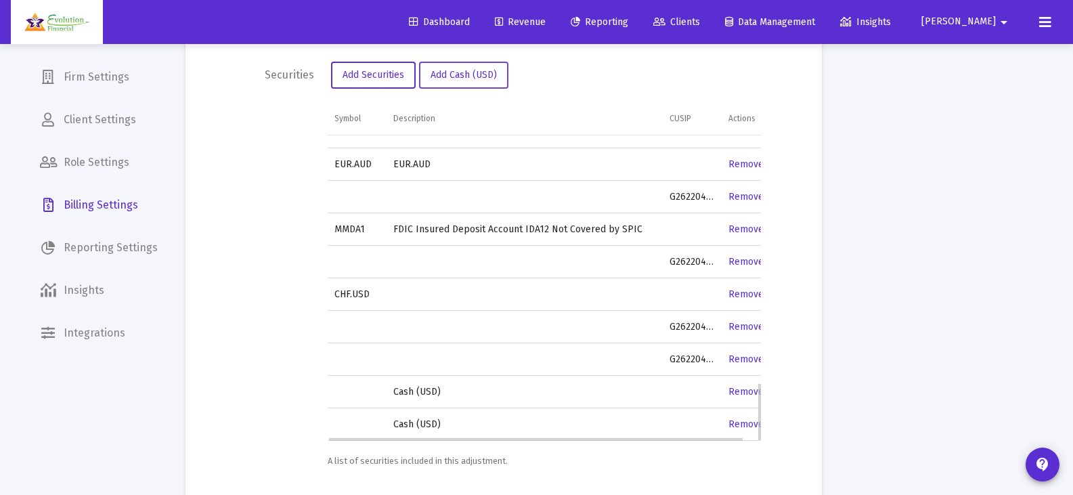
click at [739, 356] on link "Remove" at bounding box center [746, 359] width 35 height 12
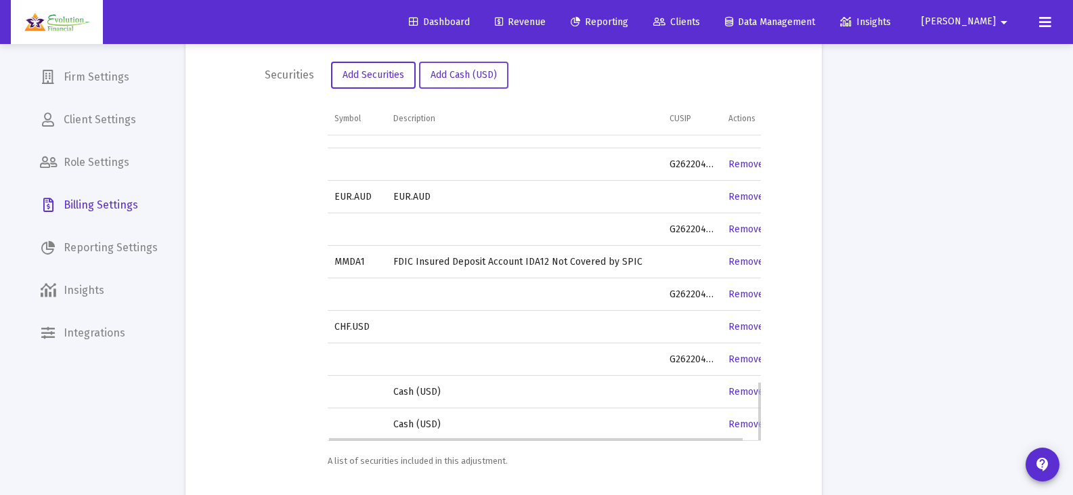
click at [739, 356] on link "Remove" at bounding box center [746, 359] width 35 height 12
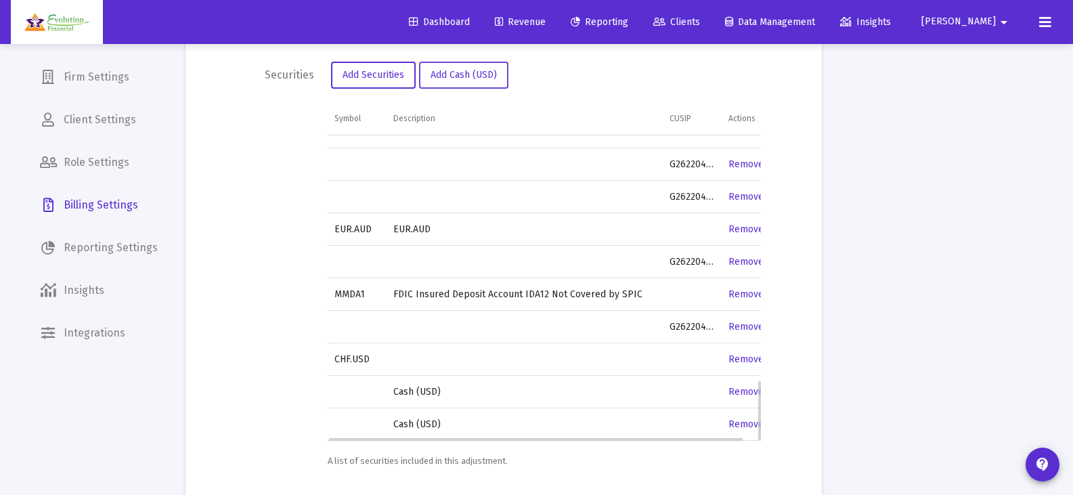
click at [739, 355] on link "Remove" at bounding box center [746, 359] width 35 height 12
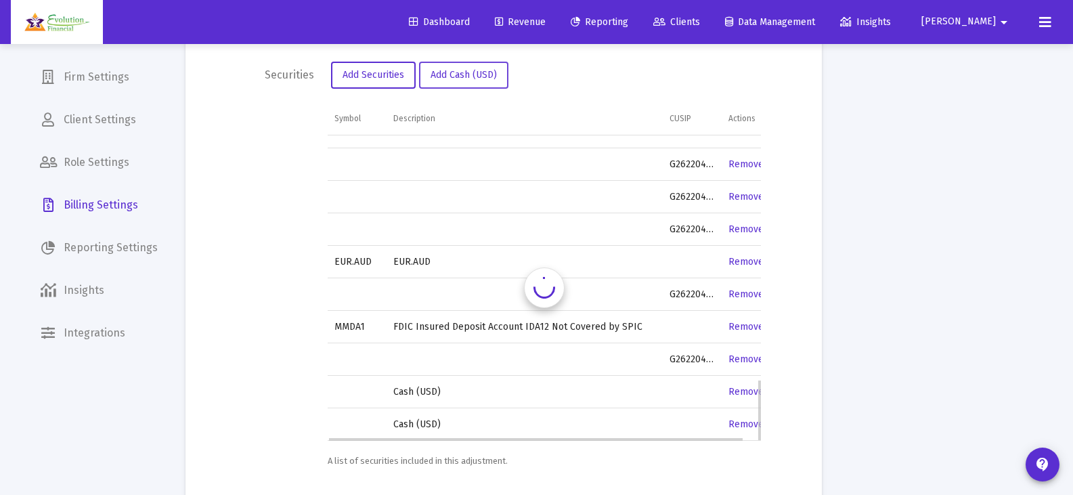
scroll to position [1190, 0]
click at [739, 355] on link "Remove" at bounding box center [746, 359] width 35 height 12
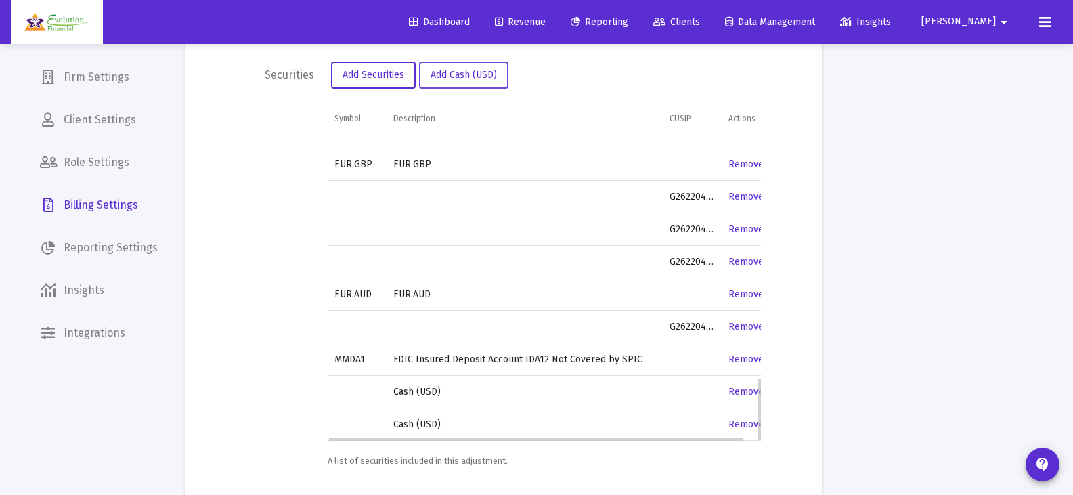
click at [739, 355] on link "Remove" at bounding box center [746, 359] width 35 height 12
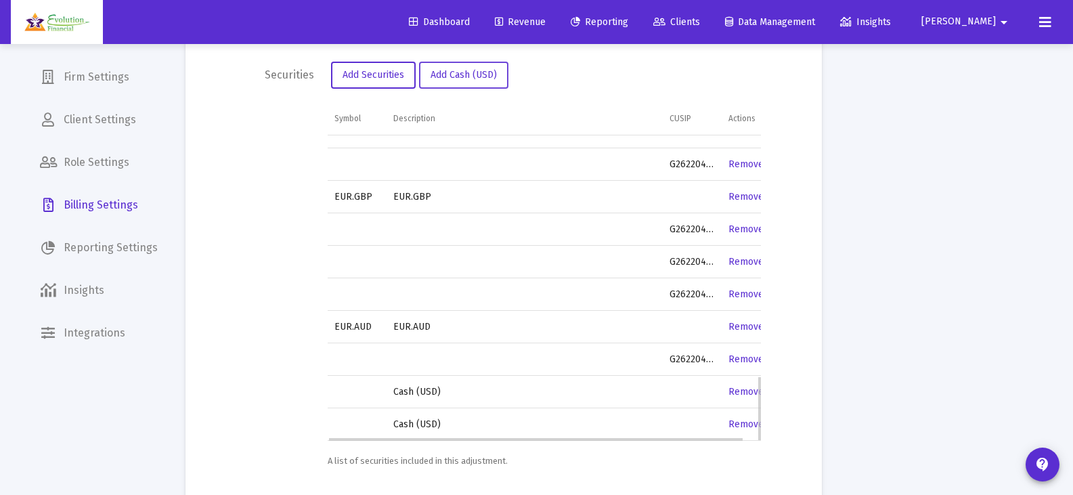
click at [739, 355] on link "Remove" at bounding box center [746, 359] width 35 height 12
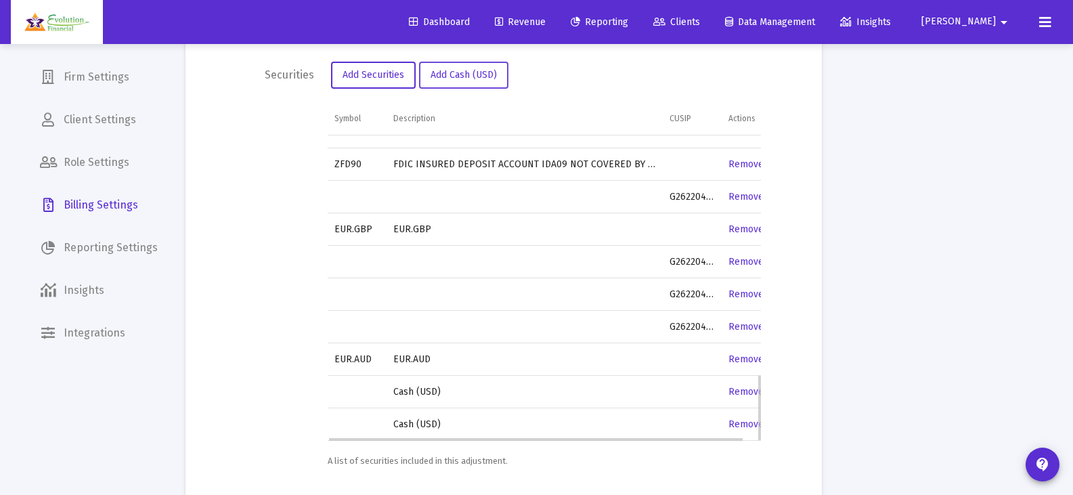
click at [739, 355] on link "Remove" at bounding box center [746, 359] width 35 height 12
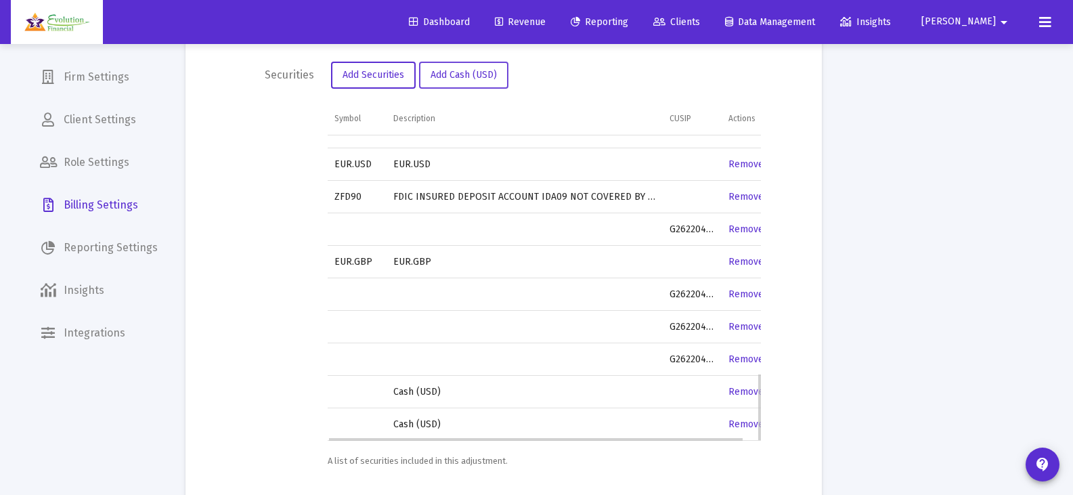
click at [739, 355] on link "Remove" at bounding box center [746, 359] width 35 height 12
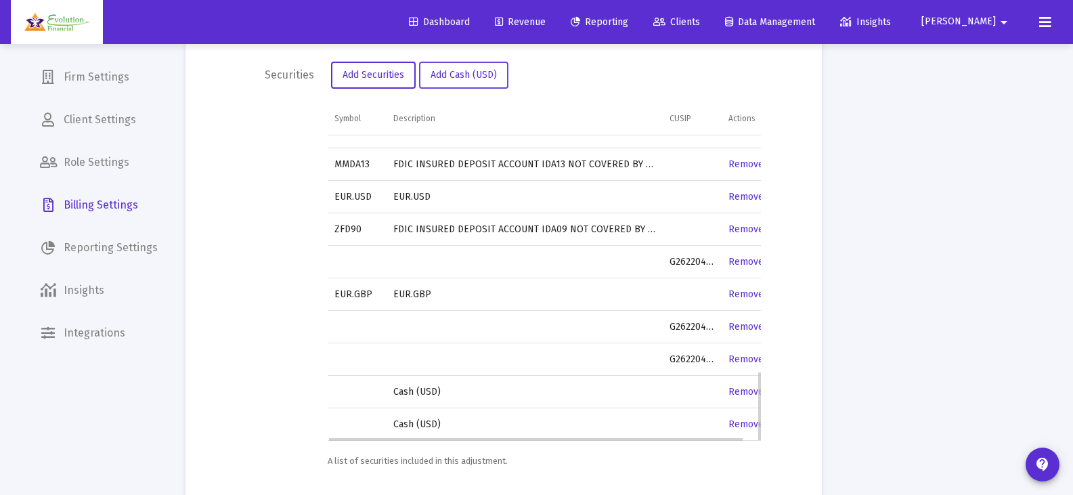
click at [739, 355] on link "Remove" at bounding box center [746, 359] width 35 height 12
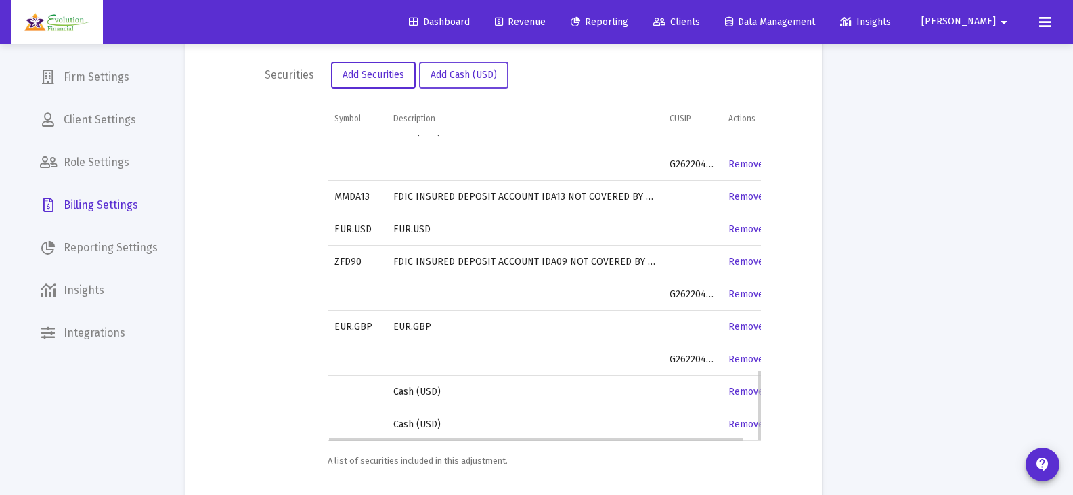
click at [739, 355] on link "Remove" at bounding box center [746, 359] width 35 height 12
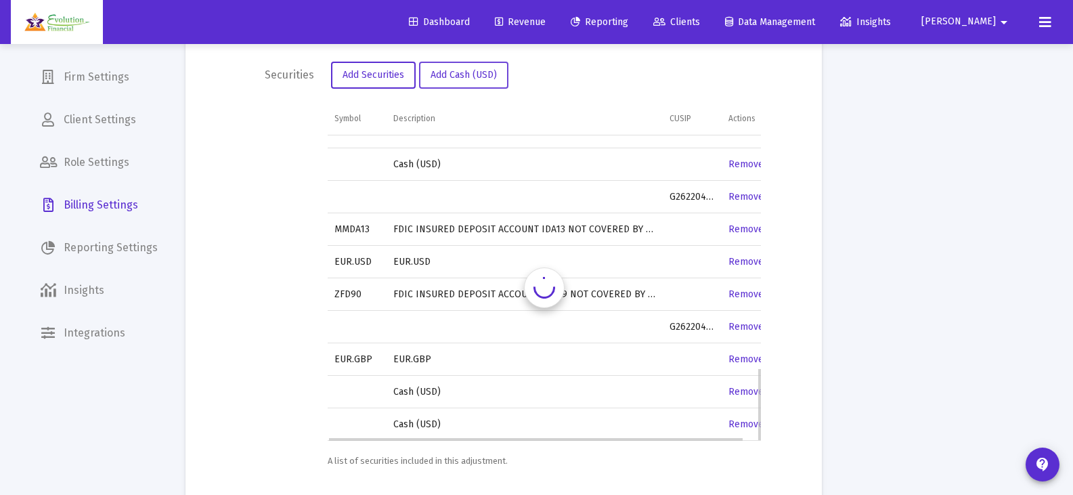
scroll to position [962, 0]
click at [739, 355] on link "Remove" at bounding box center [746, 359] width 35 height 12
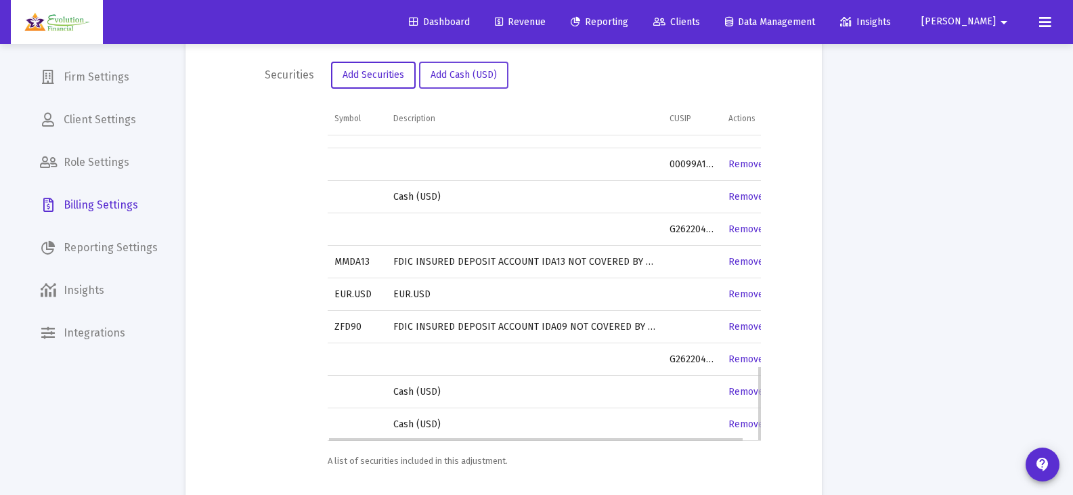
click at [739, 355] on link "Remove" at bounding box center [746, 359] width 35 height 12
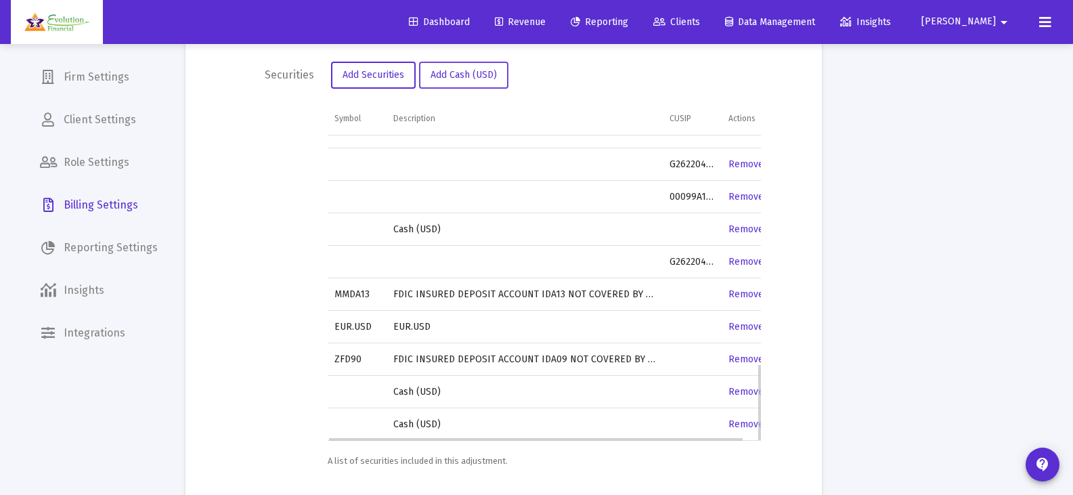
click at [739, 355] on link "Remove" at bounding box center [746, 359] width 35 height 12
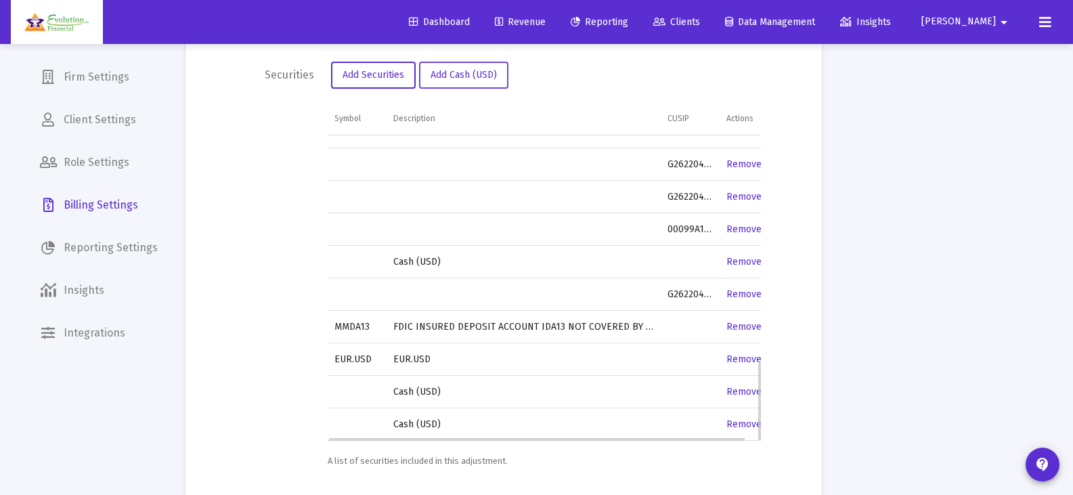
click at [739, 355] on link "Remove" at bounding box center [744, 359] width 35 height 12
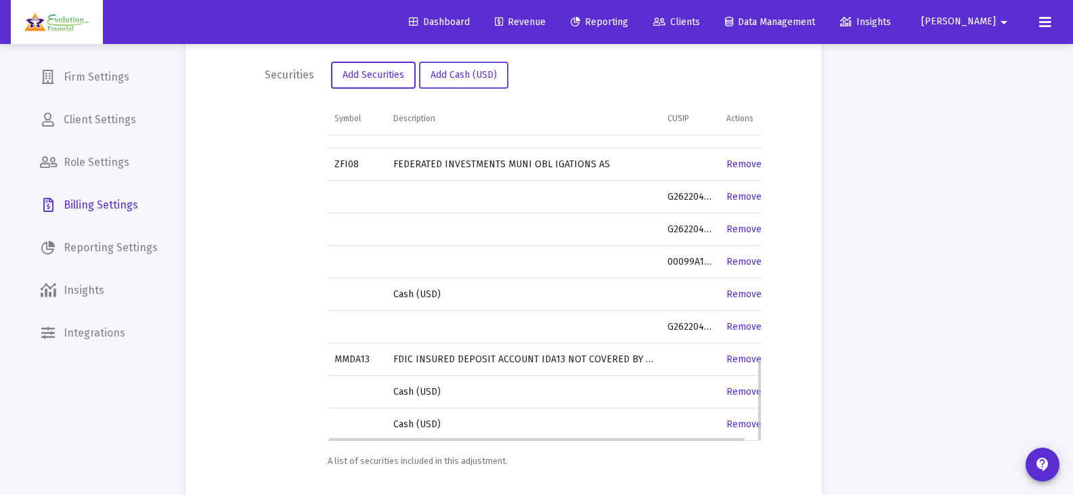
click at [739, 355] on link "Remove" at bounding box center [744, 359] width 35 height 12
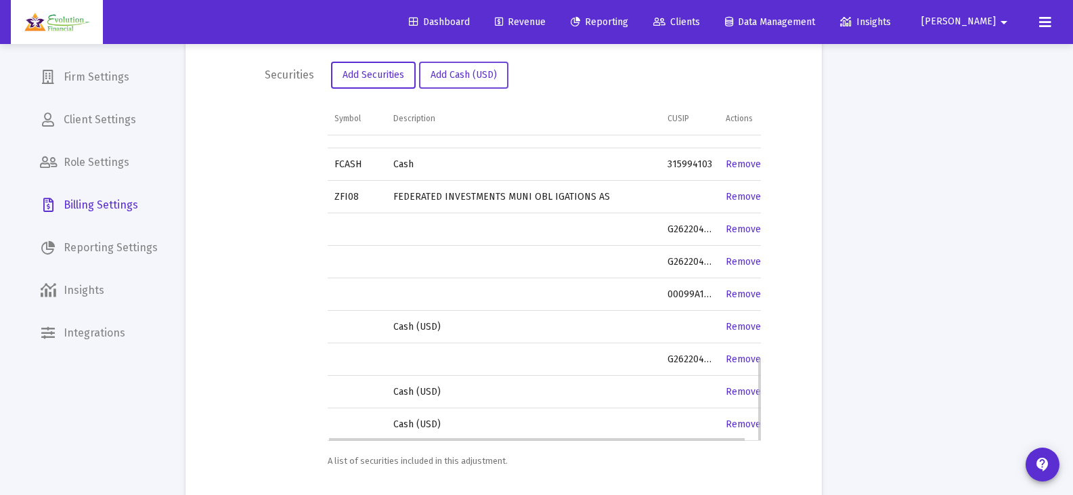
click at [739, 355] on link "Remove" at bounding box center [743, 359] width 35 height 12
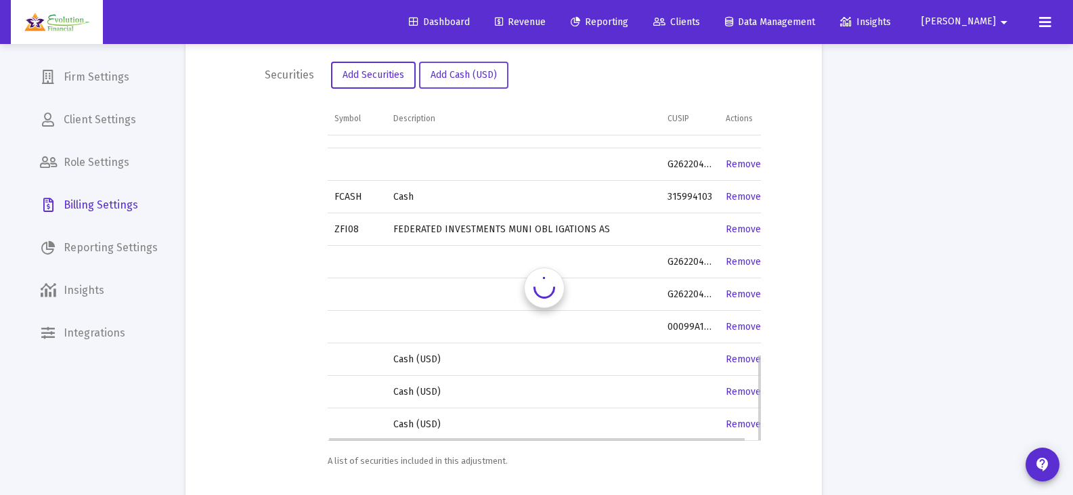
scroll to position [767, 0]
click at [741, 330] on link "Remove" at bounding box center [743, 327] width 35 height 12
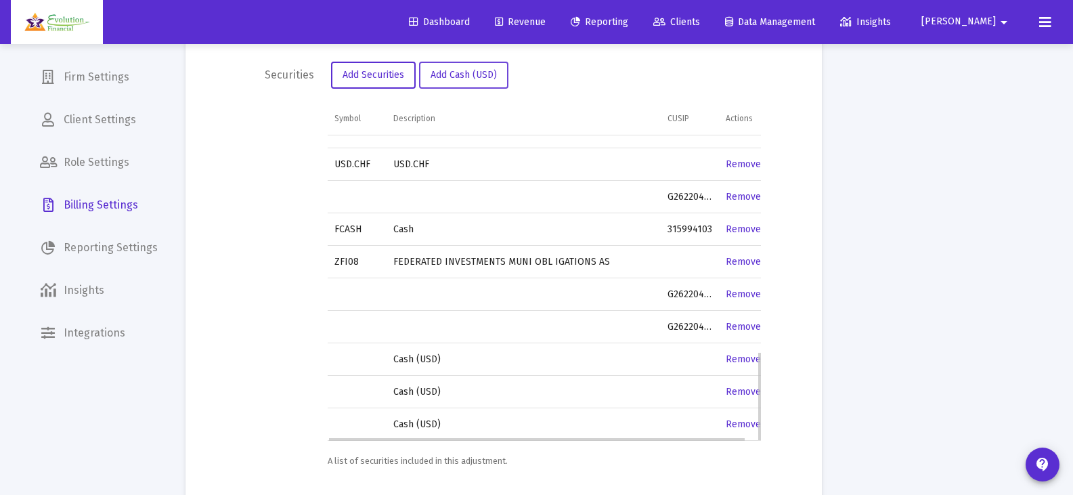
click at [741, 330] on link "Remove" at bounding box center [743, 327] width 35 height 12
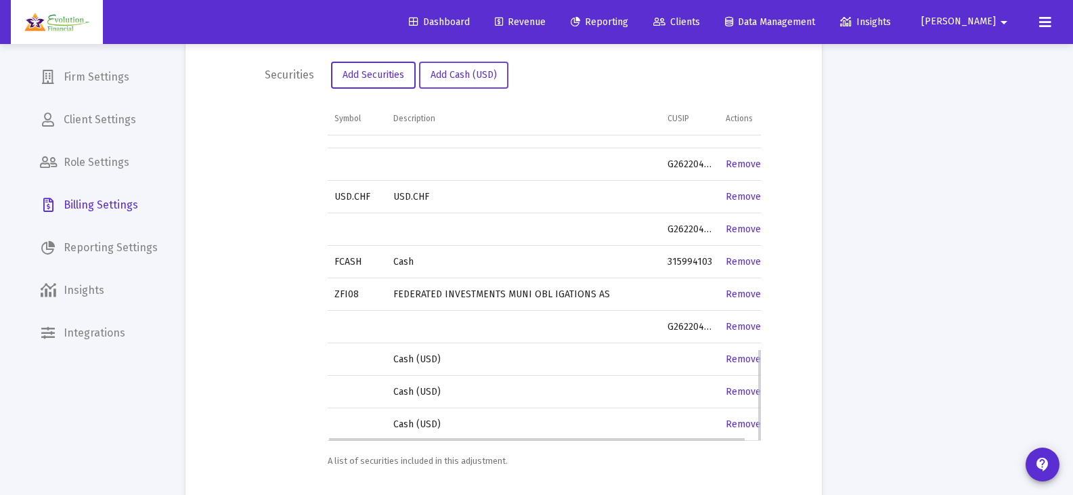
click at [741, 330] on link "Remove" at bounding box center [743, 327] width 35 height 12
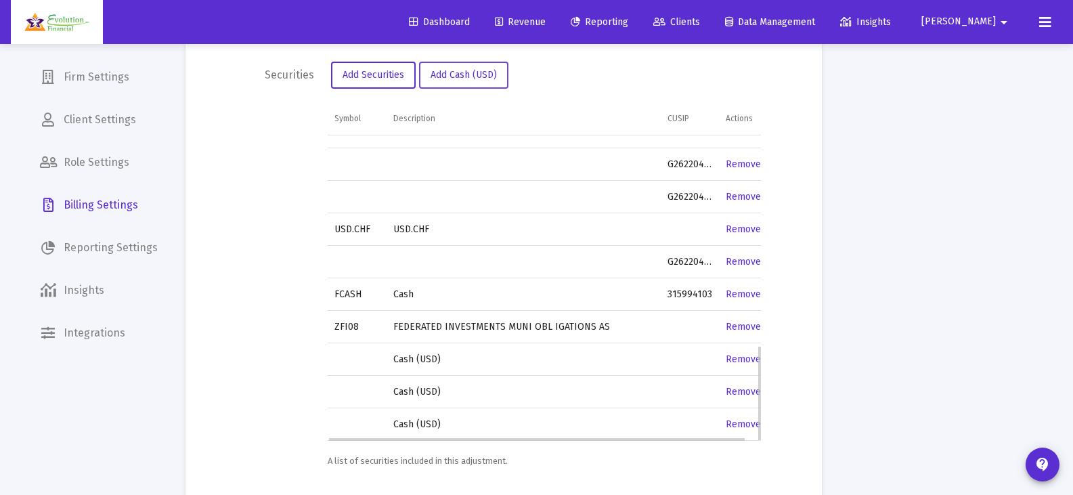
click at [741, 330] on link "Remove" at bounding box center [743, 327] width 35 height 12
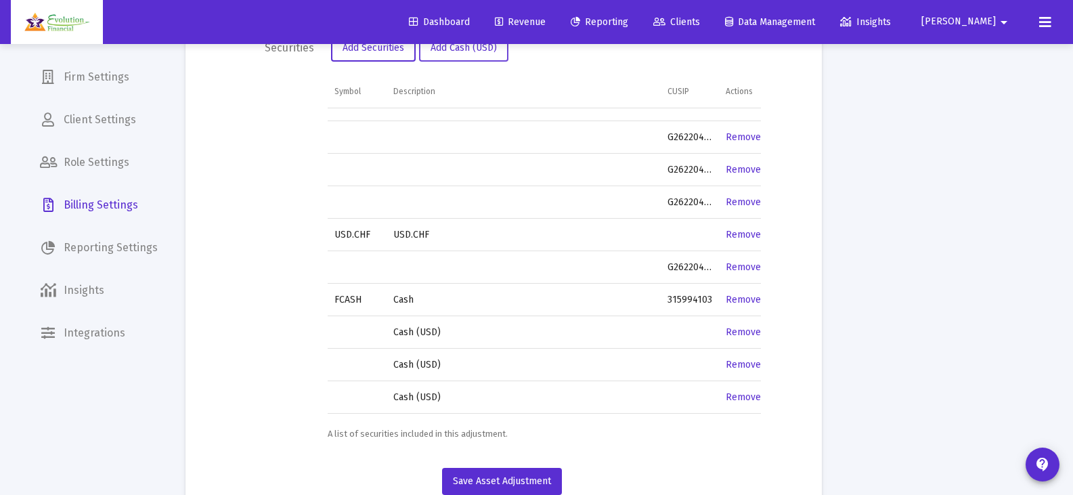
scroll to position [687, 0]
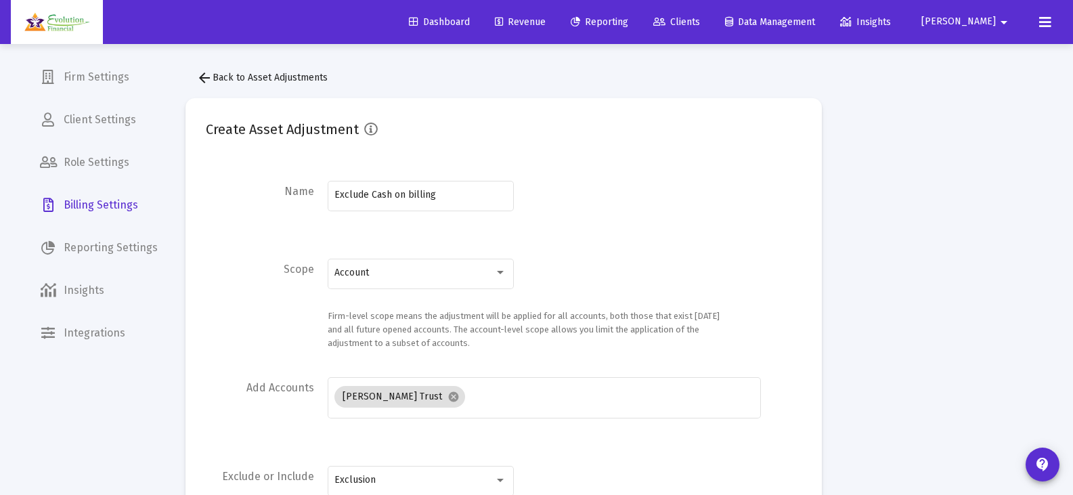
click at [242, 74] on span "arrow_back Back to Asset Adjustments" at bounding box center [261, 78] width 131 height 12
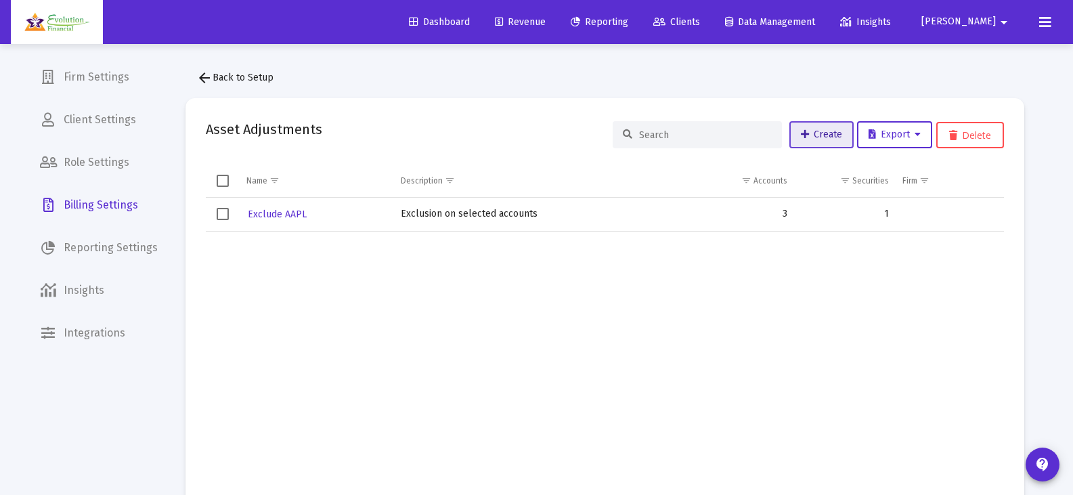
click at [827, 128] on link "Create" at bounding box center [822, 134] width 64 height 27
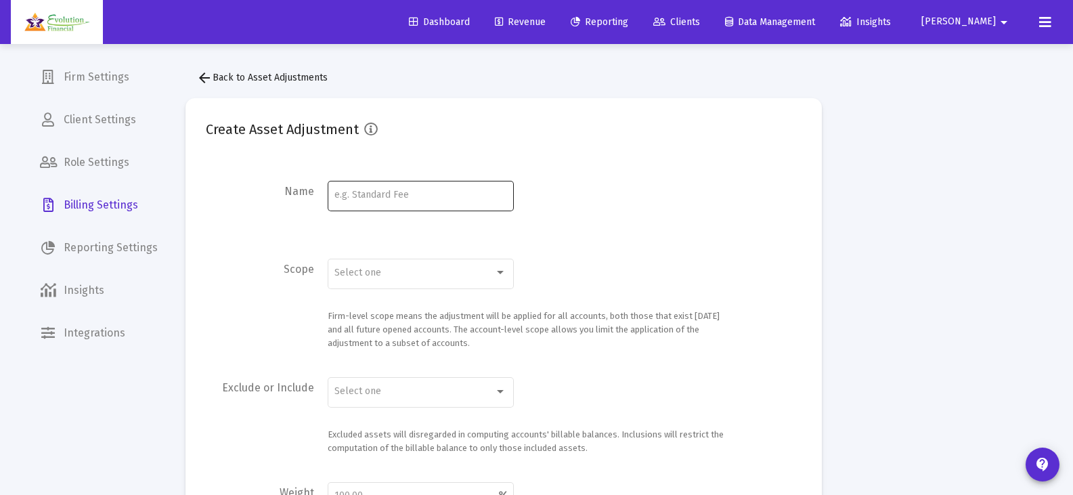
click at [438, 194] on input at bounding box center [421, 195] width 172 height 11
type input "Exclude Cash on Billing - Bleakmore"
click at [464, 282] on div "Select one" at bounding box center [421, 272] width 172 height 33
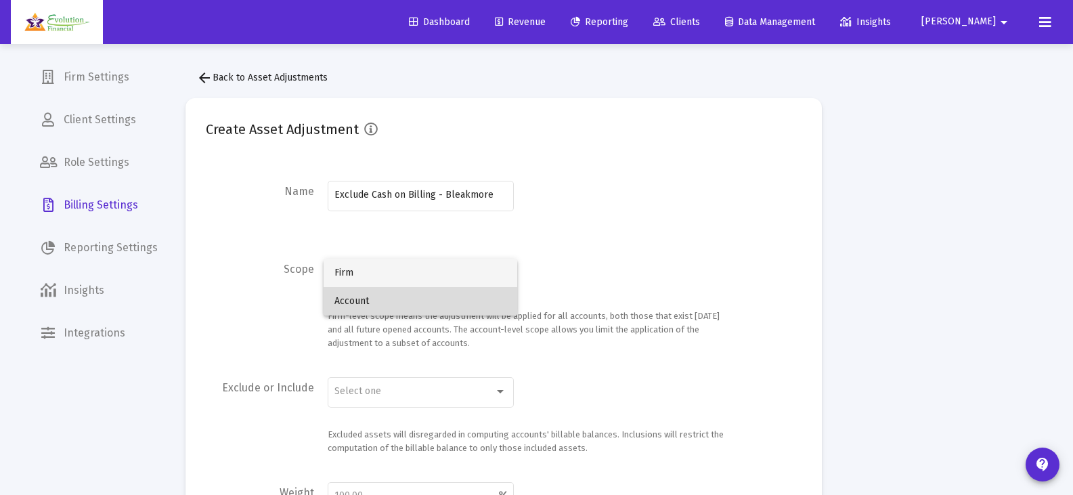
click at [444, 303] on span "Account" at bounding box center [421, 301] width 172 height 28
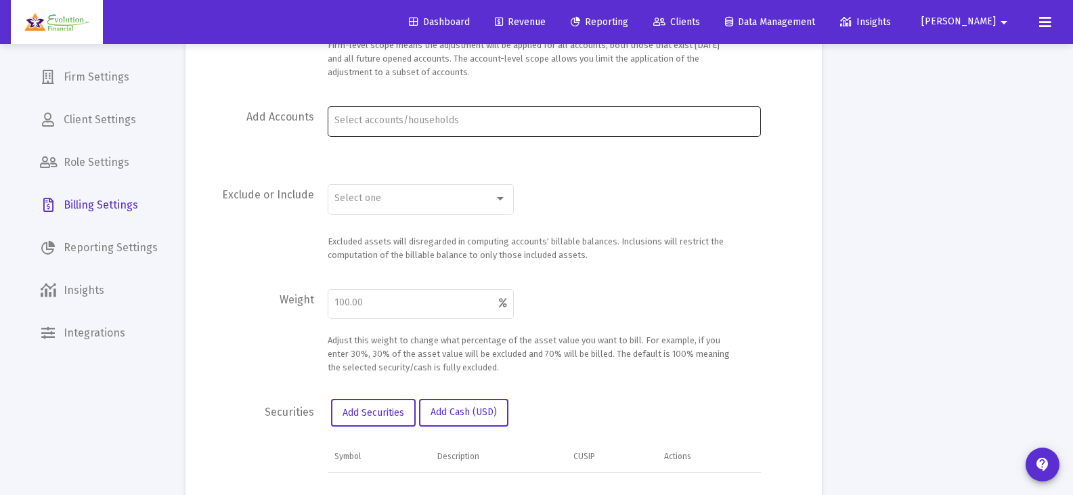
scroll to position [203, 0]
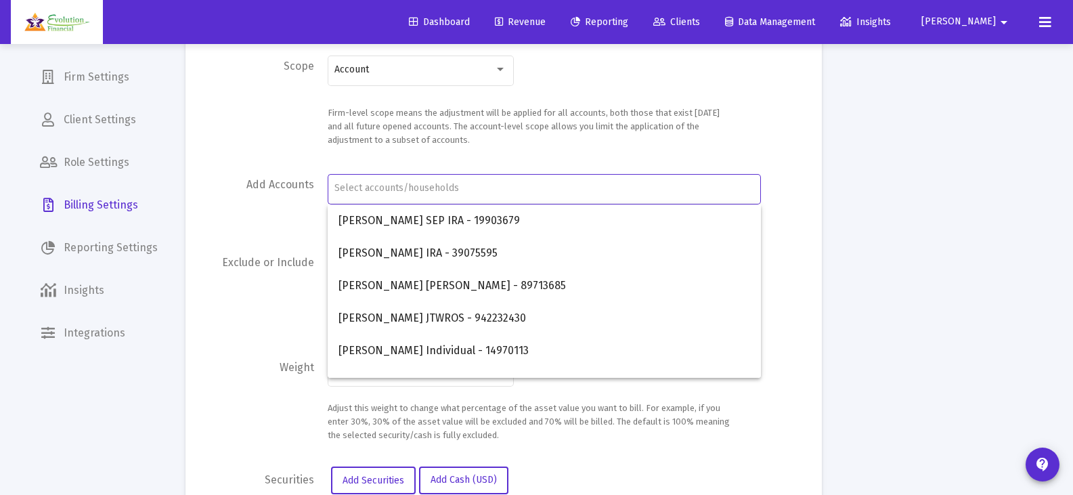
click at [502, 187] on input "Account Selection" at bounding box center [544, 188] width 419 height 11
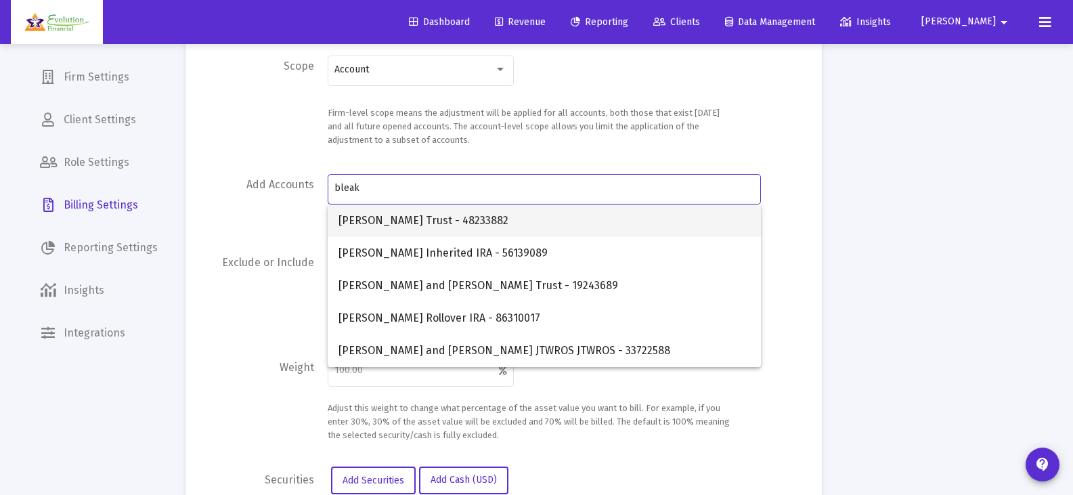
type input "bleak"
click at [442, 224] on span "[PERSON_NAME] Trust - 48233882" at bounding box center [545, 221] width 412 height 33
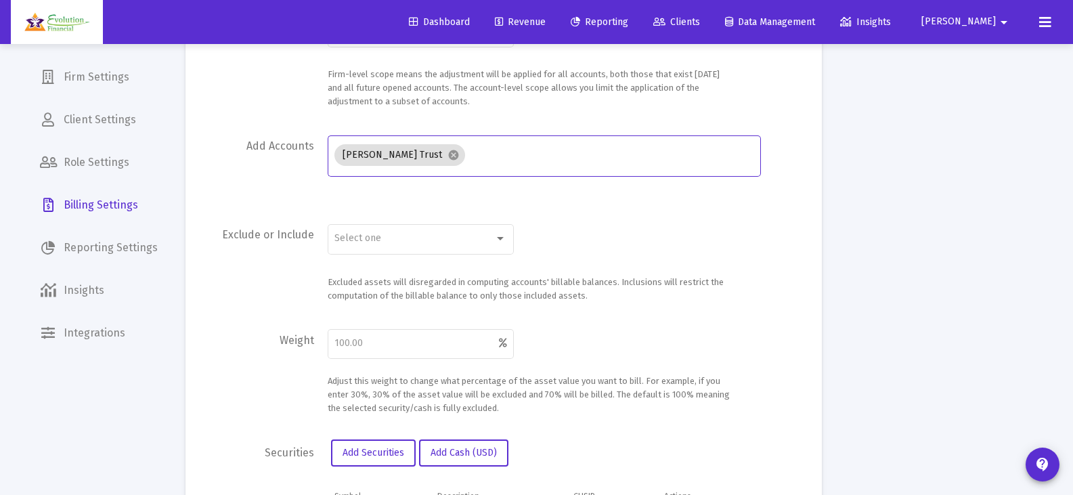
scroll to position [271, 0]
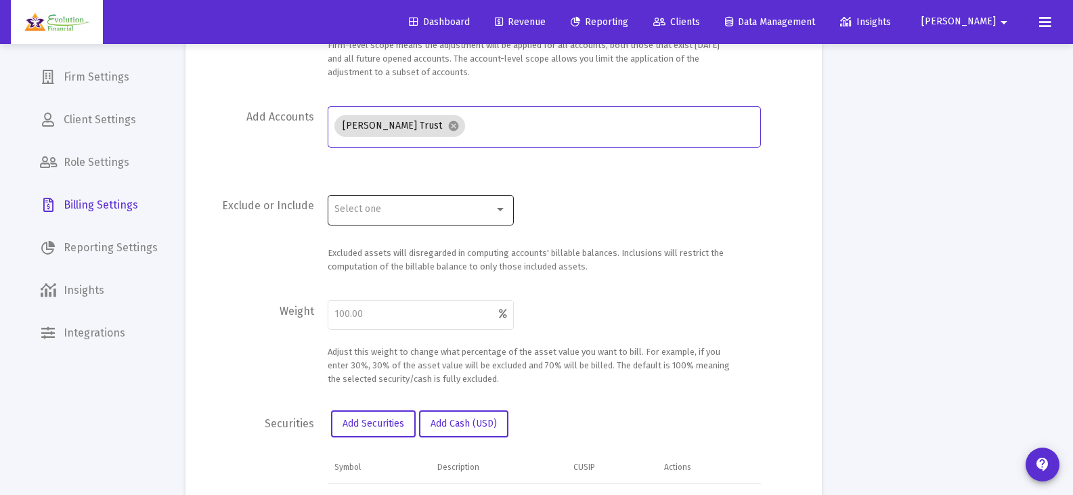
click at [496, 214] on div at bounding box center [500, 209] width 12 height 11
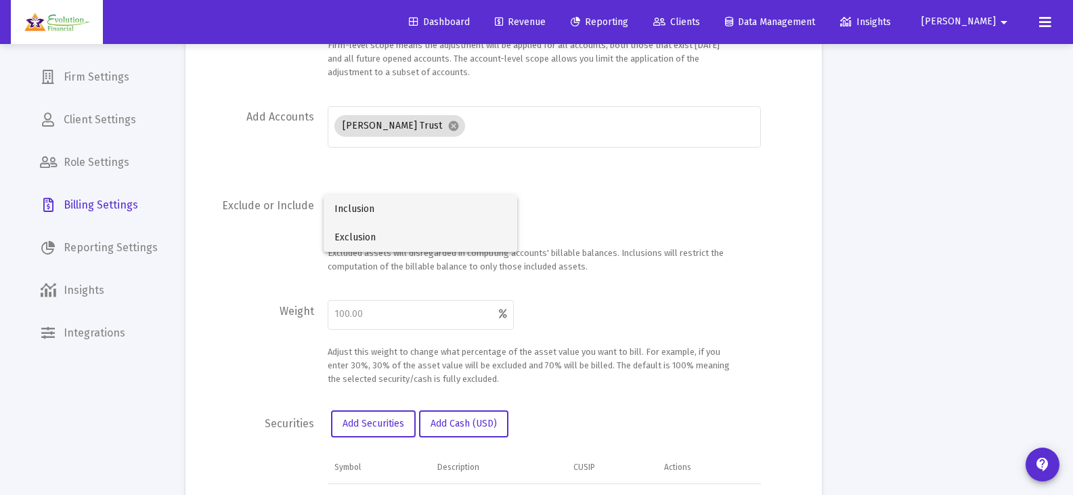
click at [450, 236] on span "Exclusion" at bounding box center [421, 237] width 172 height 28
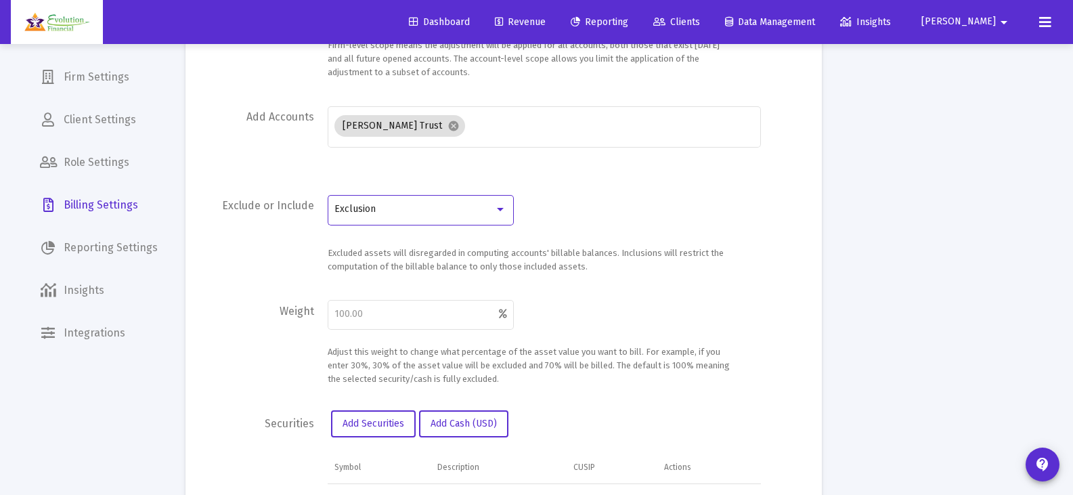
scroll to position [339, 0]
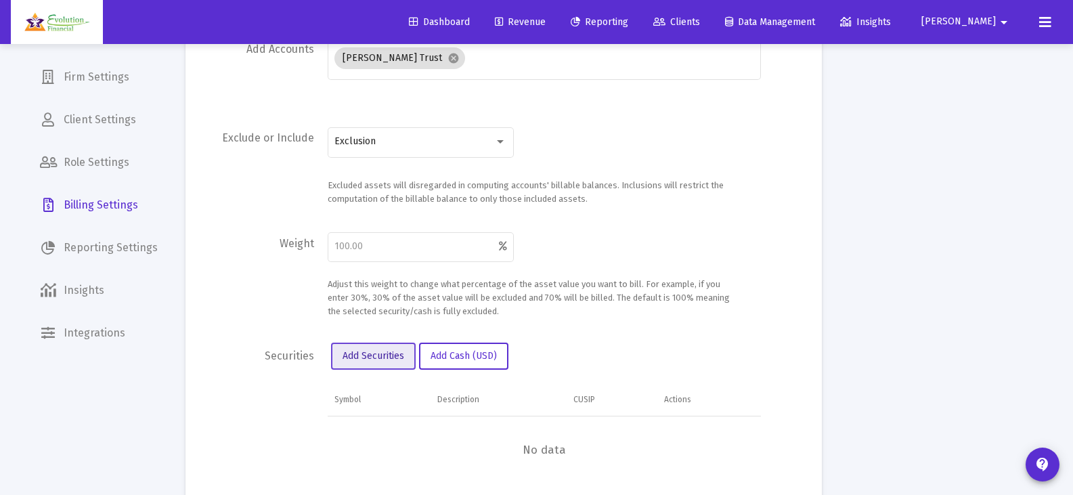
click at [372, 353] on span "Add Securities" at bounding box center [374, 356] width 62 height 12
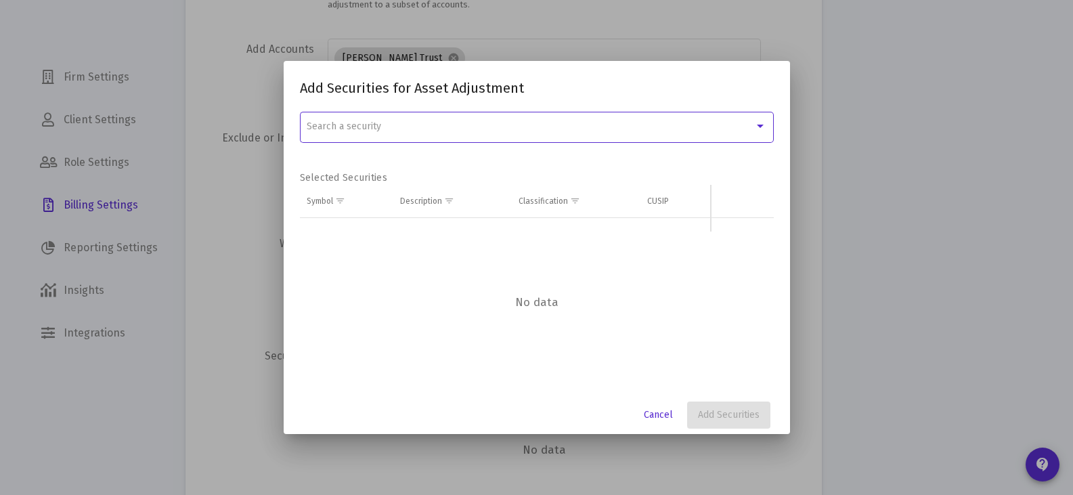
click at [449, 131] on div "Search a security" at bounding box center [531, 126] width 448 height 11
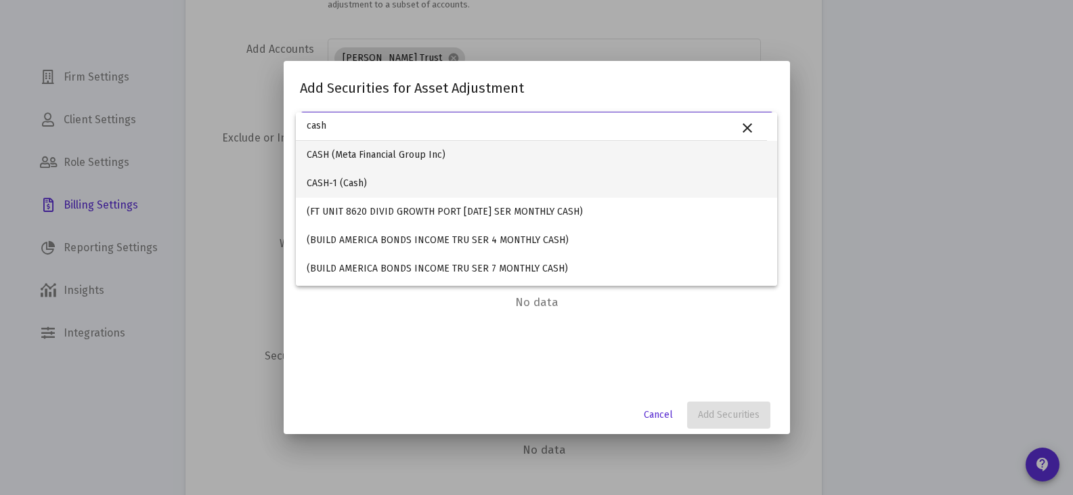
type input "cash"
click at [319, 181] on span "CASH-1 (Cash)" at bounding box center [537, 183] width 460 height 28
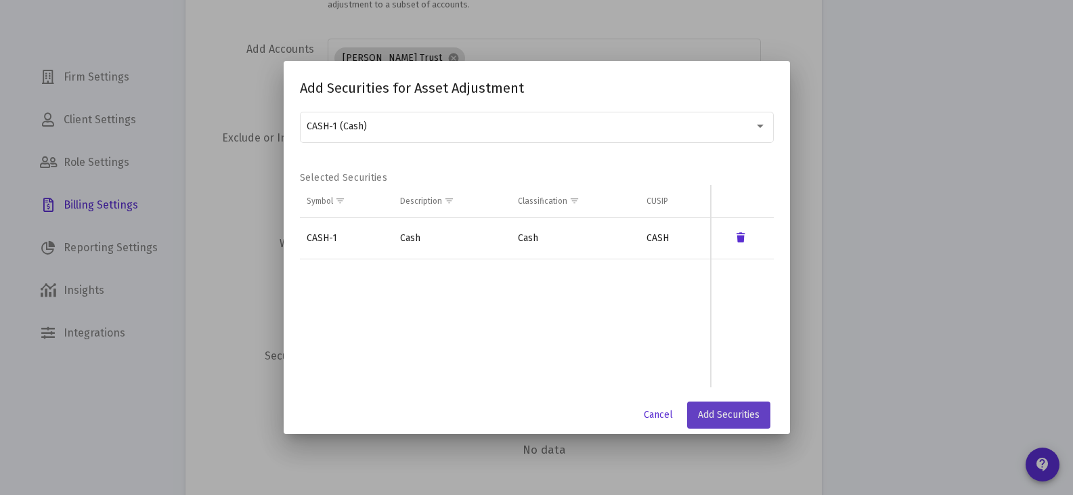
click at [743, 418] on span "Add Securities" at bounding box center [729, 415] width 62 height 12
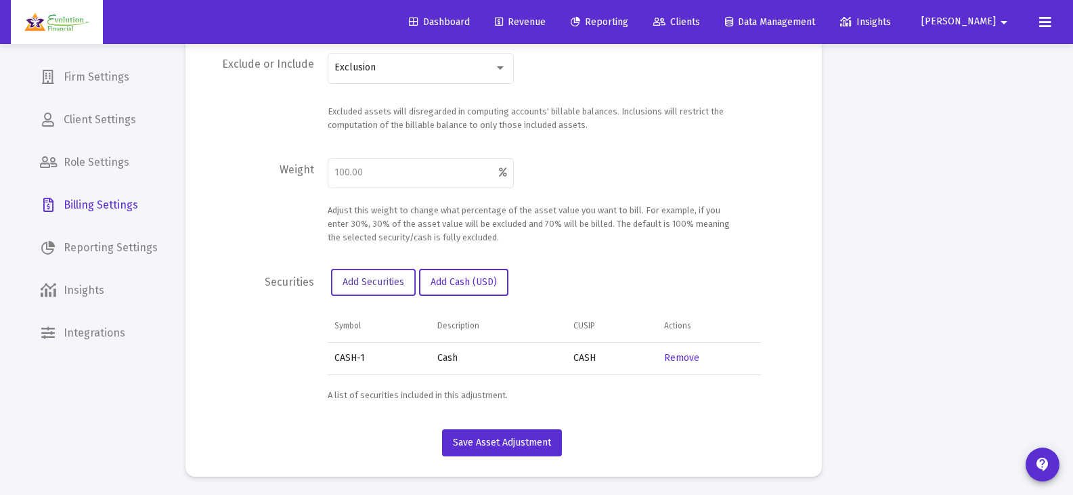
scroll to position [414, 0]
click at [508, 437] on span "Save Asset Adjustment" at bounding box center [502, 441] width 98 height 12
type input "100"
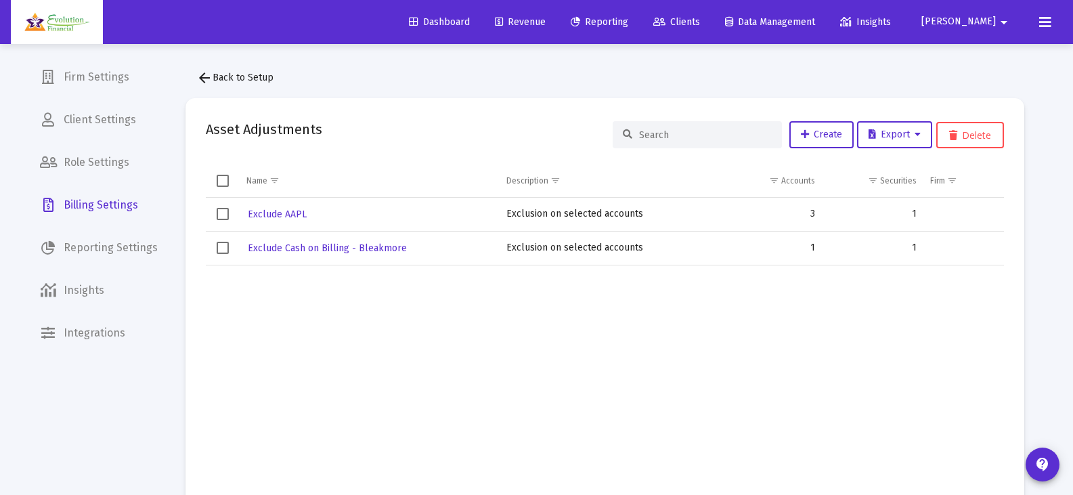
click at [470, 24] on span "Dashboard" at bounding box center [439, 22] width 61 height 12
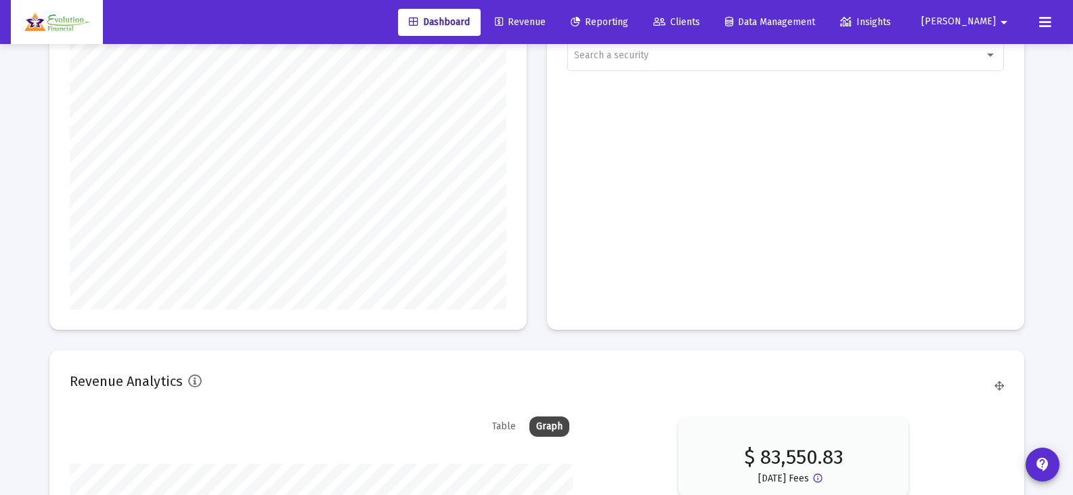
scroll to position [1220, 0]
